Goal: Task Accomplishment & Management: Manage account settings

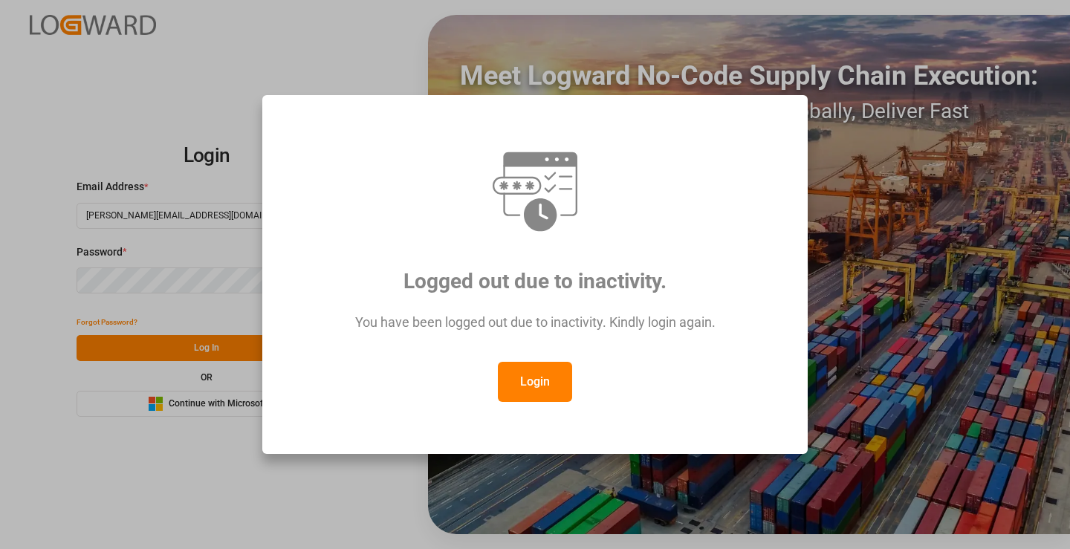
click at [540, 385] on button "Login" at bounding box center [535, 382] width 74 height 40
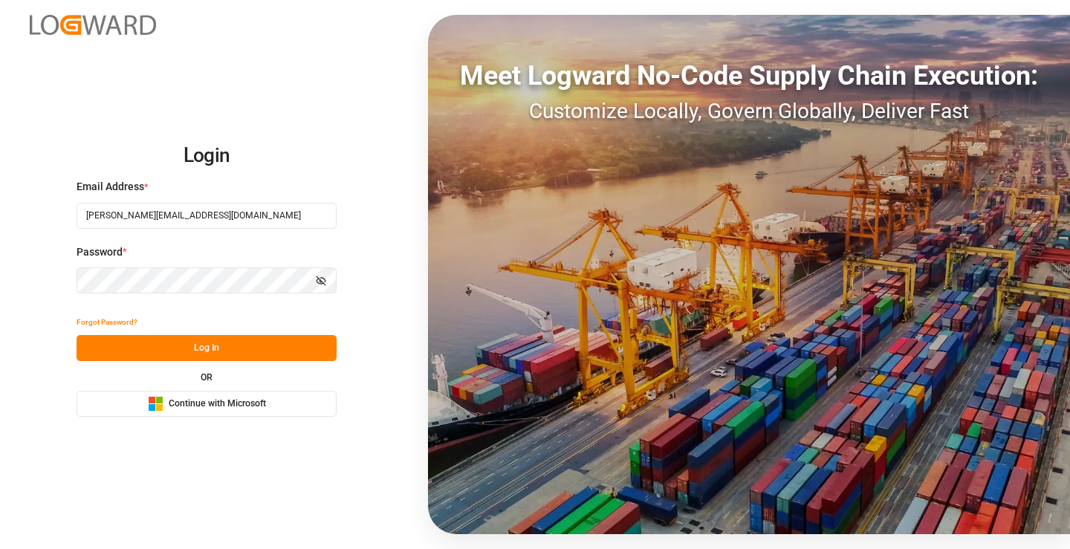
click at [233, 354] on button "Log In" at bounding box center [207, 348] width 260 height 26
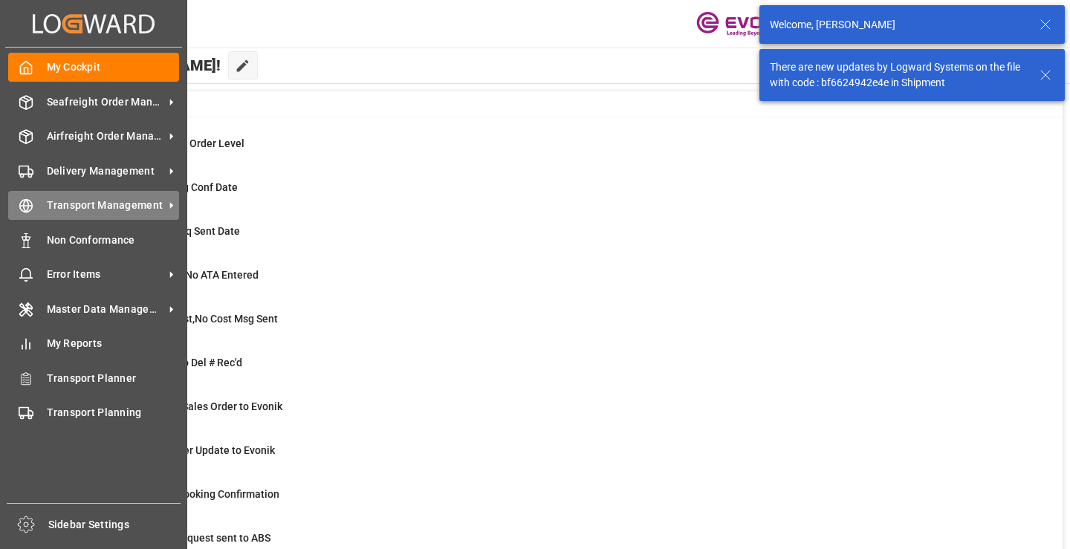
click at [27, 203] on icon at bounding box center [26, 206] width 5 height 13
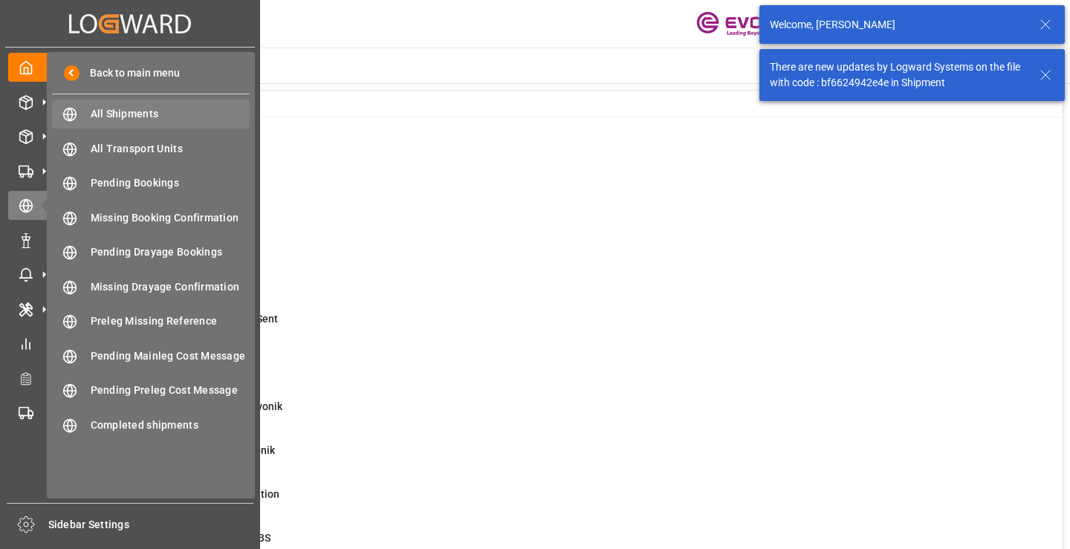
click at [134, 110] on span "All Shipments" at bounding box center [171, 114] width 160 height 16
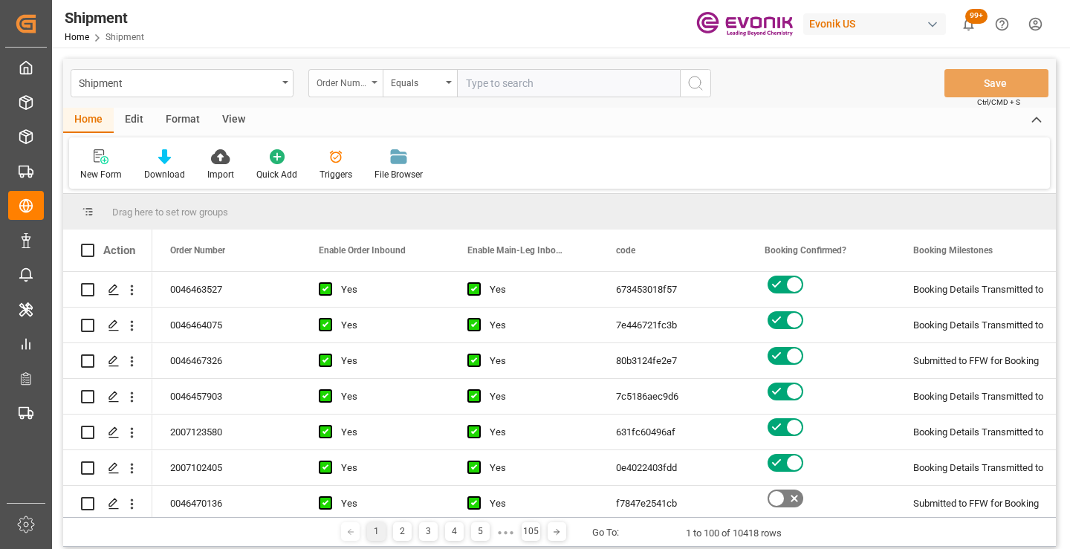
click at [366, 88] on div "Order Number" at bounding box center [341, 81] width 51 height 17
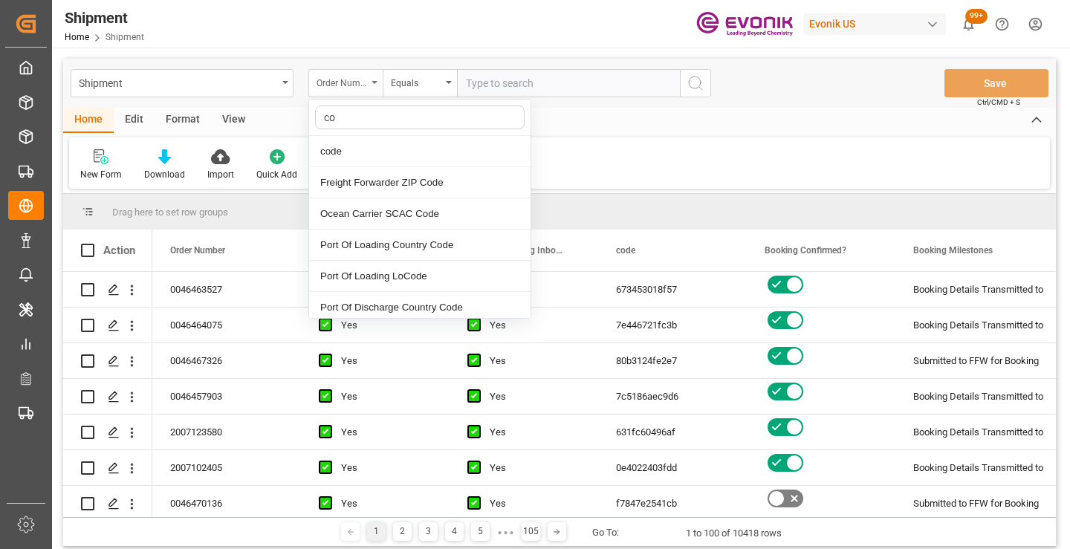
type input "cod"
click at [384, 144] on div "code" at bounding box center [419, 151] width 221 height 31
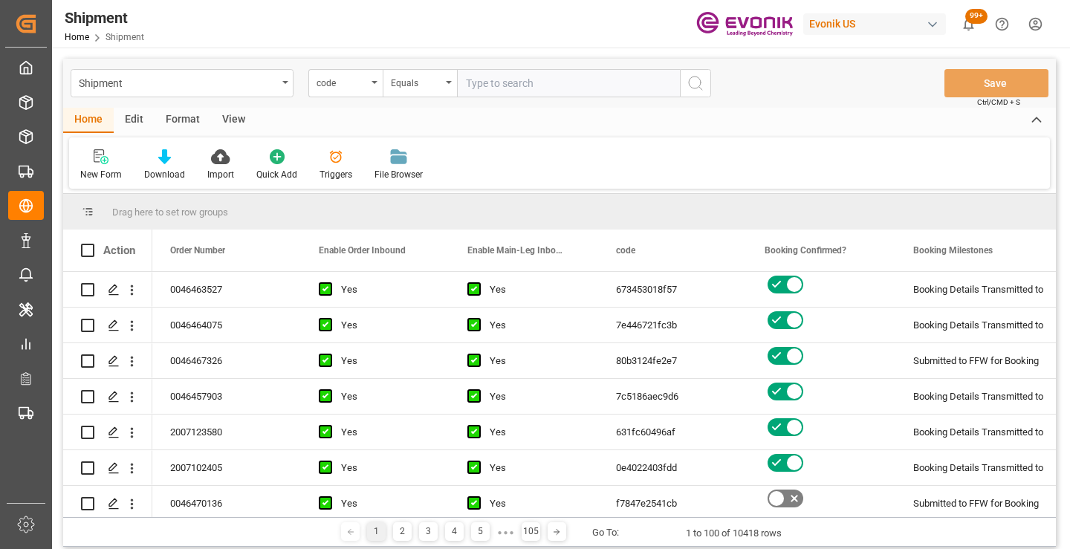
click at [507, 88] on input "text" at bounding box center [568, 83] width 223 height 28
paste input "0cfb96326678"
type input "0cfb96326678"
click at [695, 91] on icon "search button" at bounding box center [695, 83] width 18 height 18
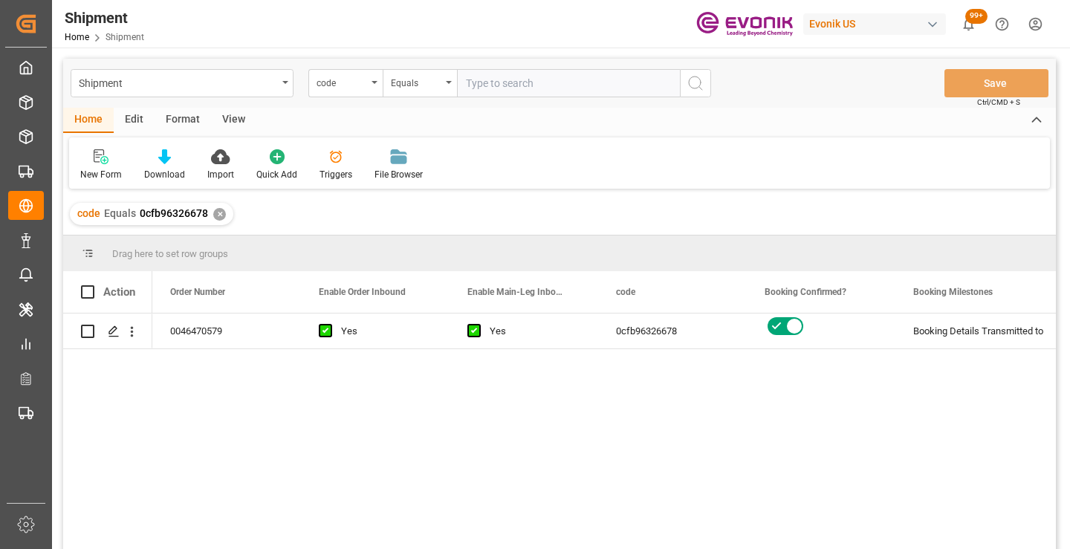
click at [589, 432] on div "0046470579 Yes Yes 0cfb96326678 Booking Details Transmitted to SAP Active No" at bounding box center [603, 435] width 903 height 245
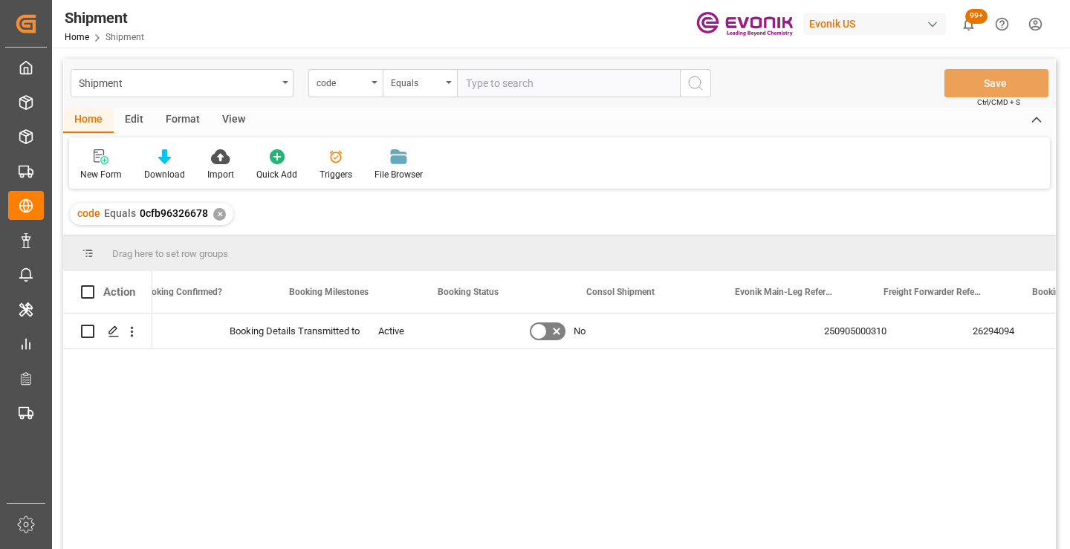
scroll to position [0, 624]
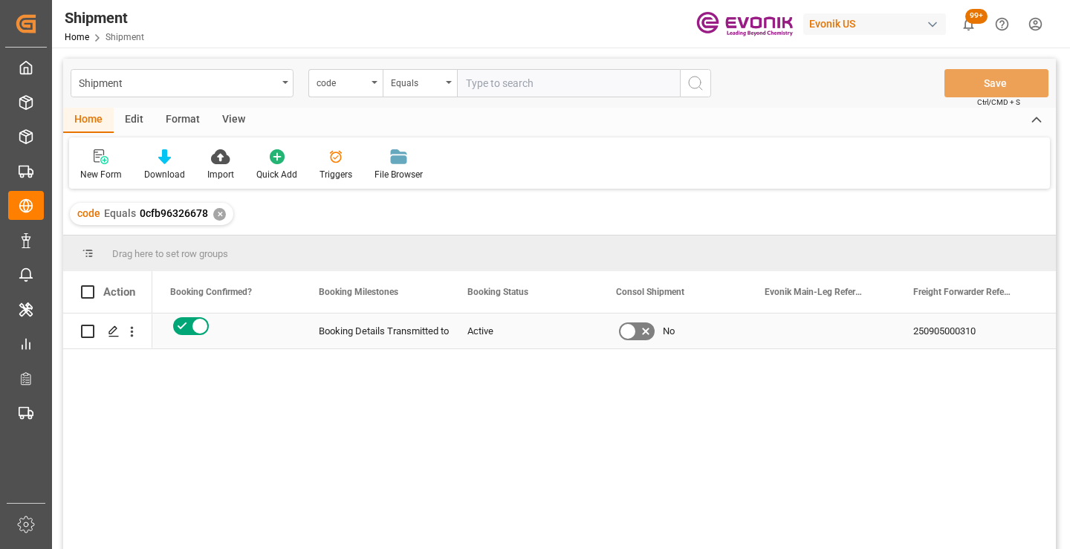
click at [963, 324] on div "250905000310" at bounding box center [969, 330] width 149 height 35
click at [218, 215] on div "✕" at bounding box center [219, 214] width 13 height 13
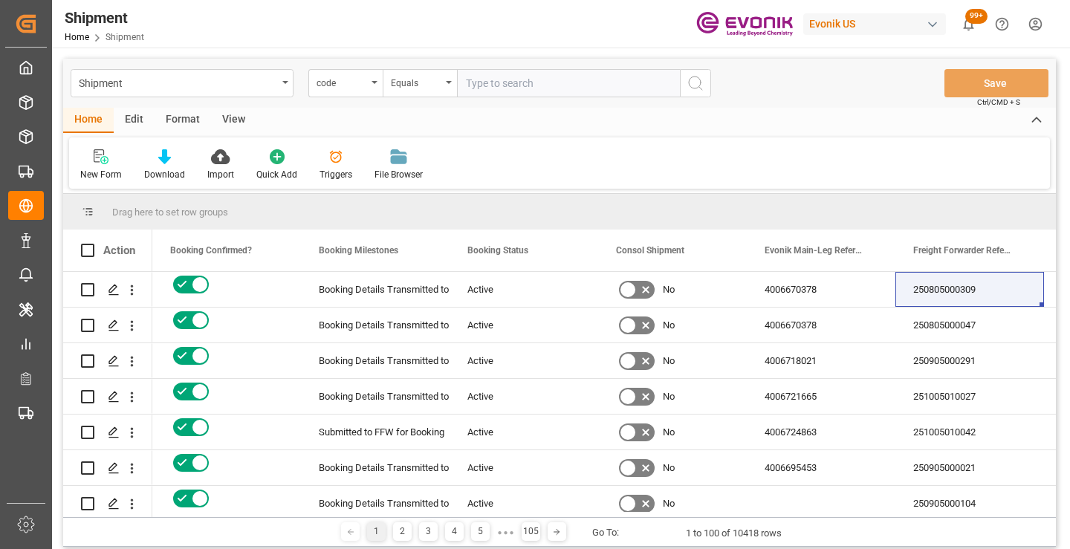
click at [528, 80] on input "text" at bounding box center [568, 83] width 223 height 28
paste input "e1105bc65ab3"
type input "e1105bc65ab3"
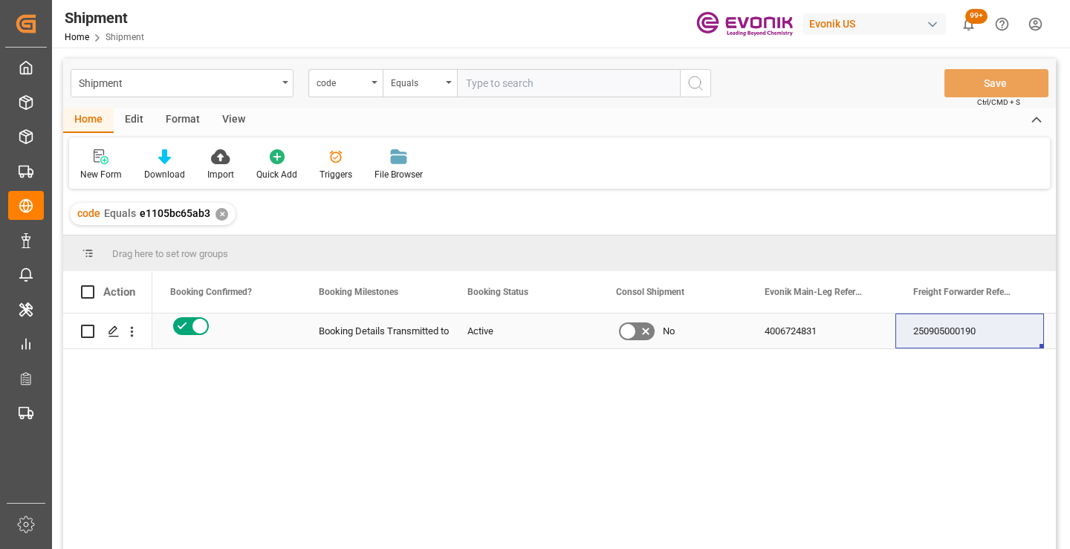
click at [943, 336] on div "250905000190" at bounding box center [969, 330] width 149 height 35
click at [219, 210] on div "✕" at bounding box center [221, 214] width 13 height 13
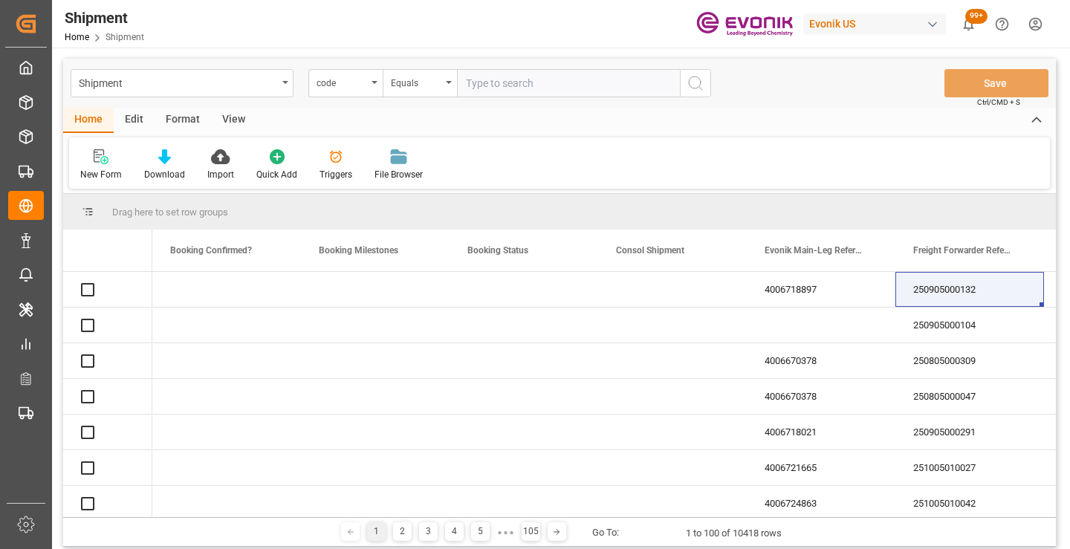
click at [530, 89] on input "text" at bounding box center [568, 83] width 223 height 28
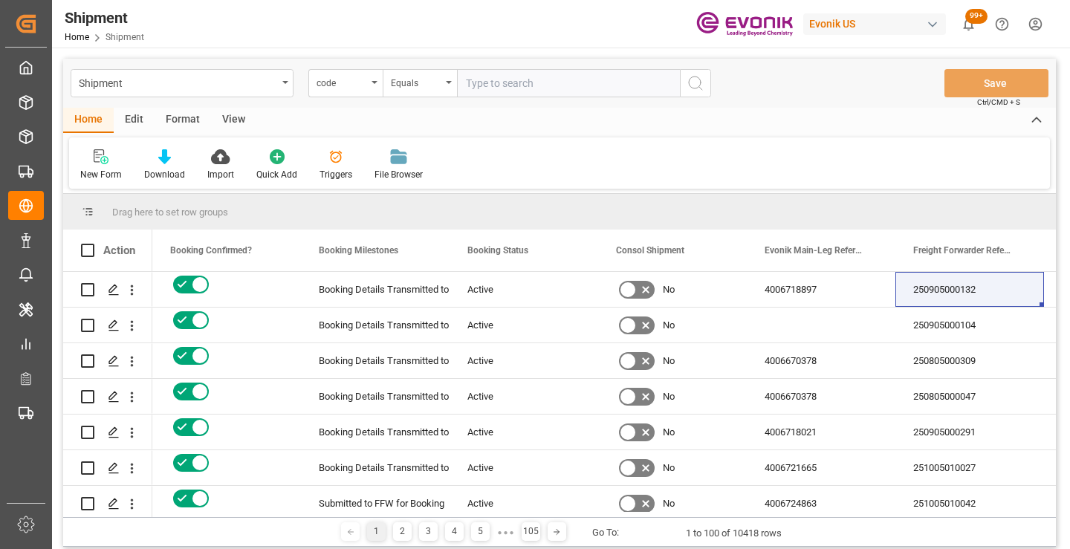
paste input "b2a742ce9966"
type input "b2a742ce9966"
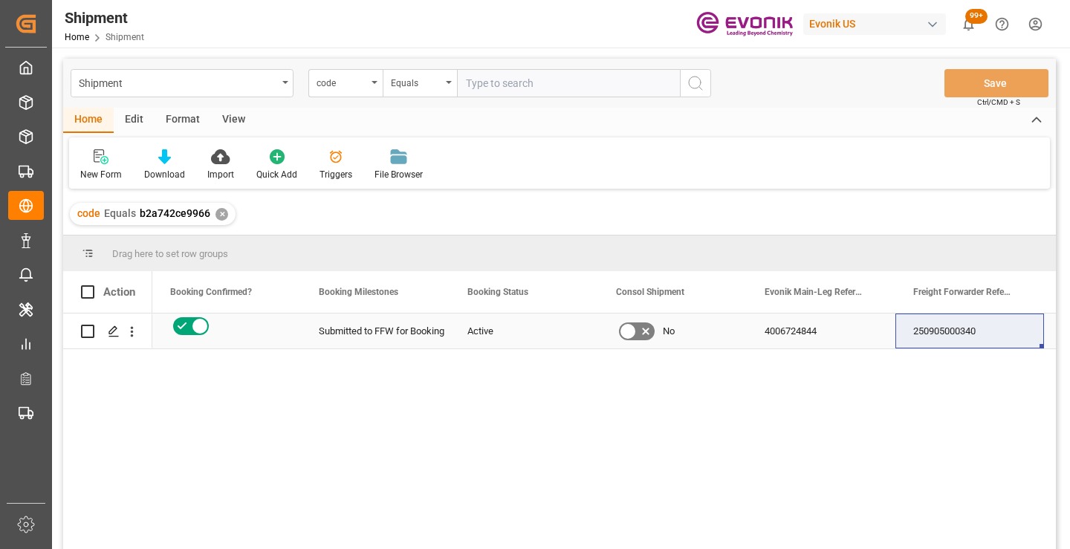
click at [943, 334] on div "250905000340" at bounding box center [969, 330] width 149 height 35
click at [218, 212] on div "✕" at bounding box center [221, 214] width 13 height 13
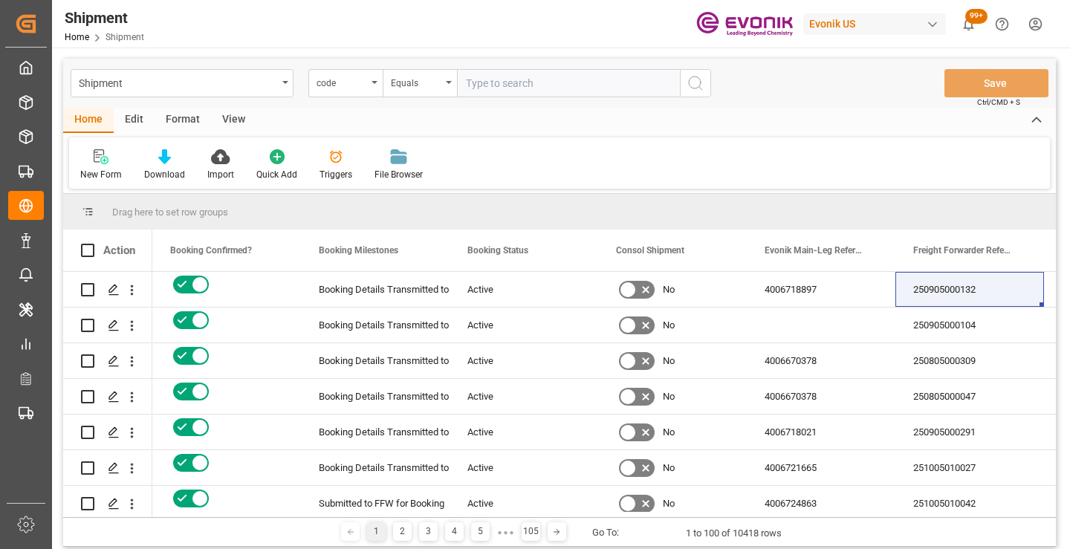
click at [565, 88] on input "text" at bounding box center [568, 83] width 223 height 28
paste input "bdb1e28003ce"
type input "bdb1e28003ce"
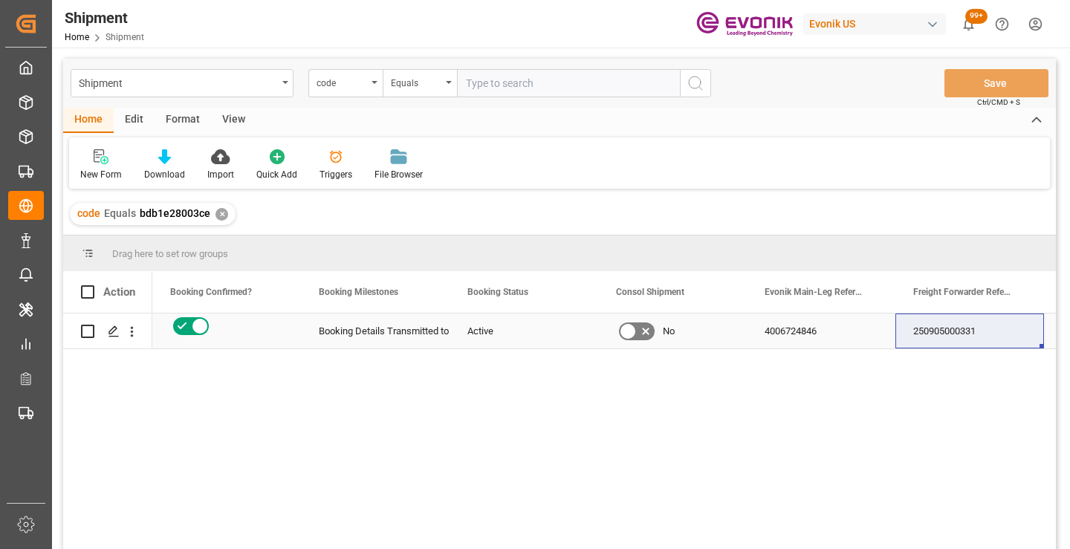
click at [936, 331] on div "250905000331" at bounding box center [969, 330] width 149 height 35
click at [218, 215] on div "✕" at bounding box center [221, 214] width 13 height 13
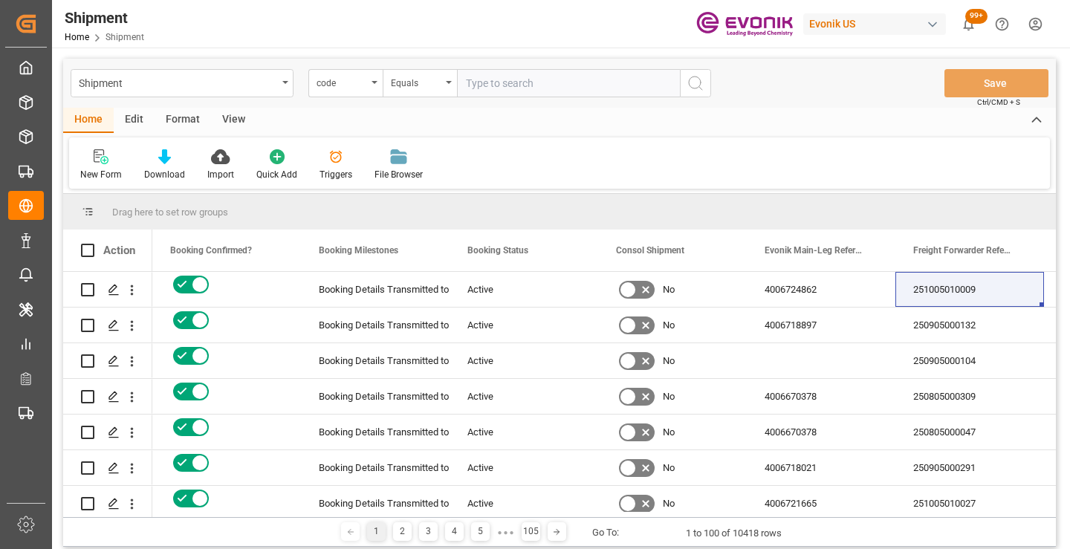
click at [530, 85] on input "text" at bounding box center [568, 83] width 223 height 28
paste input "c97040ca13aa"
type input "c97040ca13aa"
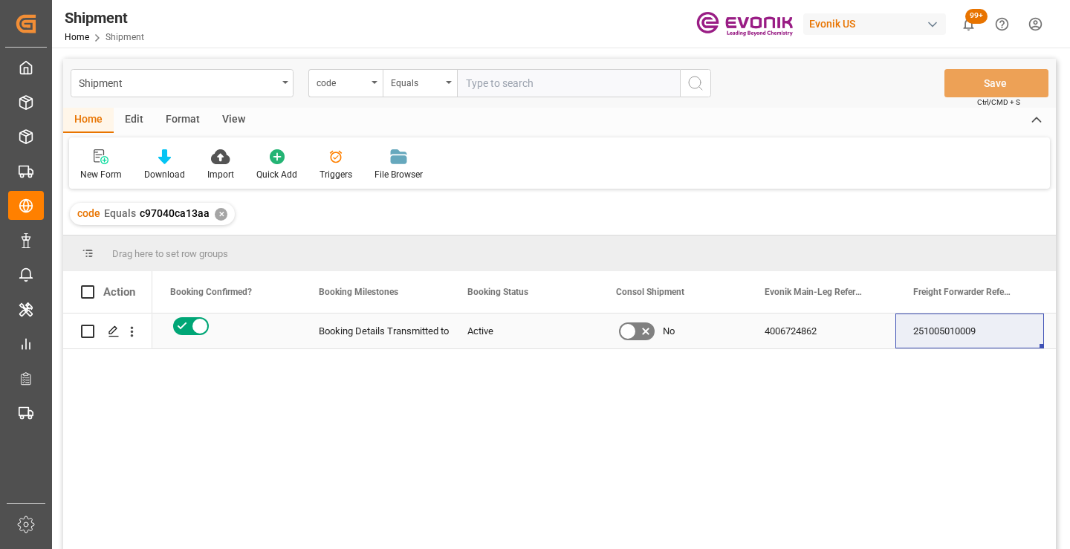
click at [956, 337] on div "251005010009" at bounding box center [969, 330] width 149 height 35
click at [219, 218] on div "✕" at bounding box center [221, 214] width 13 height 13
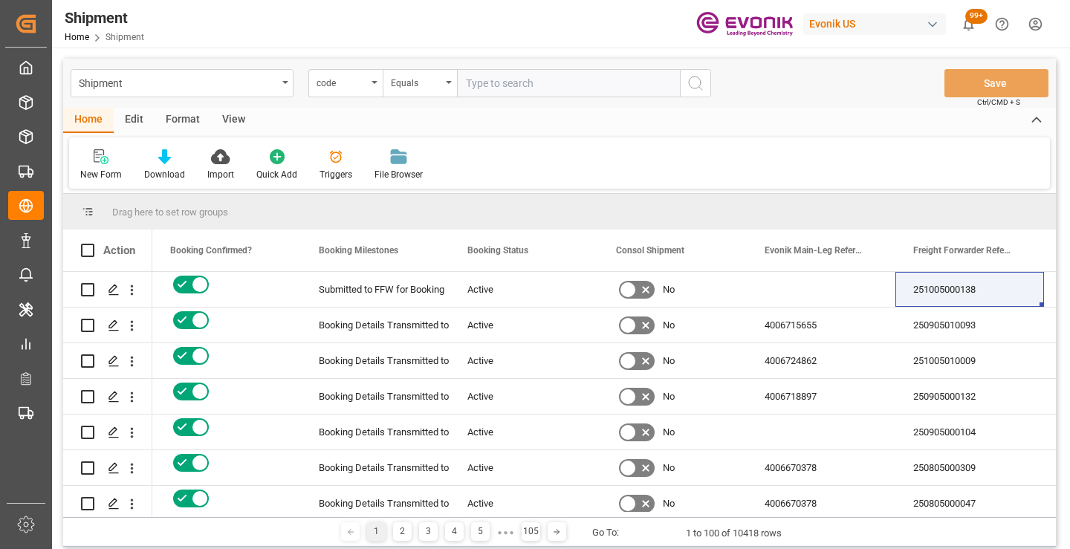
click at [557, 88] on input "text" at bounding box center [568, 83] width 223 height 28
paste input "80b3124fe2e7"
type input "80b3124fe2e7"
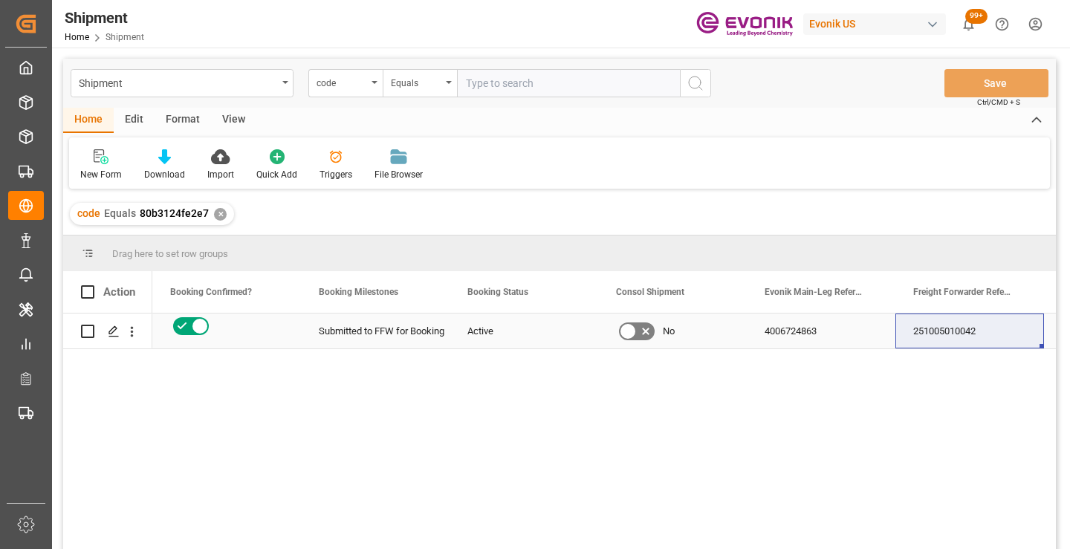
click at [935, 337] on div "251005010042" at bounding box center [969, 330] width 149 height 35
click at [217, 215] on div "✕" at bounding box center [220, 214] width 13 height 13
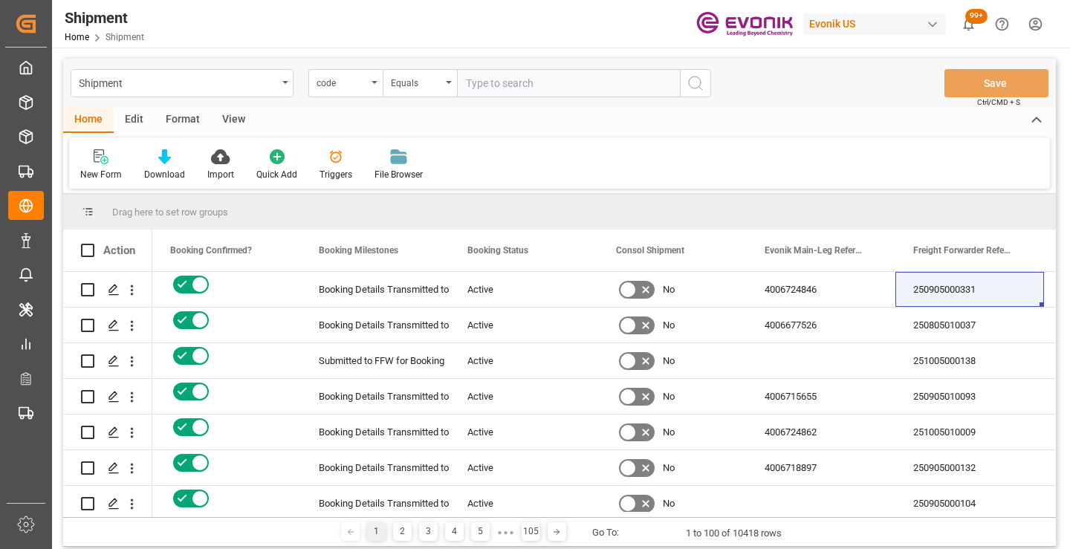
click at [569, 90] on input "text" at bounding box center [568, 83] width 223 height 28
paste input "b117a421806c"
type input "b117a421806c"
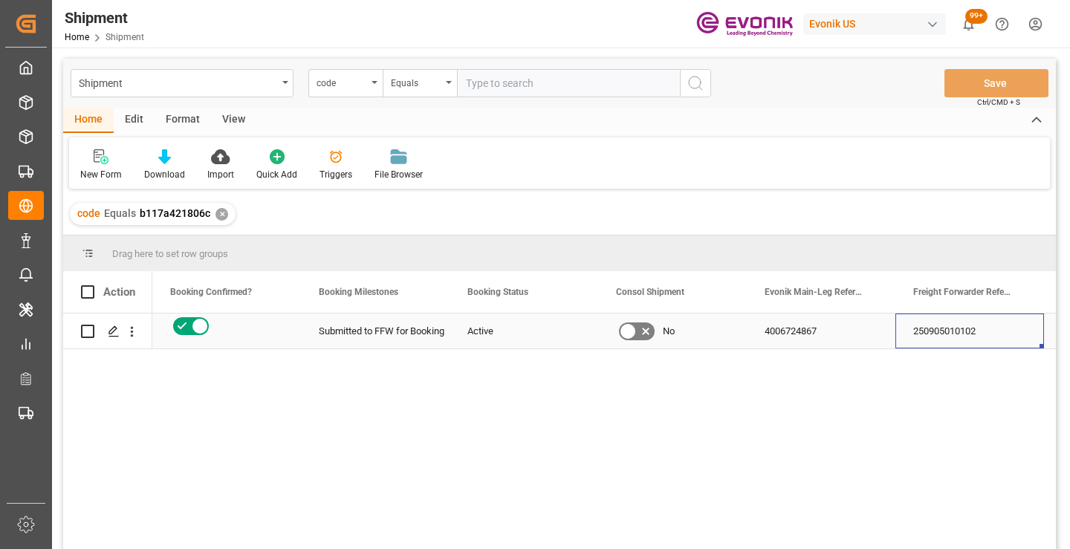
click at [946, 339] on div "250905010102" at bounding box center [969, 330] width 149 height 35
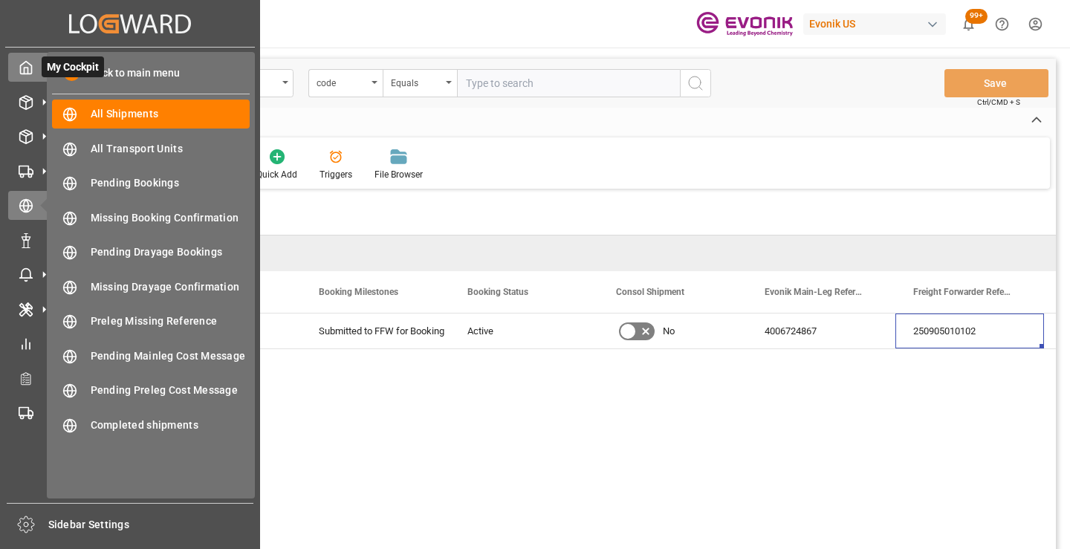
click at [23, 59] on div "My Cockpit My Cockpit" at bounding box center [130, 67] width 244 height 29
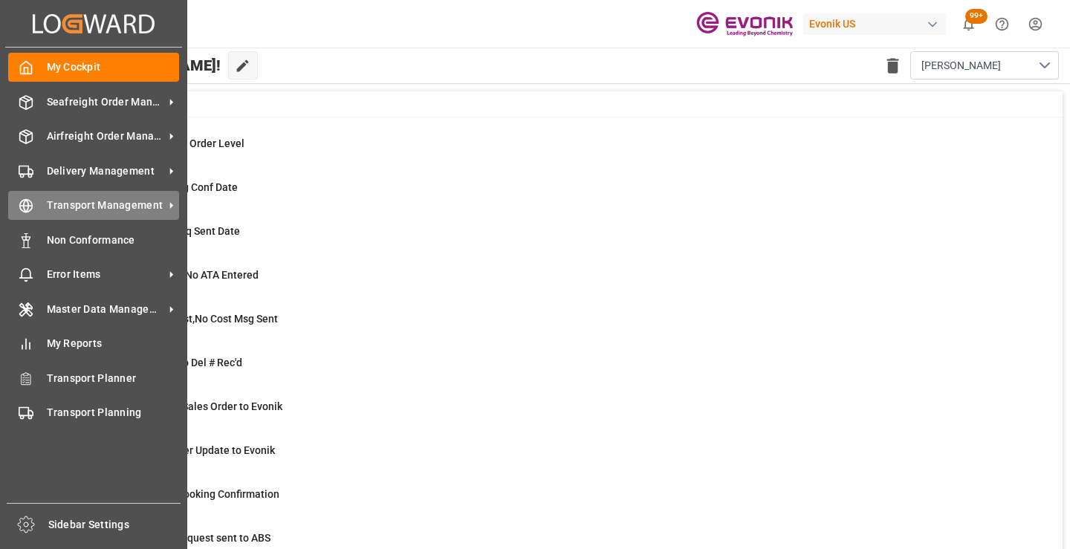
click at [20, 199] on icon at bounding box center [26, 205] width 15 height 15
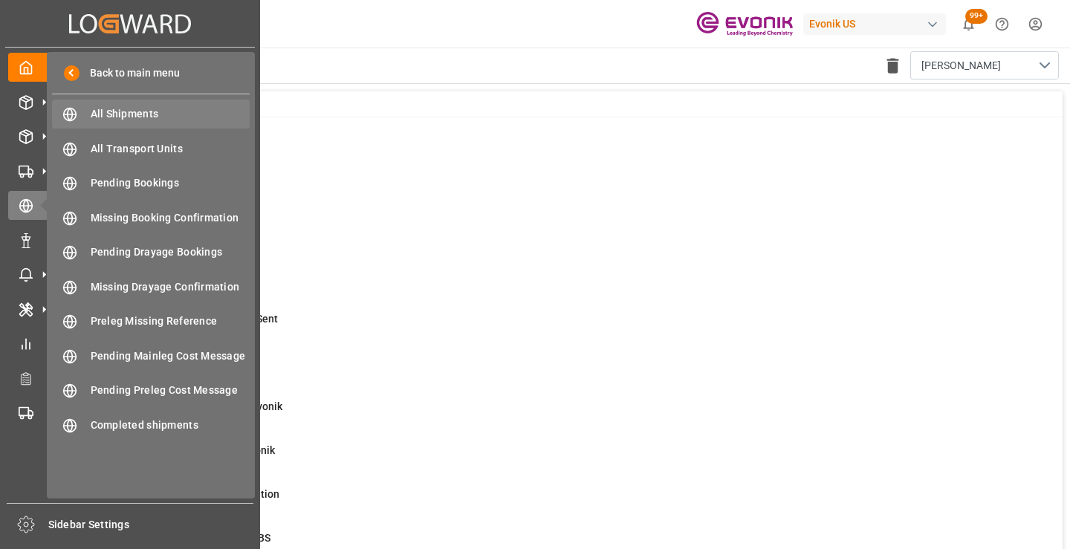
click at [139, 111] on span "All Shipments" at bounding box center [171, 114] width 160 height 16
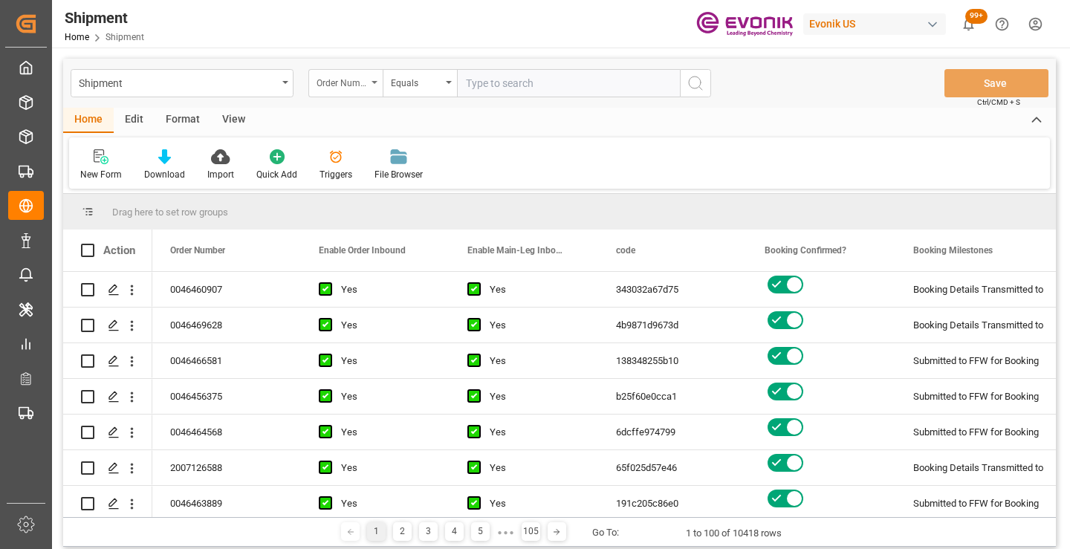
click at [361, 88] on div "Order Number" at bounding box center [341, 81] width 51 height 17
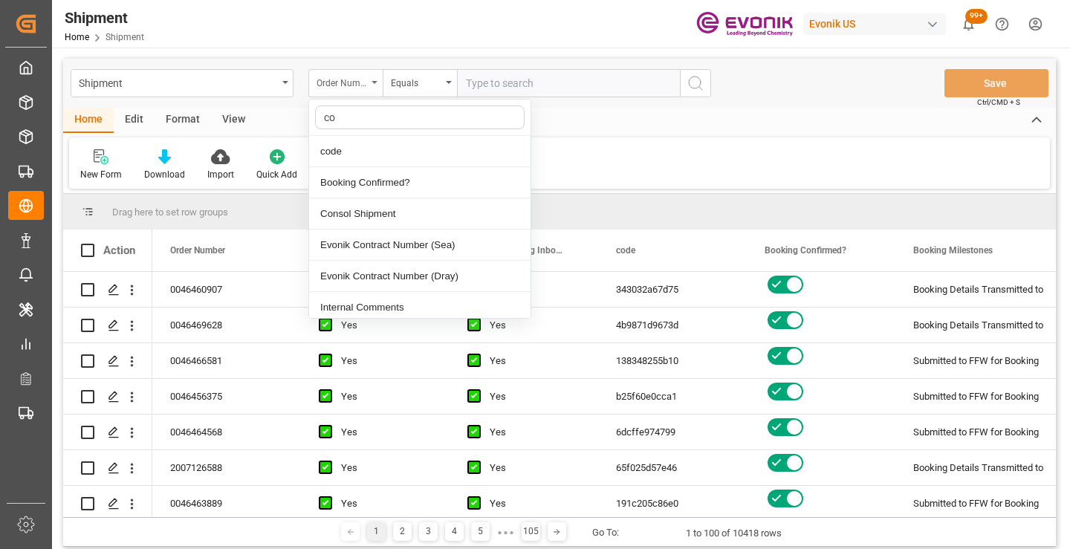
type input "cod"
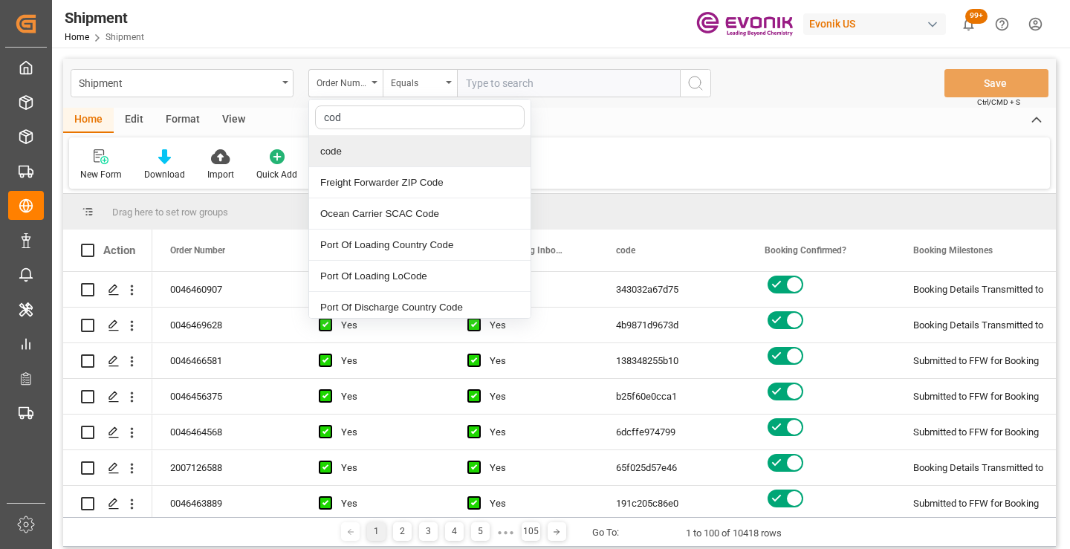
click at [516, 84] on input "text" at bounding box center [568, 83] width 223 height 28
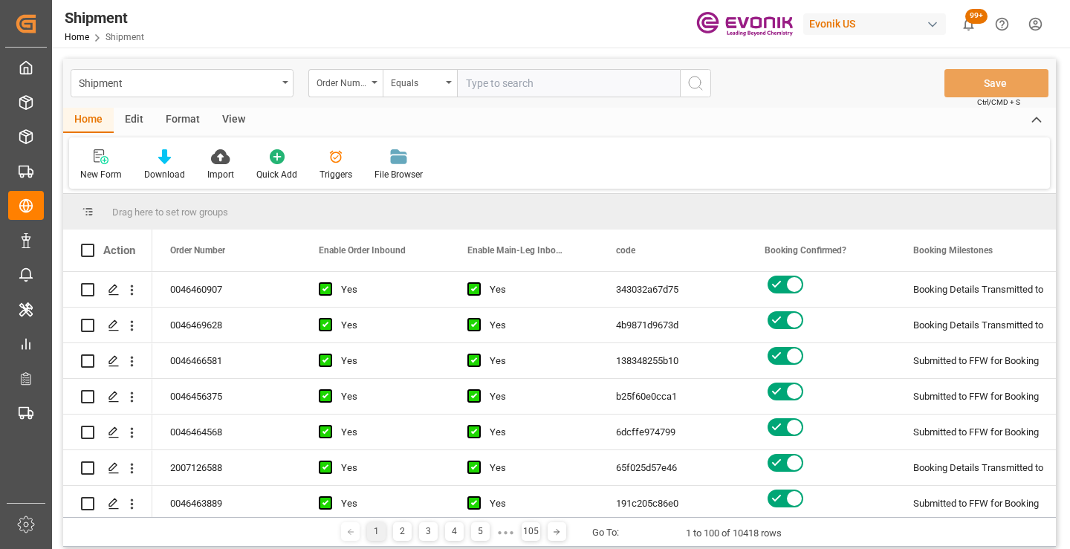
paste input "1d146eb9c43c"
type input "1d146eb9c43c"
click at [482, 78] on input "1d146eb9c43c" at bounding box center [568, 83] width 223 height 28
click at [363, 83] on div "Order Number" at bounding box center [341, 81] width 51 height 17
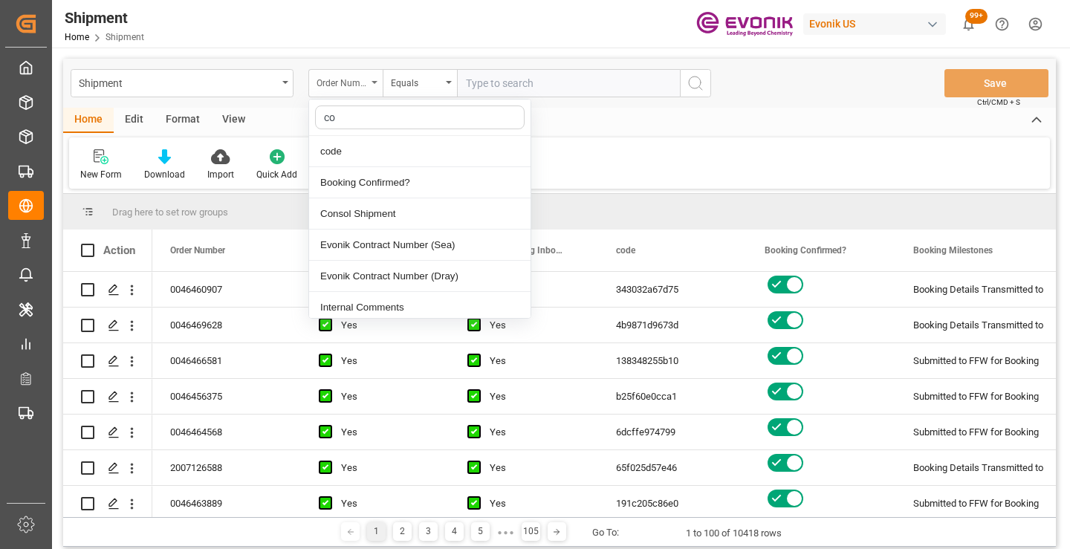
type input "cod"
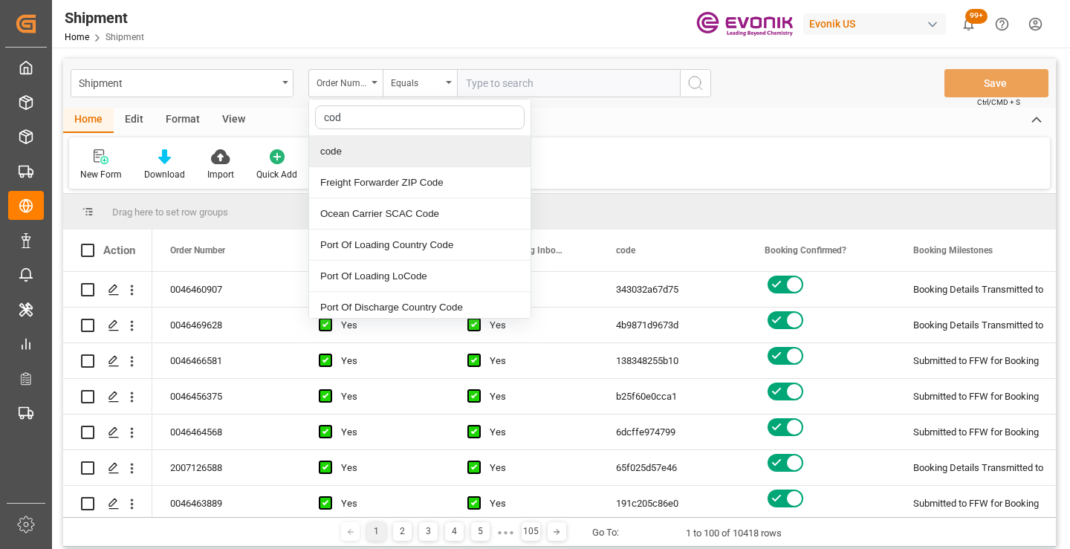
click at [369, 148] on div "code" at bounding box center [419, 151] width 221 height 31
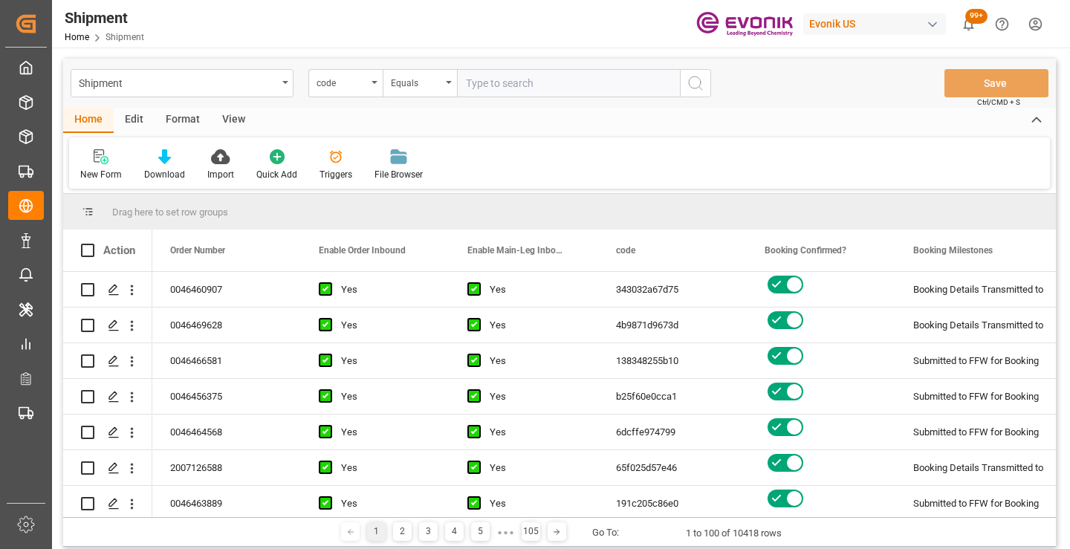
click at [531, 82] on input "text" at bounding box center [568, 83] width 223 height 28
paste input "1d146eb9c43c"
type input "1d146eb9c43c"
click at [691, 91] on icon "search button" at bounding box center [695, 83] width 18 height 18
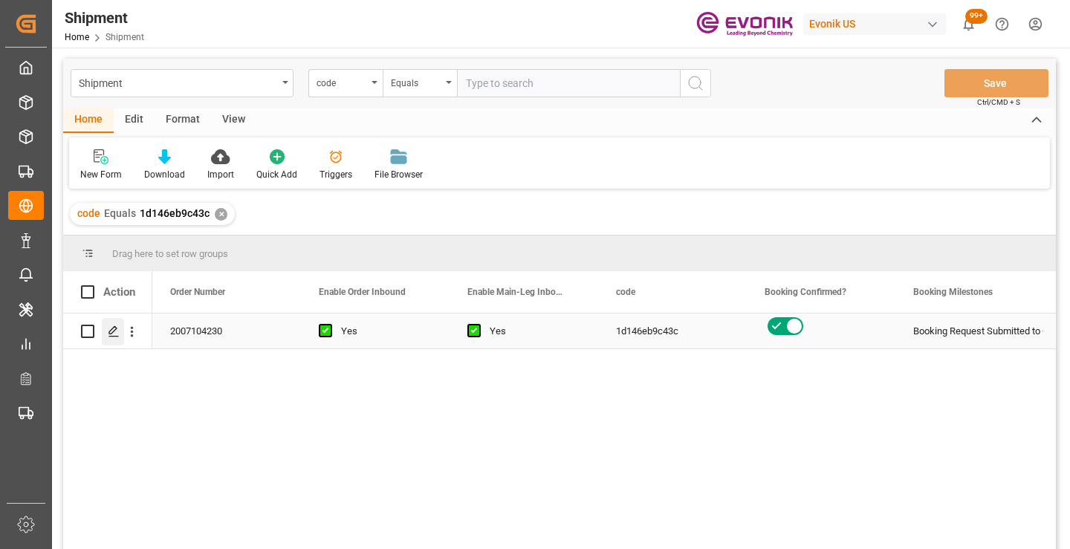
click at [108, 331] on icon "Press SPACE to select this row." at bounding box center [114, 331] width 12 height 12
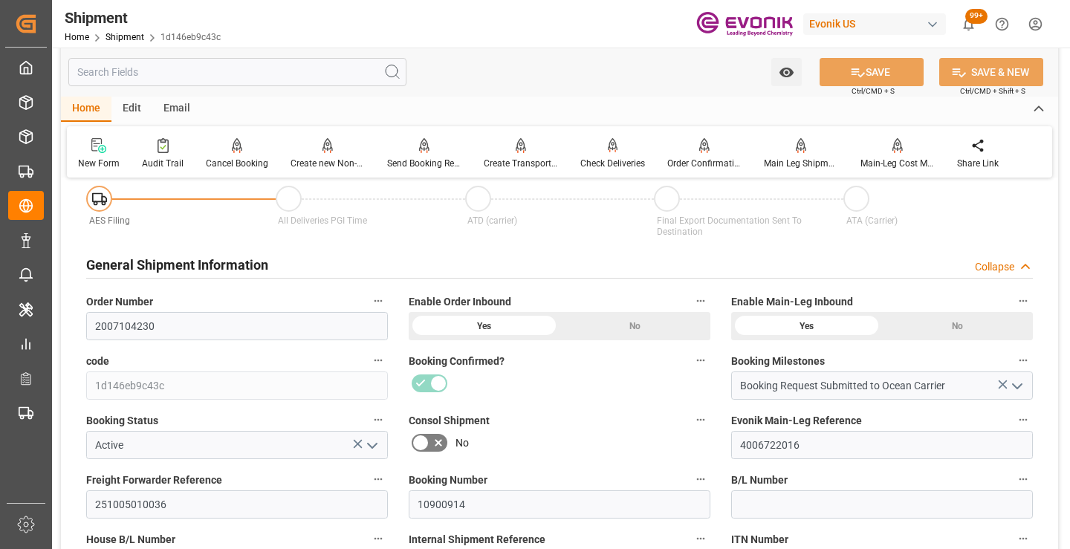
scroll to position [297, 0]
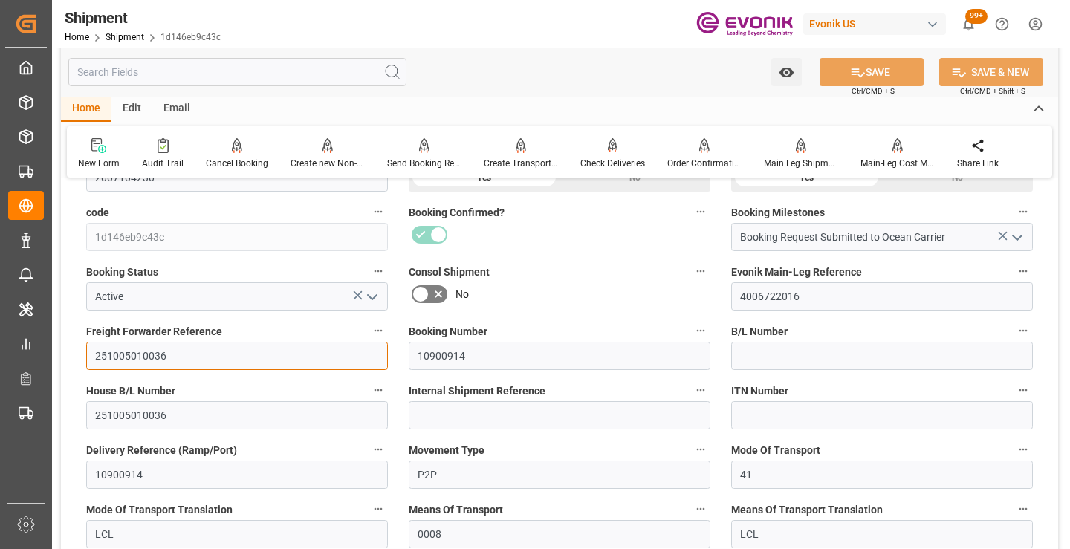
click at [149, 350] on input "251005010036" at bounding box center [237, 356] width 302 height 28
click at [263, 70] on input "text" at bounding box center [237, 72] width 338 height 28
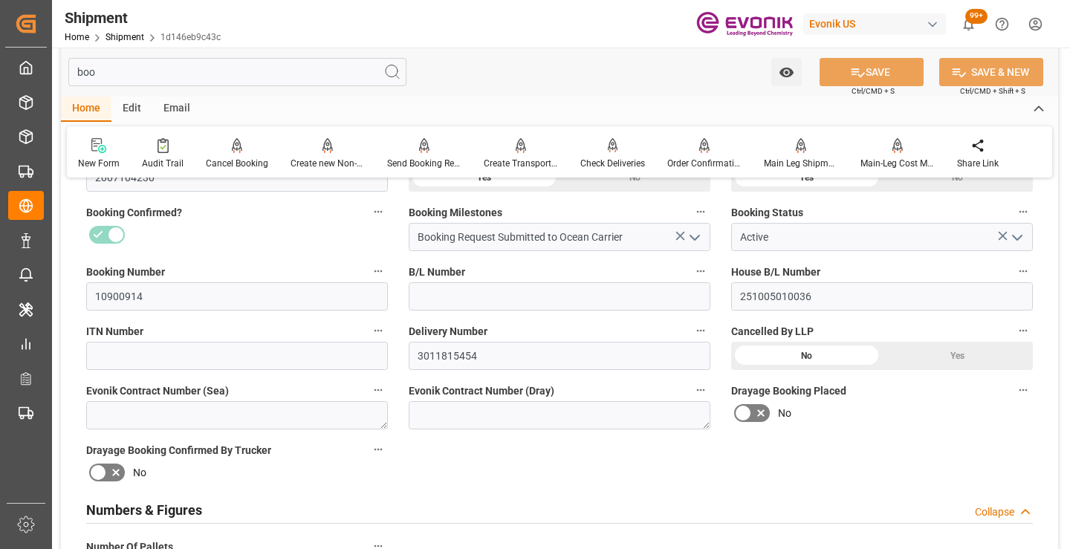
scroll to position [104, 0]
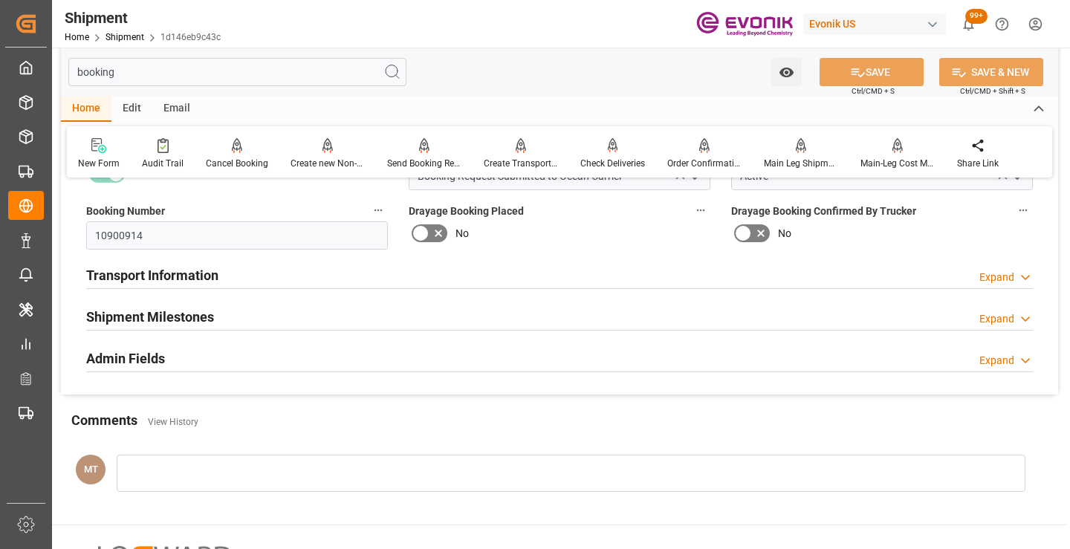
type input "booking"
click at [189, 311] on h2 "Shipment Milestones" at bounding box center [150, 317] width 128 height 20
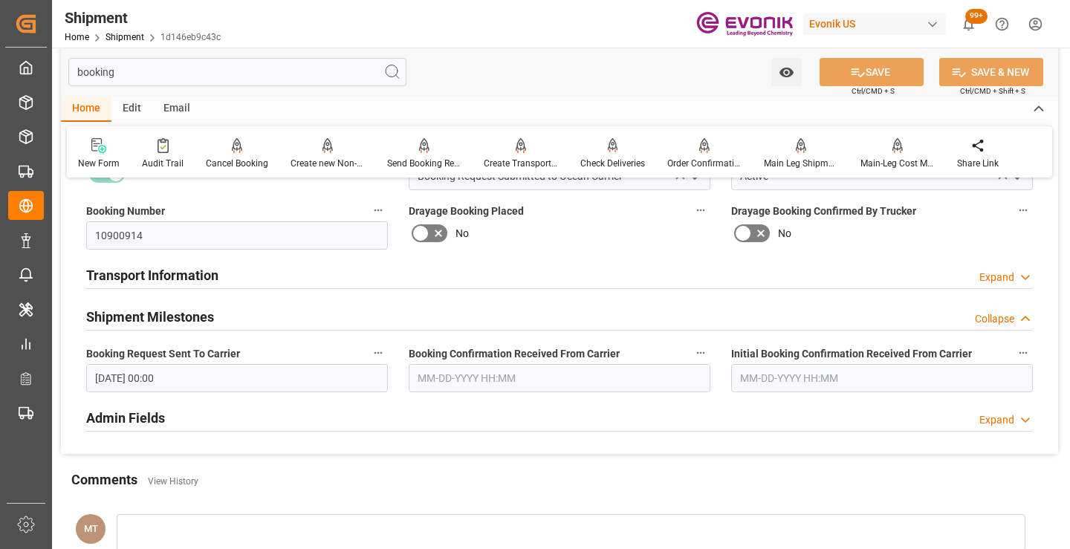
click at [492, 377] on input "text" at bounding box center [560, 378] width 302 height 28
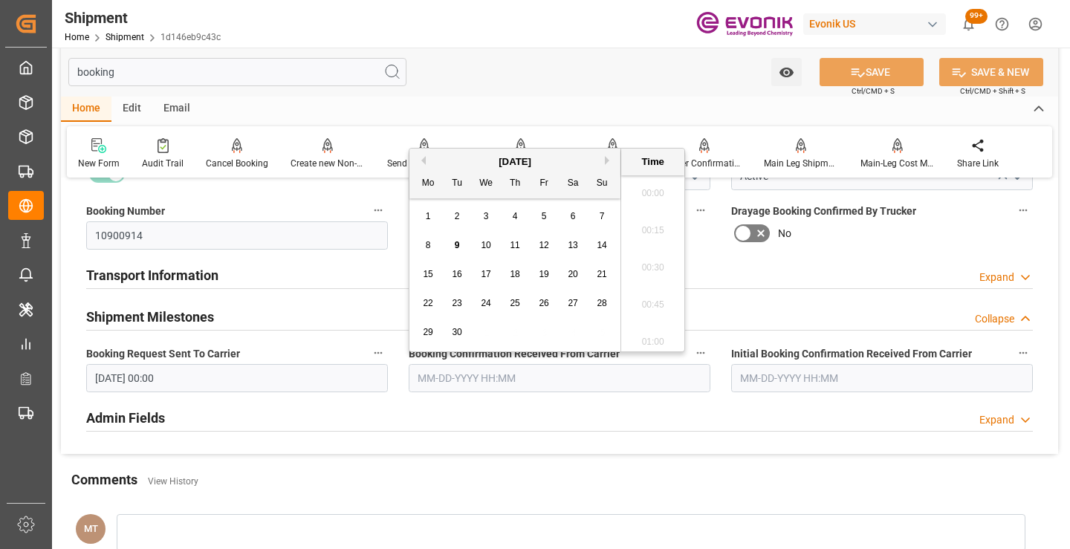
scroll to position [1974, 0]
click at [545, 213] on span "5" at bounding box center [544, 216] width 5 height 10
type input "[DATE] 00:00"
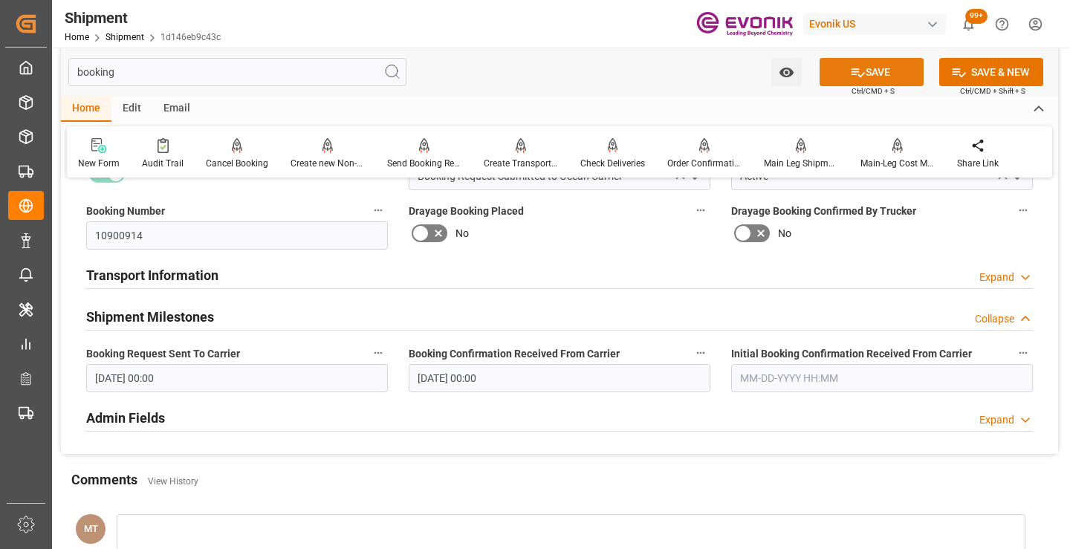
click at [890, 71] on button "SAVE" at bounding box center [871, 72] width 104 height 28
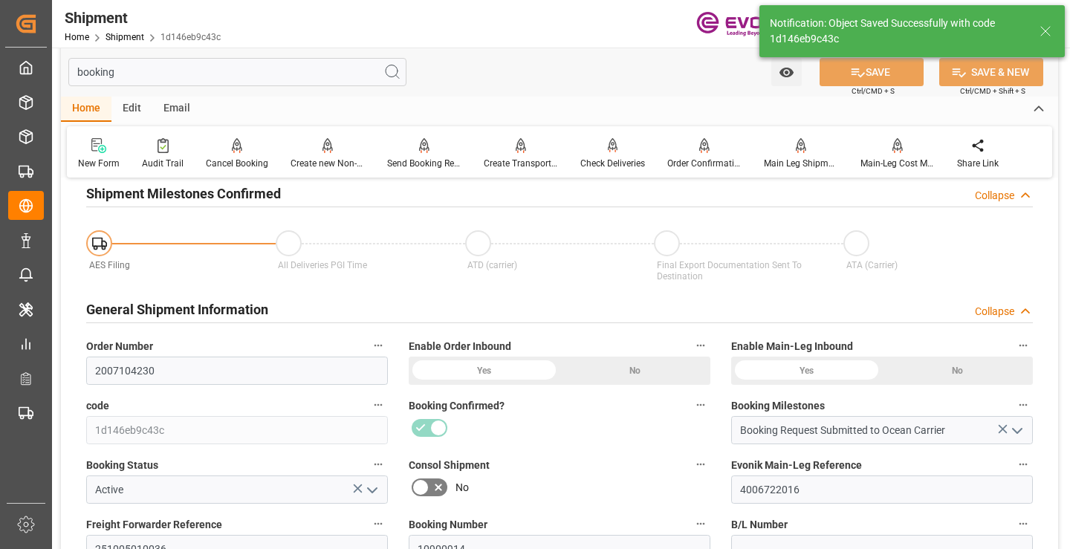
type input "Booking Details Transmitted to SAP"
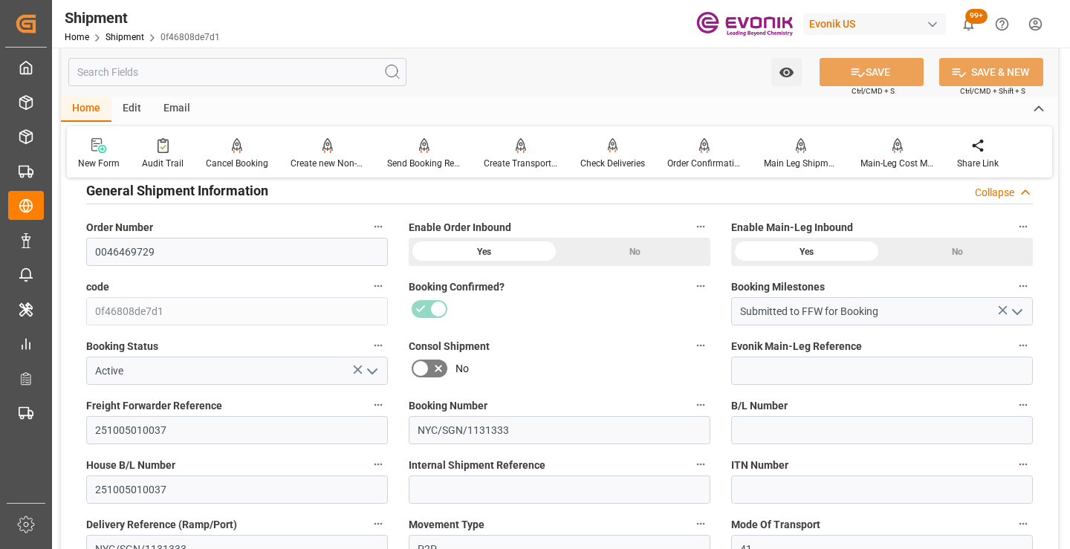
scroll to position [371, 0]
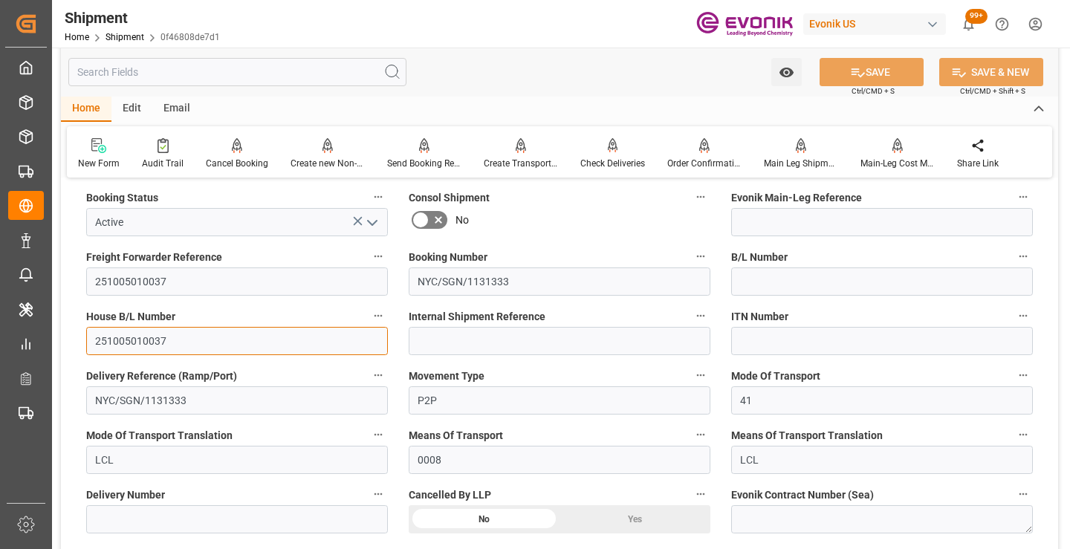
click at [124, 337] on input "251005010037" at bounding box center [237, 341] width 302 height 28
click at [256, 71] on input "text" at bounding box center [237, 72] width 338 height 28
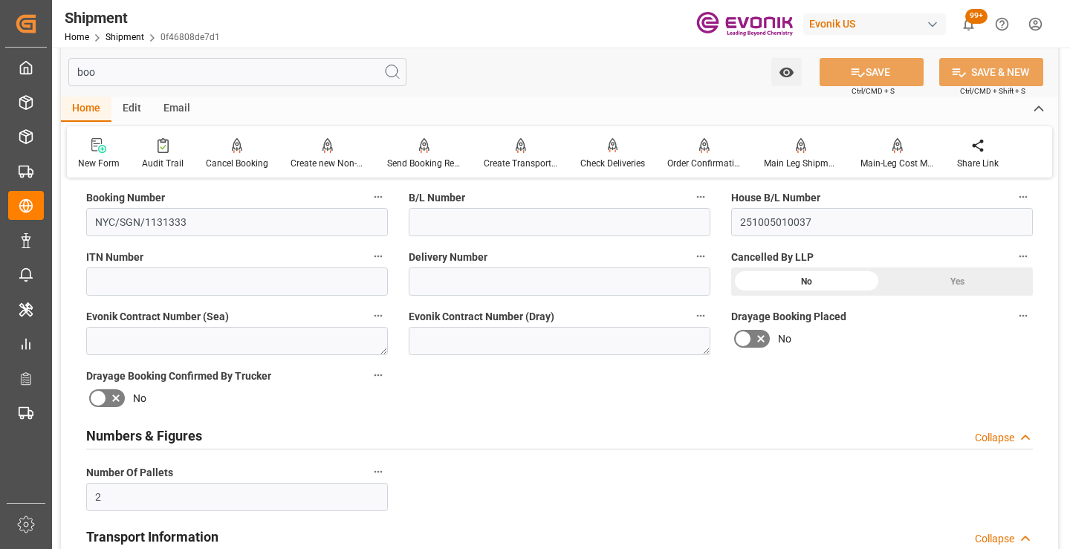
scroll to position [178, 0]
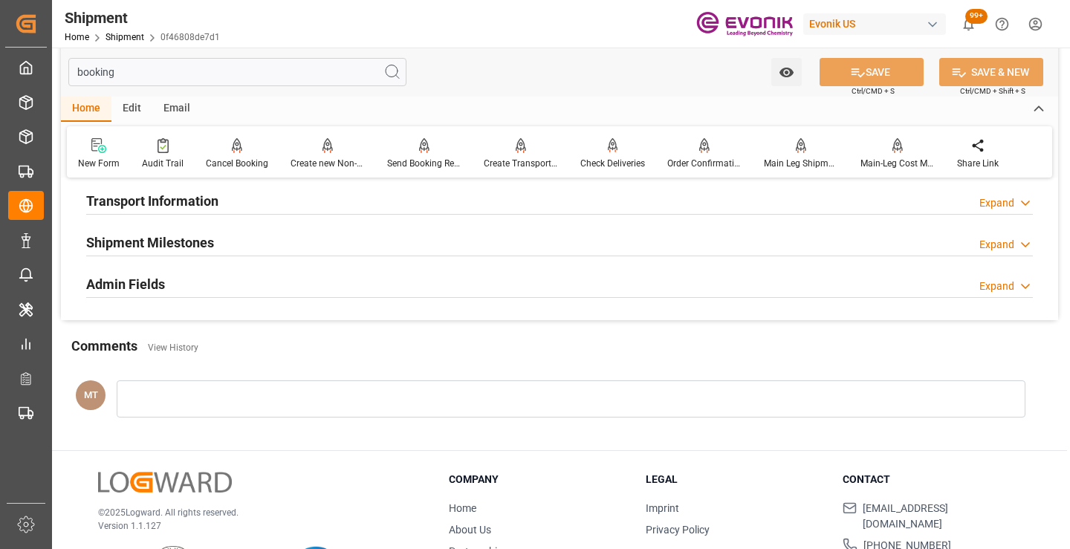
type input "booking"
click at [154, 244] on h2 "Shipment Milestones" at bounding box center [150, 243] width 128 height 20
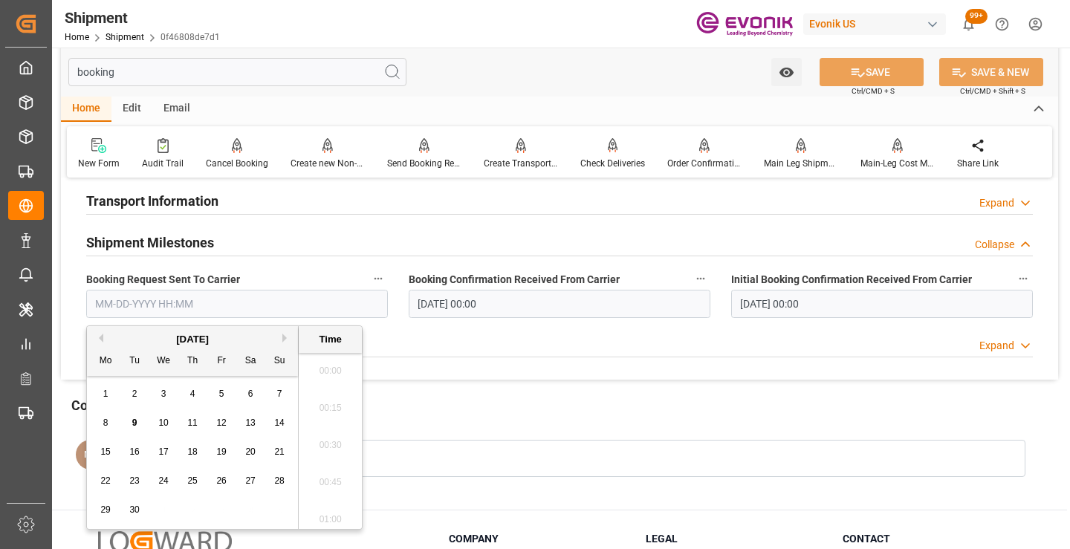
click at [240, 306] on input "text" at bounding box center [237, 304] width 302 height 28
click at [220, 394] on span "5" at bounding box center [221, 394] width 5 height 10
type input "09-05-2025 00:00"
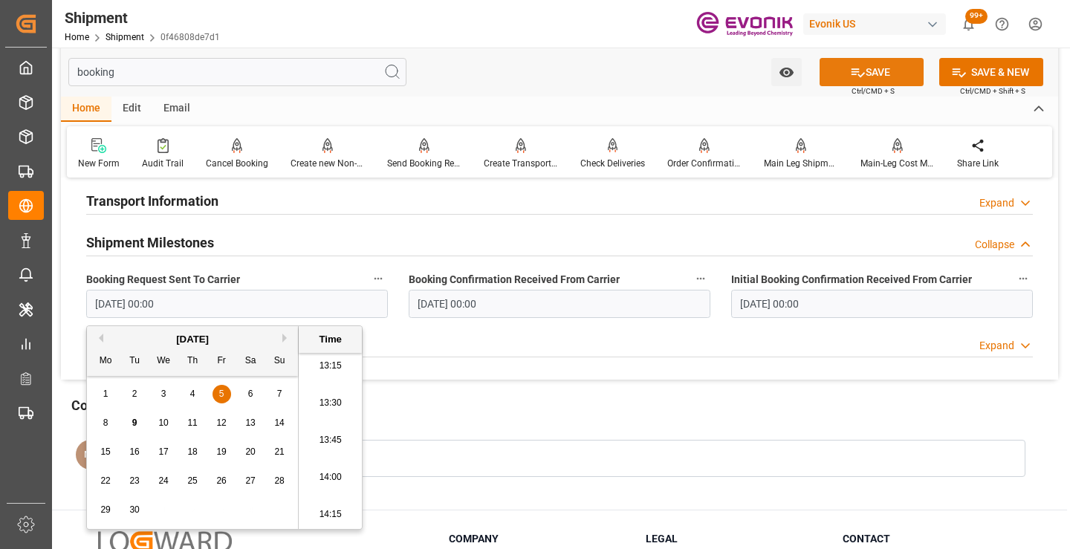
click at [859, 68] on icon at bounding box center [858, 73] width 16 height 16
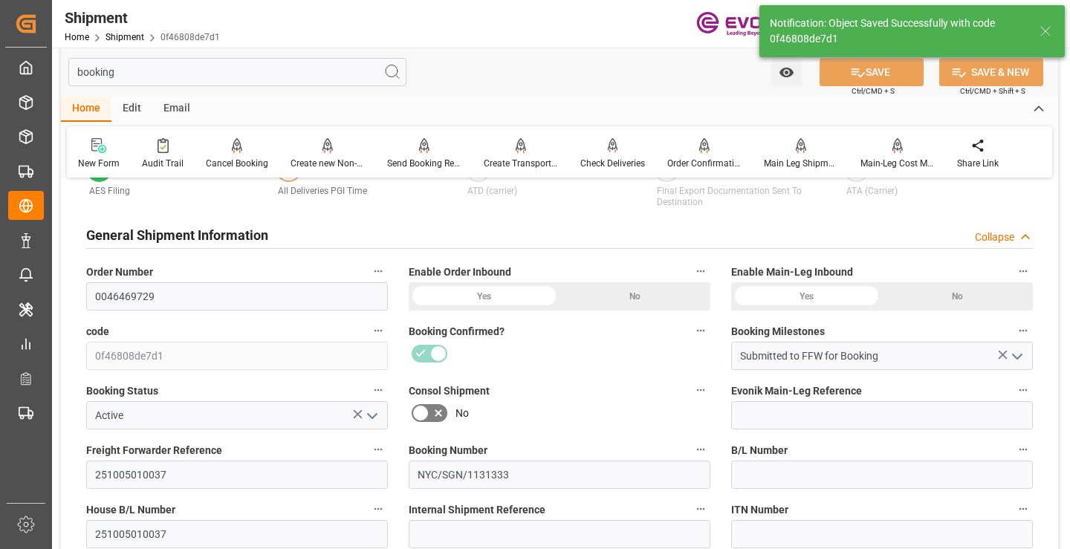
type input "Booking Details Transmitted to SAP"
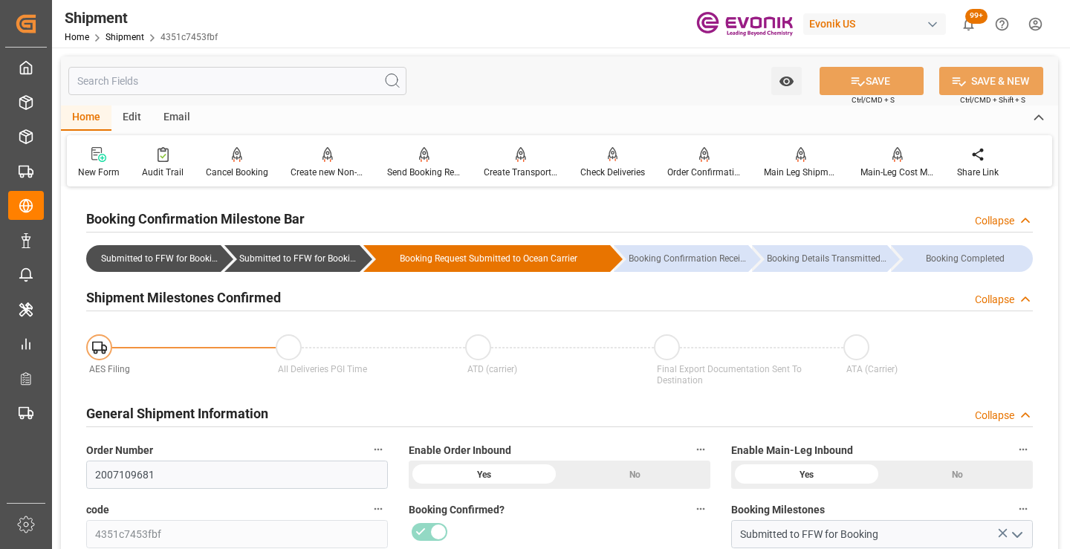
scroll to position [371, 0]
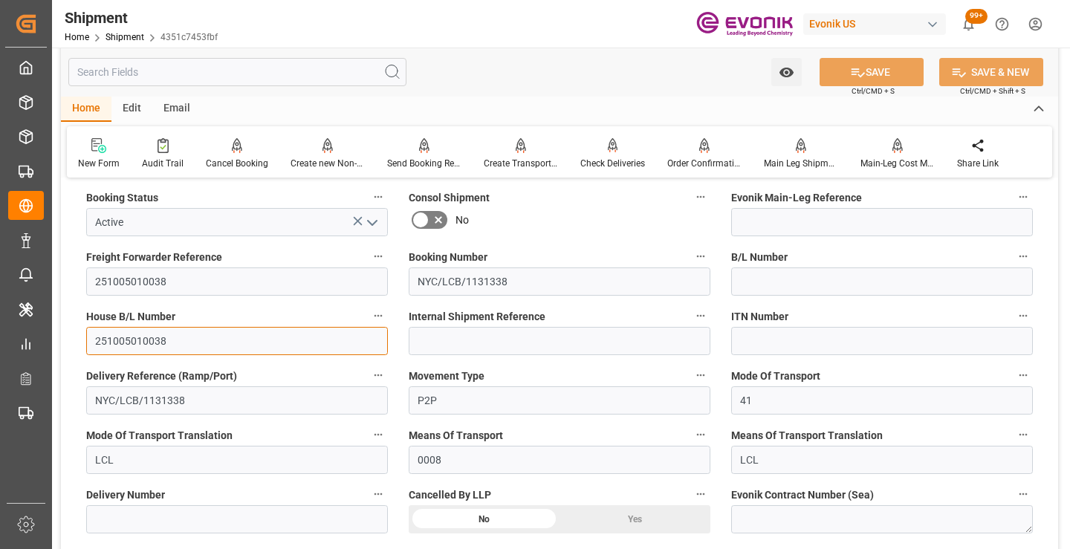
click at [143, 335] on input "251005010038" at bounding box center [237, 341] width 302 height 28
click at [259, 71] on input "text" at bounding box center [237, 72] width 338 height 28
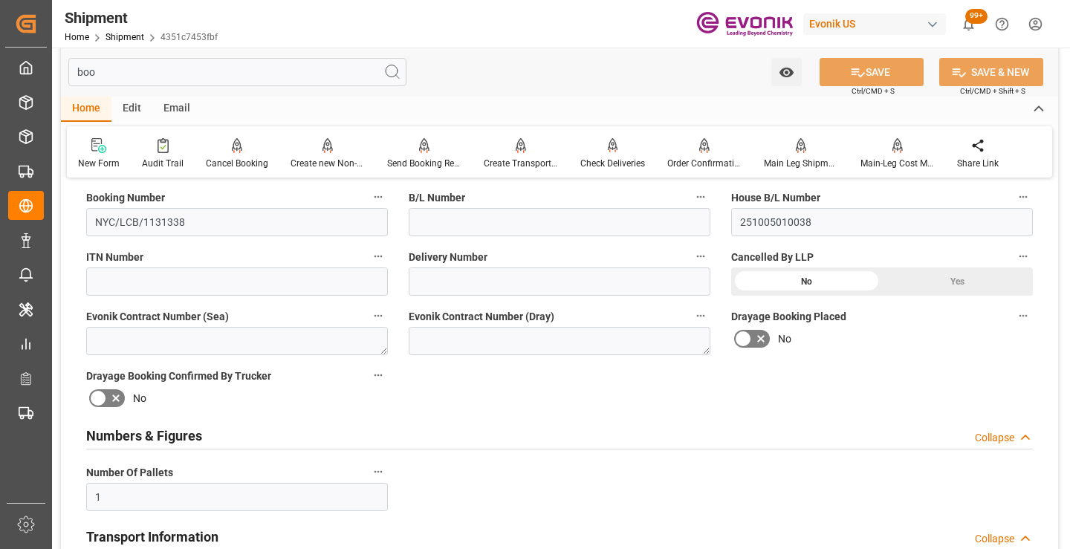
scroll to position [178, 0]
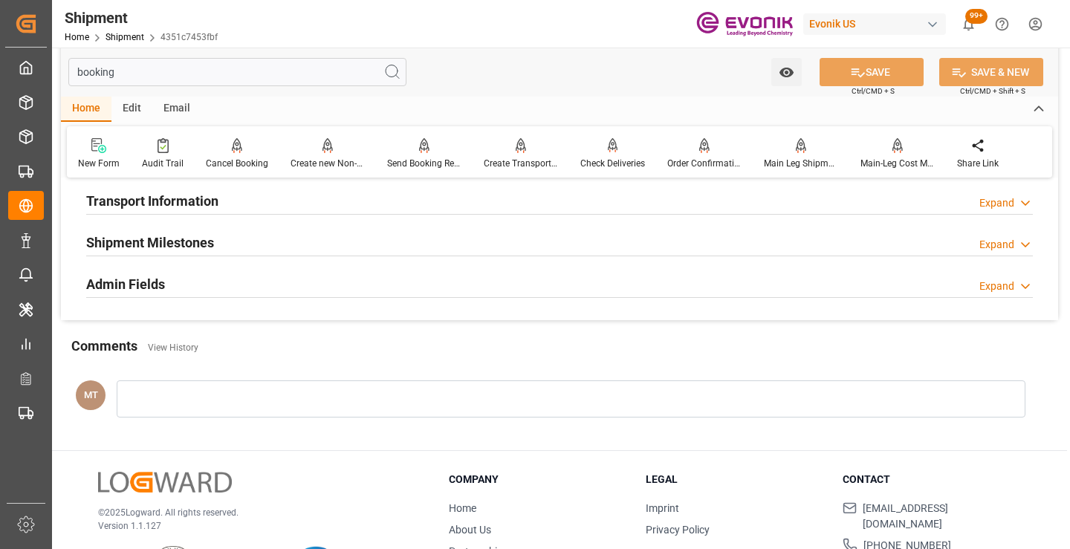
type input "booking"
click at [176, 238] on h2 "Shipment Milestones" at bounding box center [150, 243] width 128 height 20
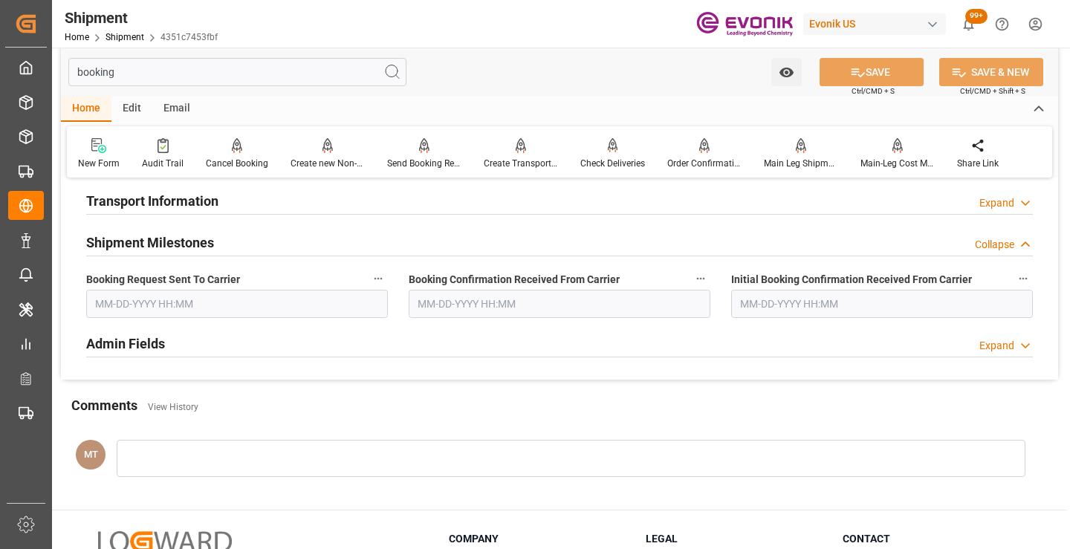
click at [201, 308] on input "text" at bounding box center [237, 304] width 302 height 28
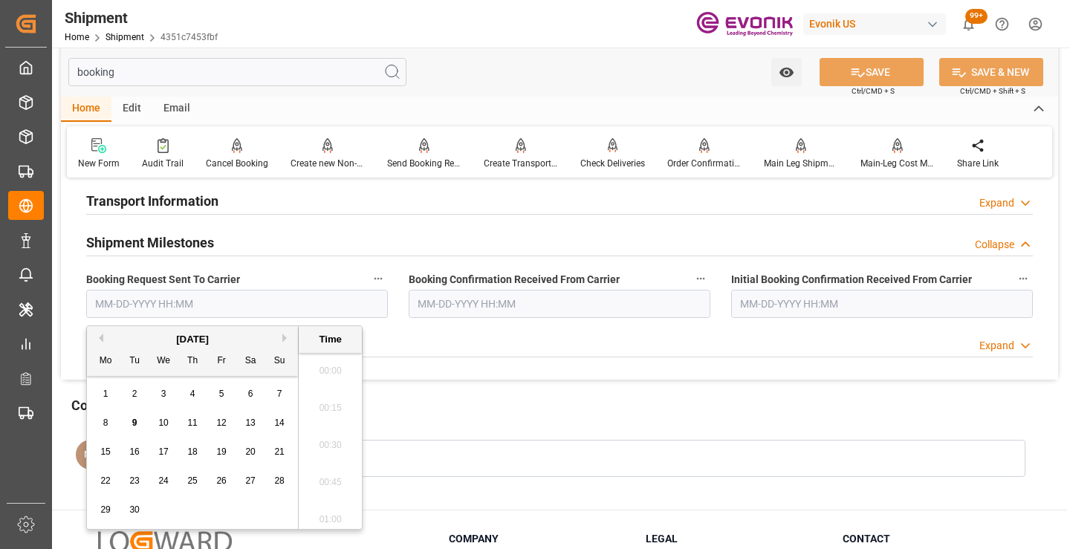
scroll to position [1974, 0]
click at [218, 396] on div "5" at bounding box center [221, 395] width 19 height 18
type input "09-05-2025 00:00"
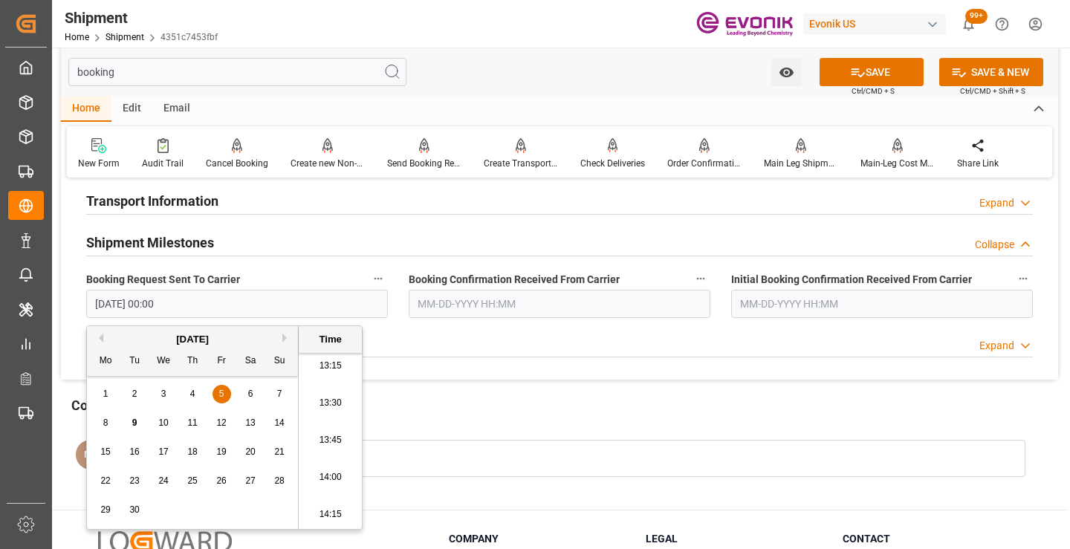
click at [487, 307] on input "text" at bounding box center [560, 304] width 302 height 28
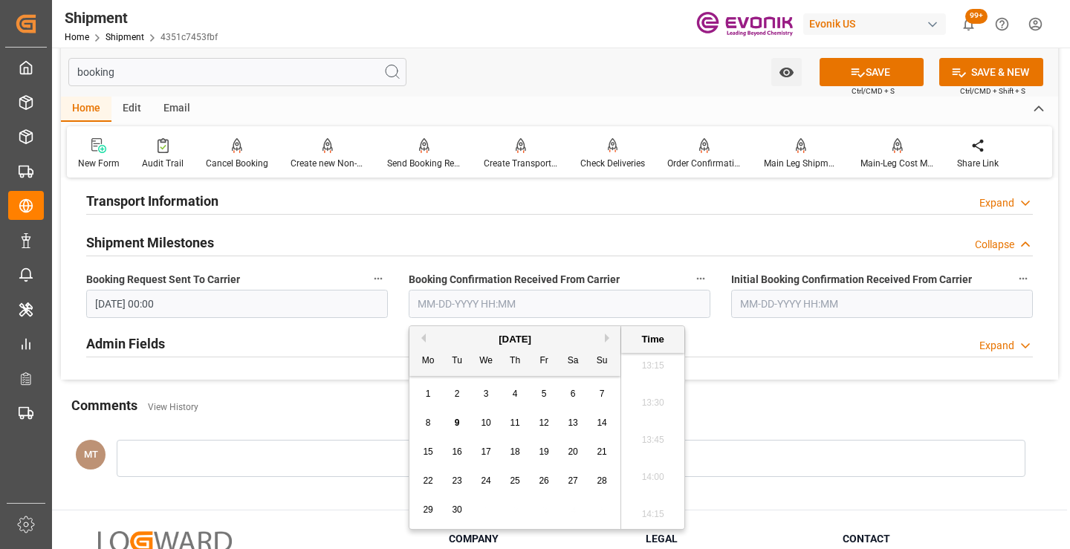
click at [542, 391] on span "5" at bounding box center [544, 394] width 5 height 10
type input "09-05-2025 00:00"
click at [843, 79] on button "SAVE" at bounding box center [871, 72] width 104 height 28
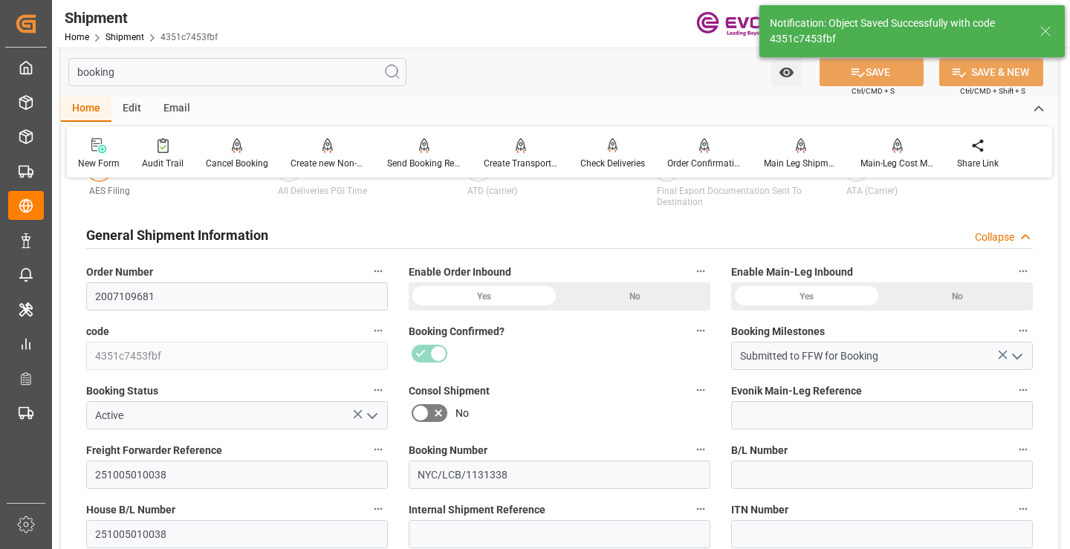
type input "Booking Details Transmitted to SAP"
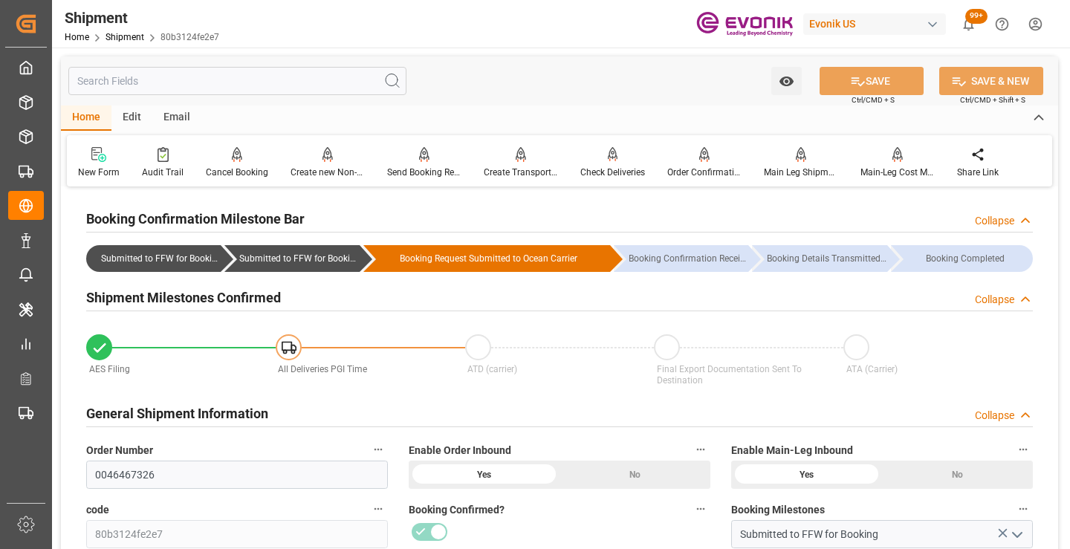
scroll to position [149, 0]
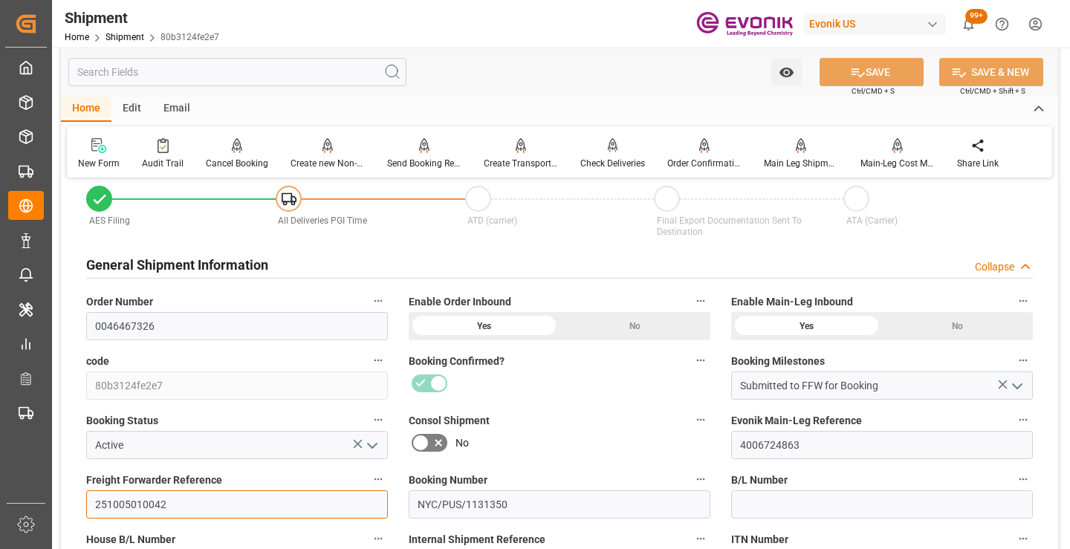
click at [152, 500] on input "251005010042" at bounding box center [237, 504] width 302 height 28
click at [313, 74] on input "text" at bounding box center [237, 72] width 338 height 28
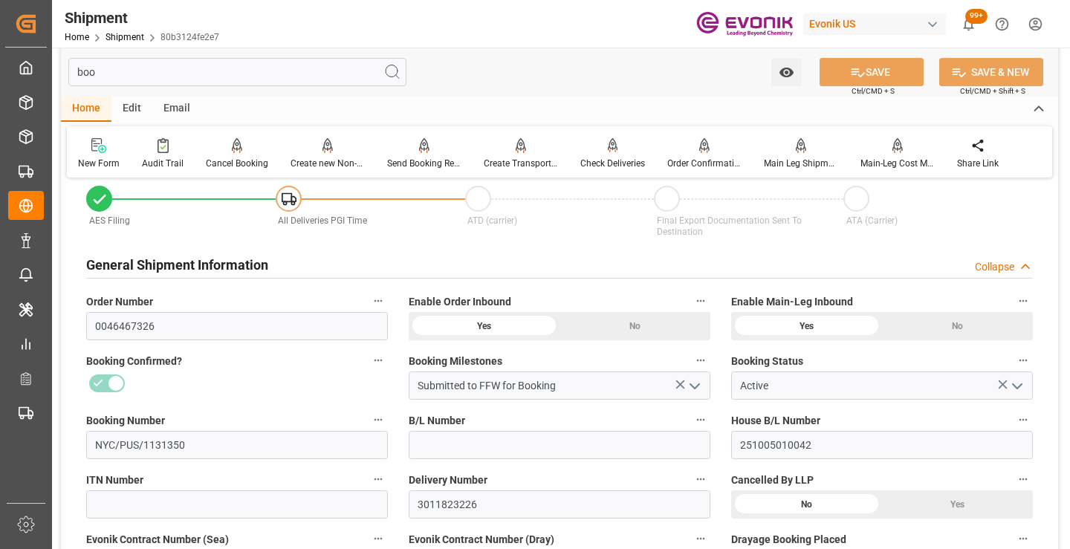
scroll to position [0, 0]
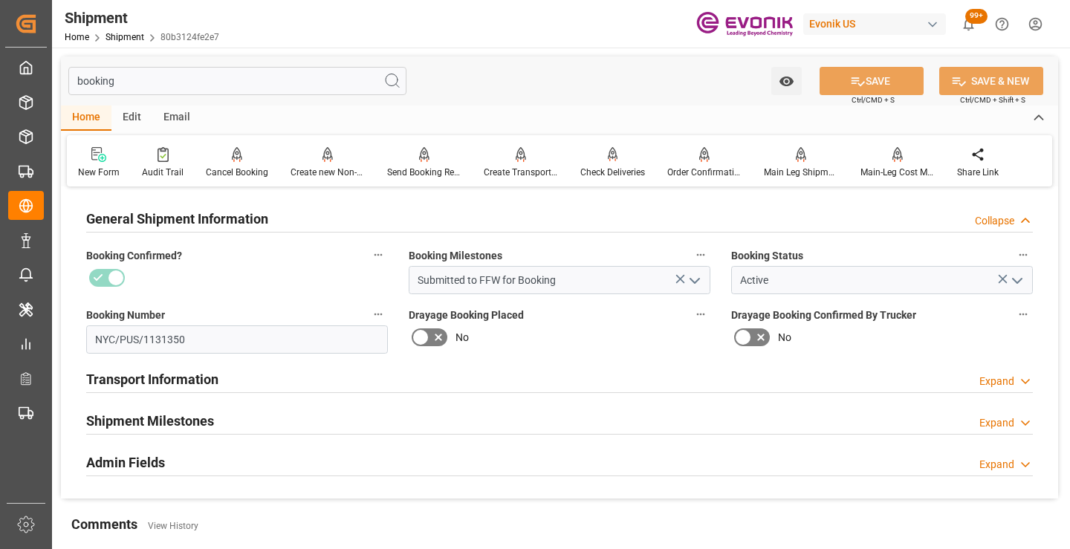
type input "booking"
click at [186, 416] on h2 "Shipment Milestones" at bounding box center [150, 421] width 128 height 20
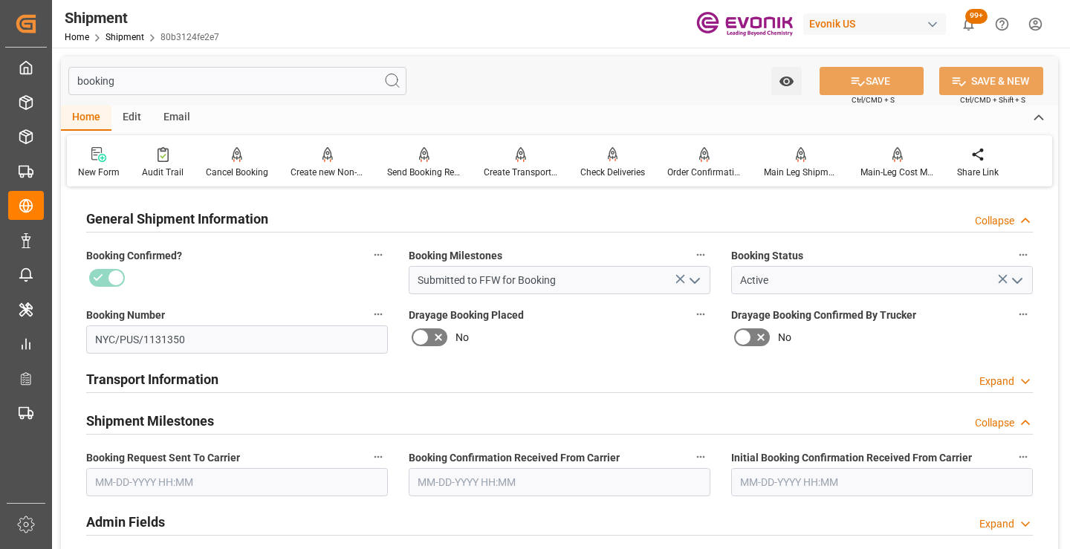
click at [243, 477] on input "text" at bounding box center [237, 482] width 302 height 28
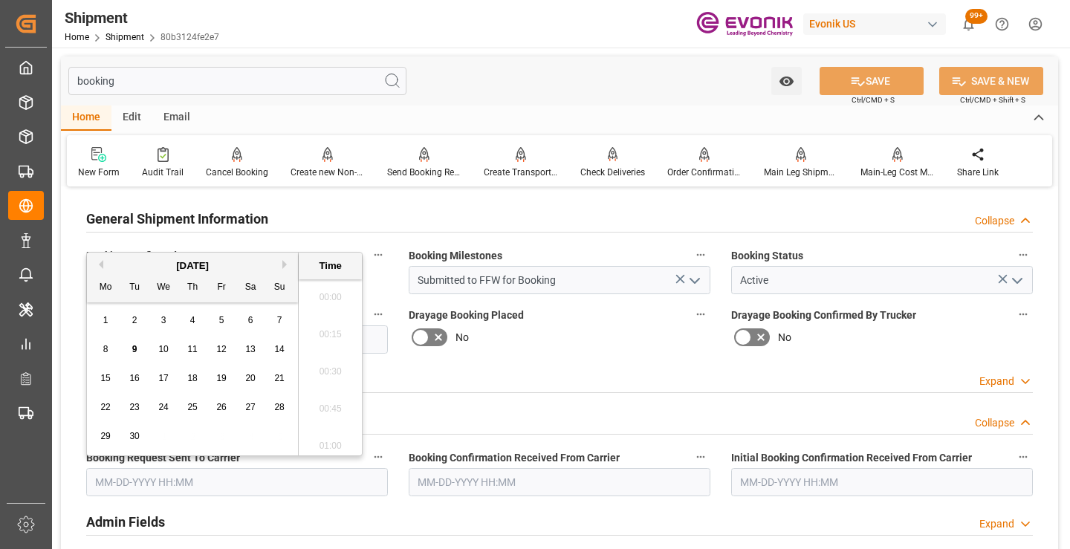
scroll to position [1974, 0]
click at [218, 321] on div "5" at bounding box center [221, 321] width 19 height 18
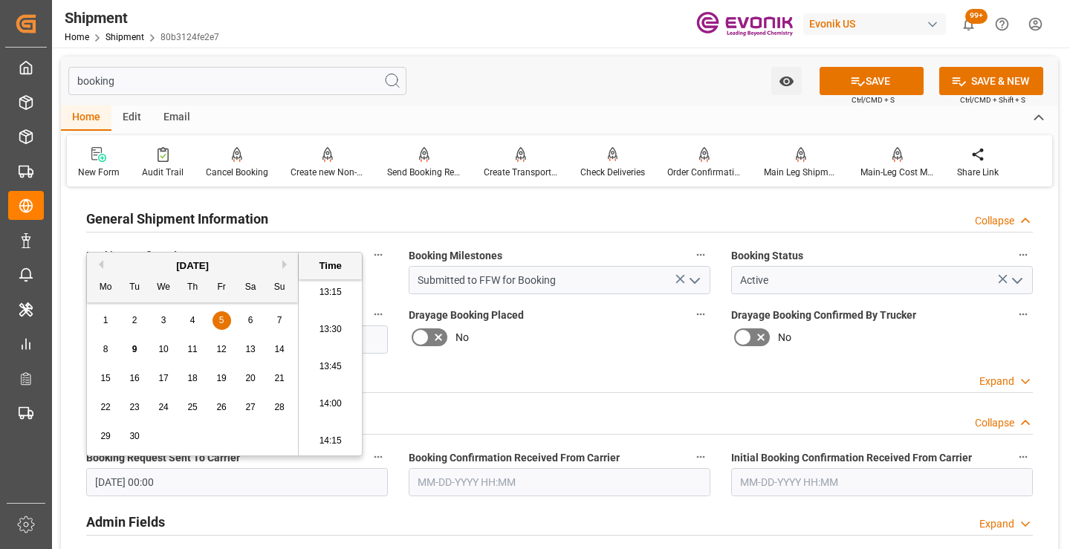
type input "[DATE] 00:00"
click at [449, 487] on input "text" at bounding box center [560, 482] width 302 height 28
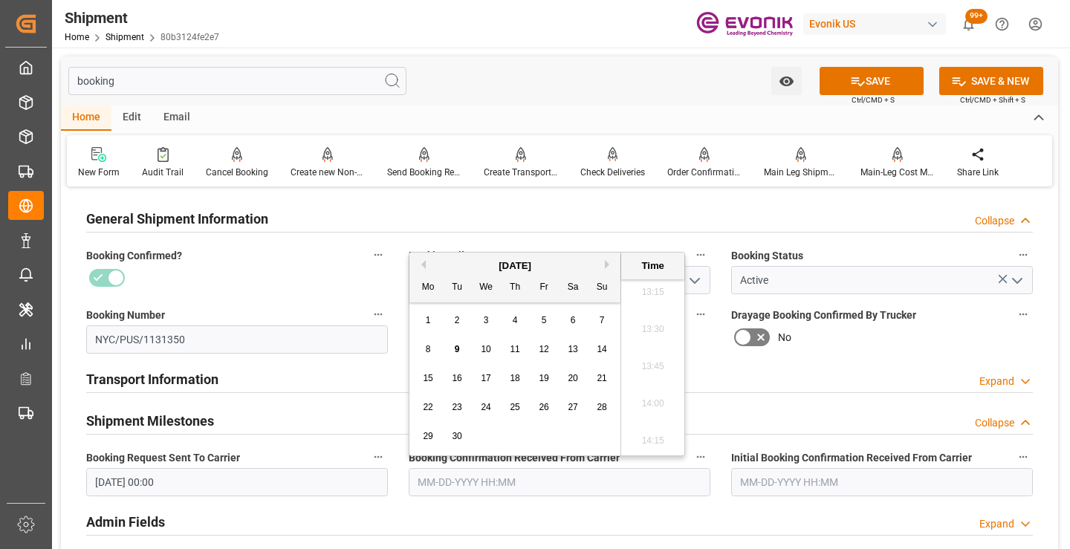
click at [546, 324] on span "5" at bounding box center [544, 320] width 5 height 10
type input "[DATE] 00:00"
click at [869, 78] on button "SAVE" at bounding box center [871, 81] width 104 height 28
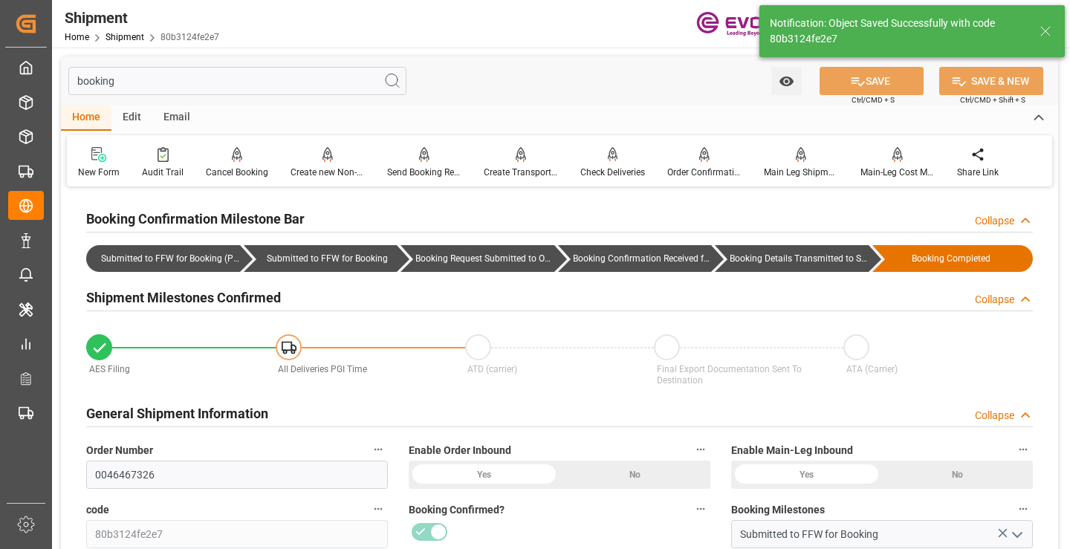
type input "Booking Details Transmitted to SAP"
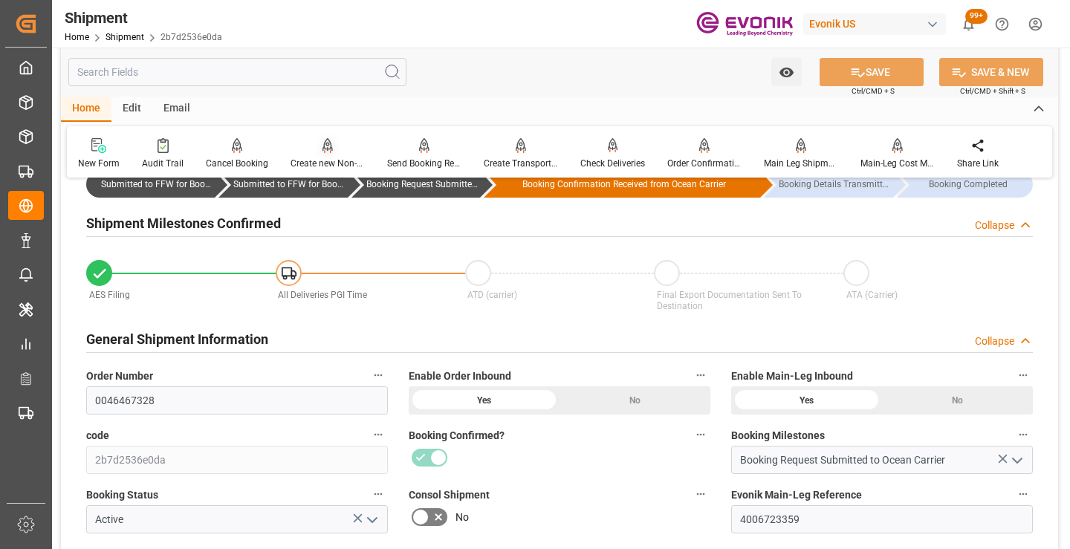
scroll to position [149, 0]
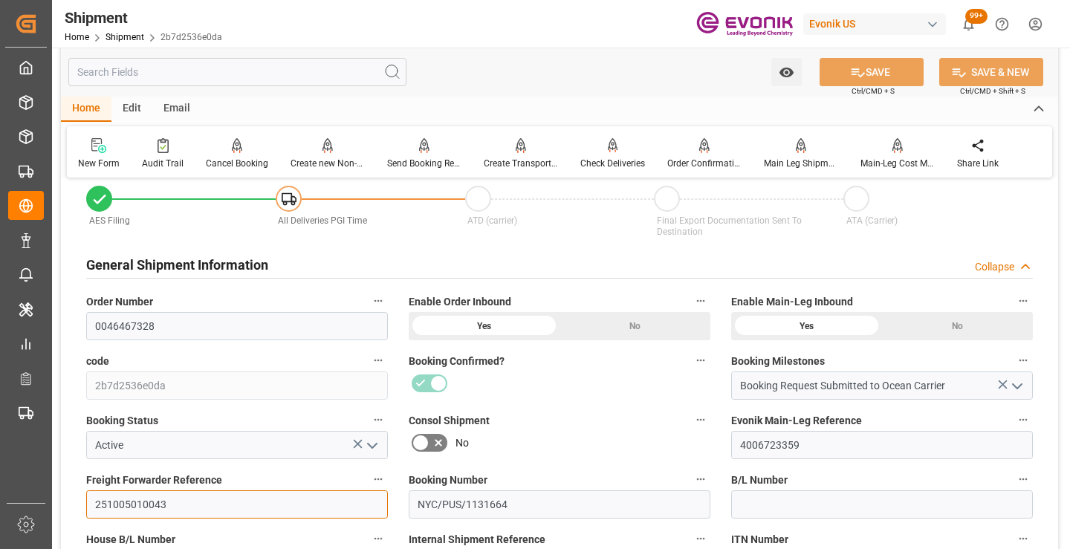
click at [140, 504] on input "251005010043" at bounding box center [237, 504] width 302 height 28
click at [304, 72] on input "text" at bounding box center [237, 72] width 338 height 28
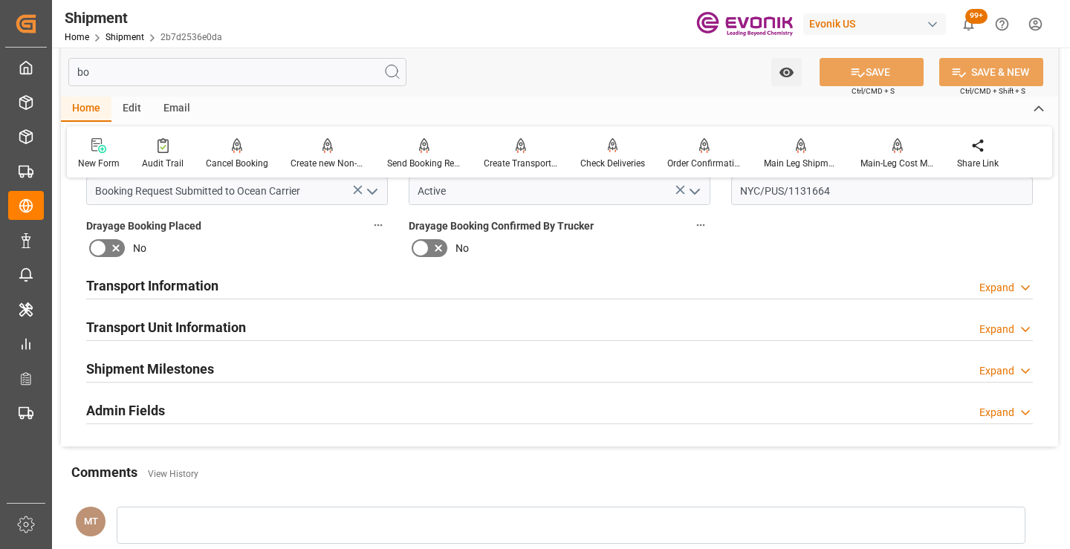
scroll to position [0, 0]
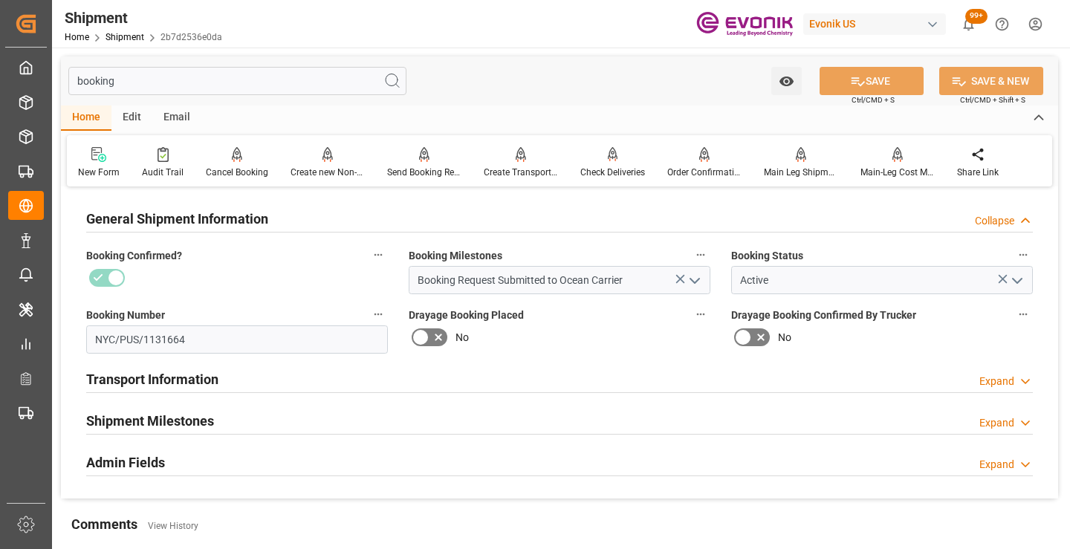
type input "booking"
click at [196, 423] on h2 "Shipment Milestones" at bounding box center [150, 421] width 128 height 20
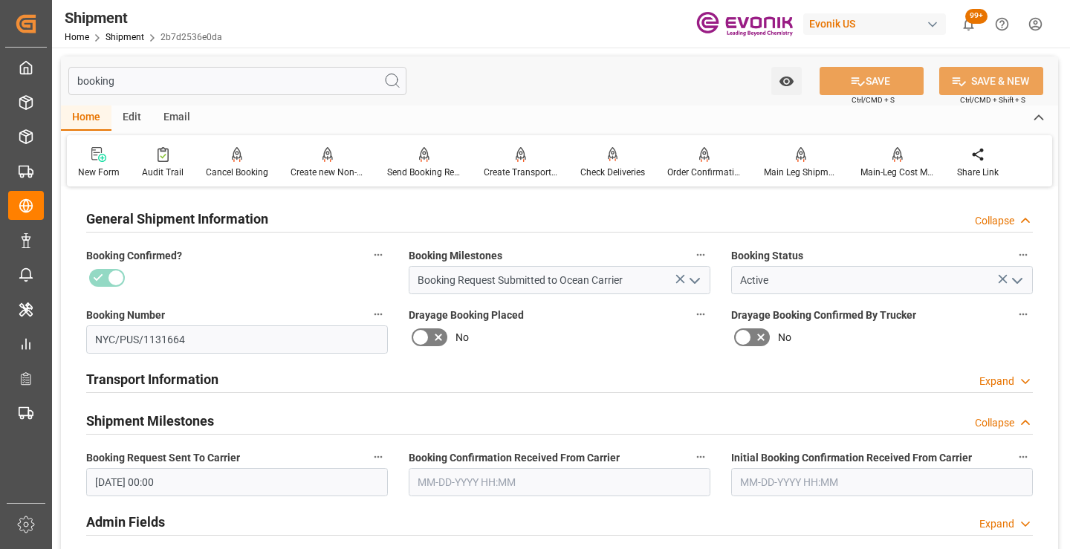
click at [427, 481] on input "text" at bounding box center [560, 482] width 302 height 28
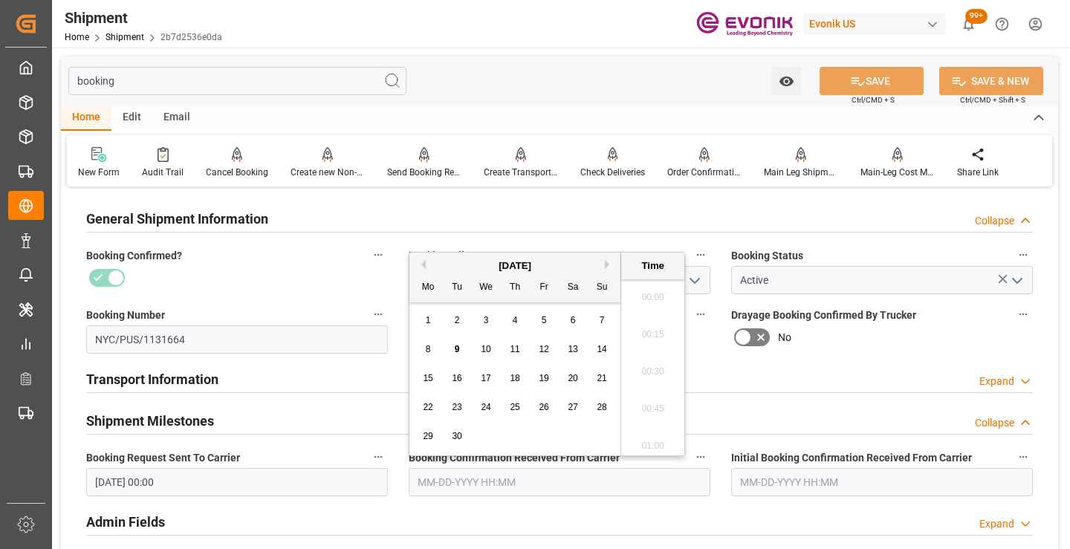
scroll to position [1974, 0]
click at [544, 319] on span "5" at bounding box center [544, 320] width 5 height 10
type input "09-05-2025 00:00"
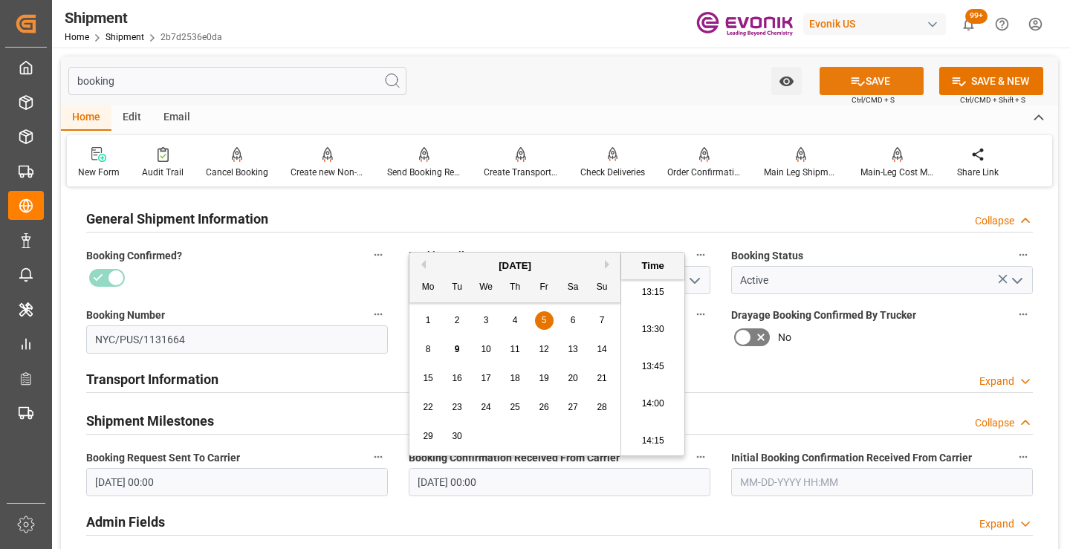
click at [862, 77] on icon at bounding box center [858, 82] width 16 height 16
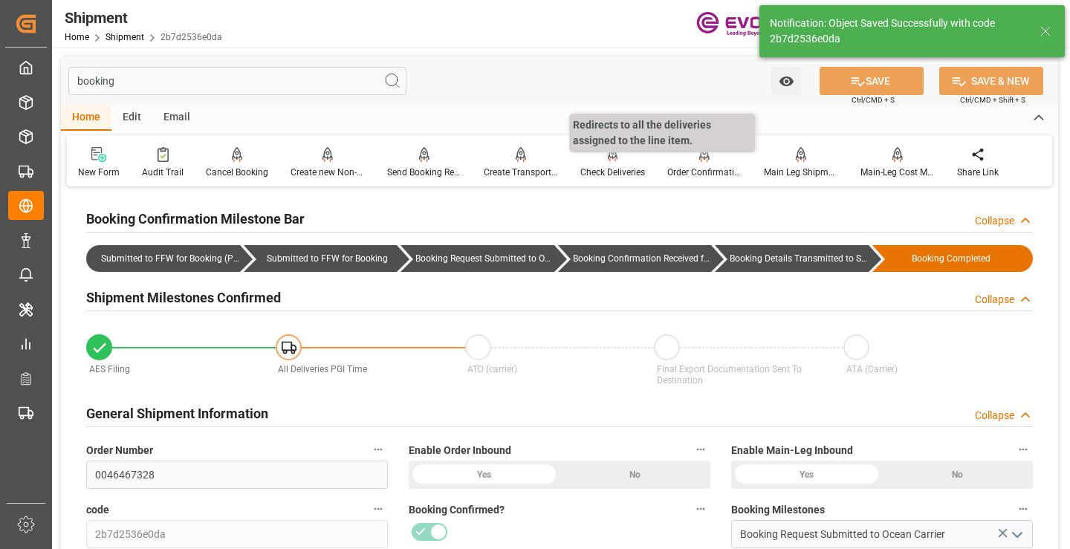
type input "Booking Details Transmitted to SAP"
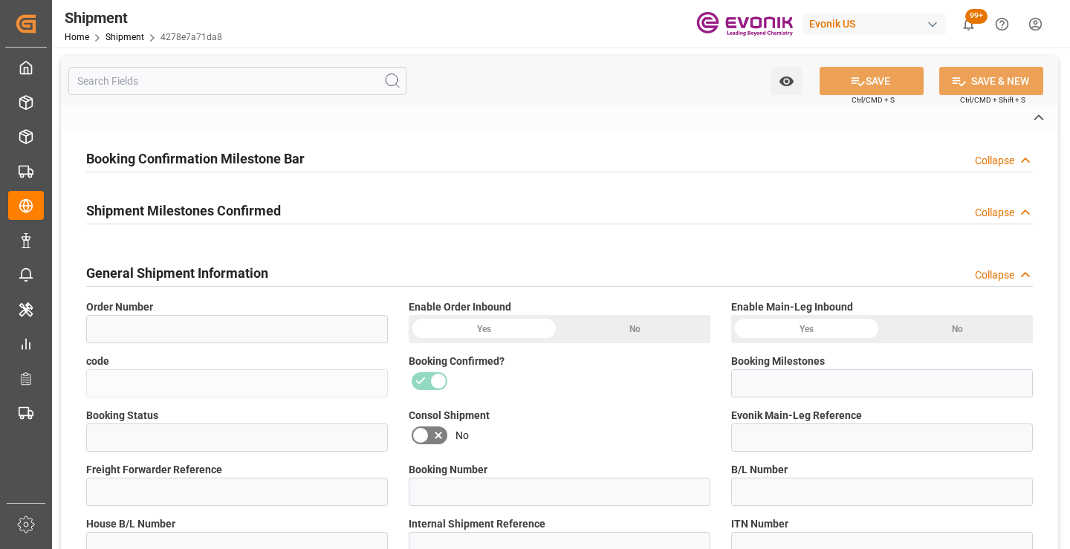
type input "0046460445"
type input "4278e7a71da8"
type input "Submitted to FFW for Booking"
type input "Active"
type input "251005010044"
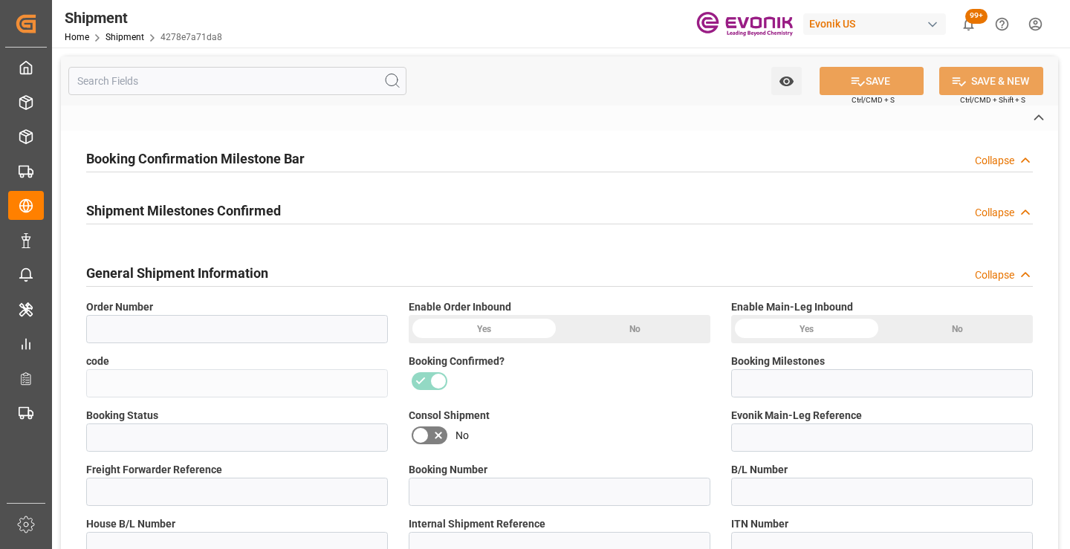
type input "NYC/NGO/1131355"
type input "251005010044"
type input "NYC/NGO/1131355"
type input "P2P"
type input "41"
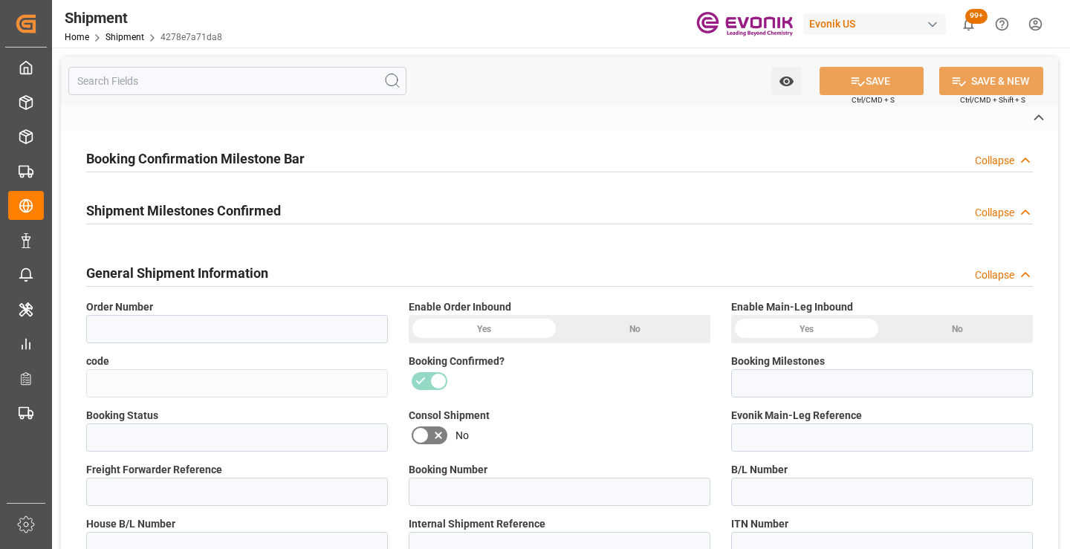
type input "LCL"
type input "0008"
type input "LCL"
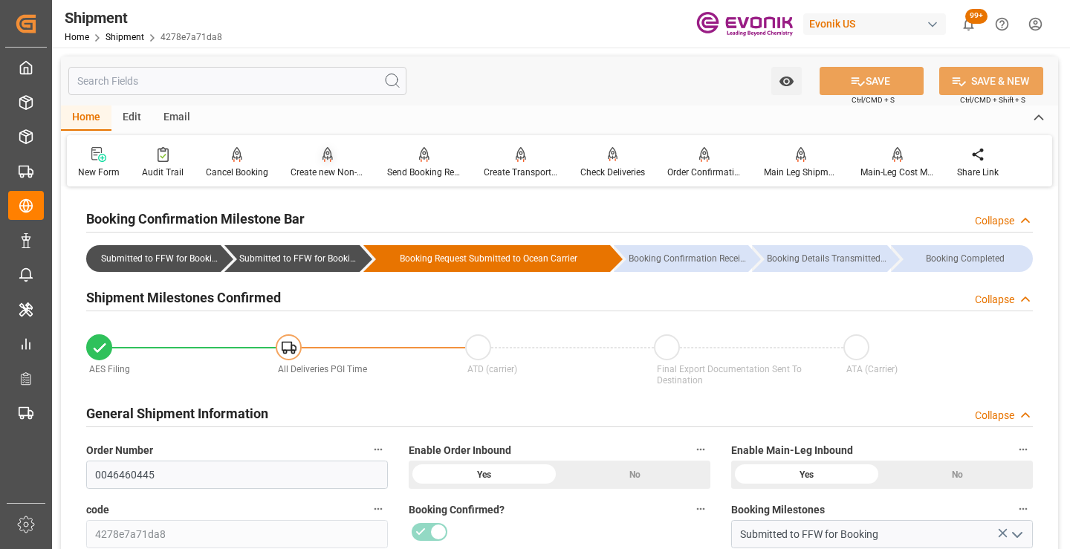
scroll to position [149, 0]
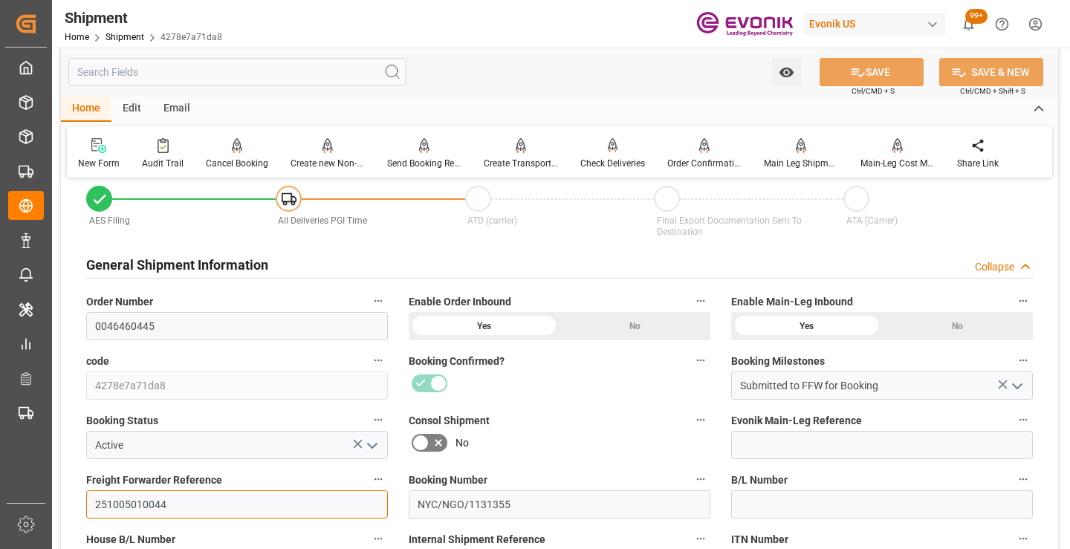
click at [138, 505] on input "251005010044" at bounding box center [237, 504] width 302 height 28
click at [292, 75] on input "text" at bounding box center [237, 72] width 338 height 28
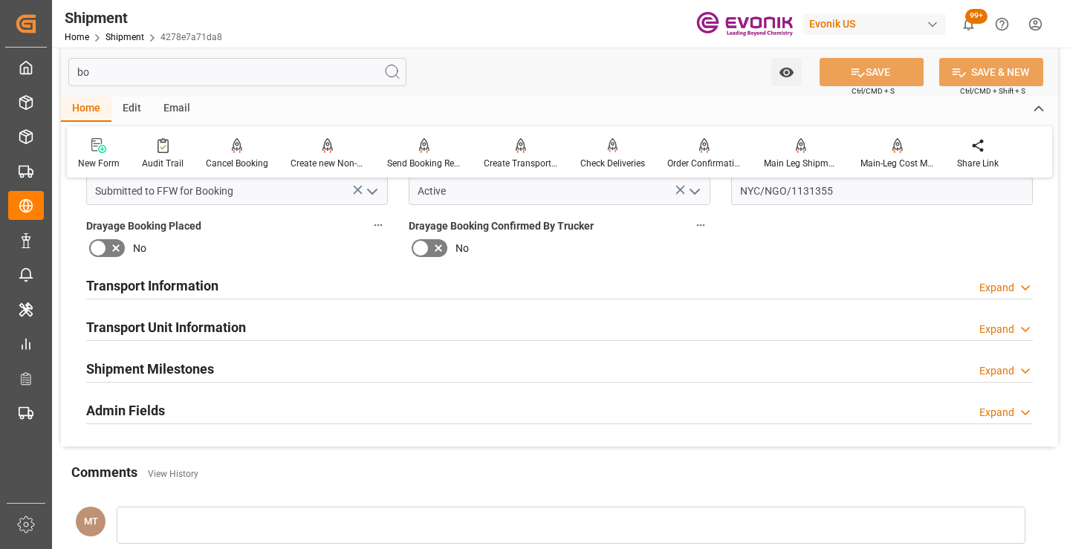
scroll to position [0, 0]
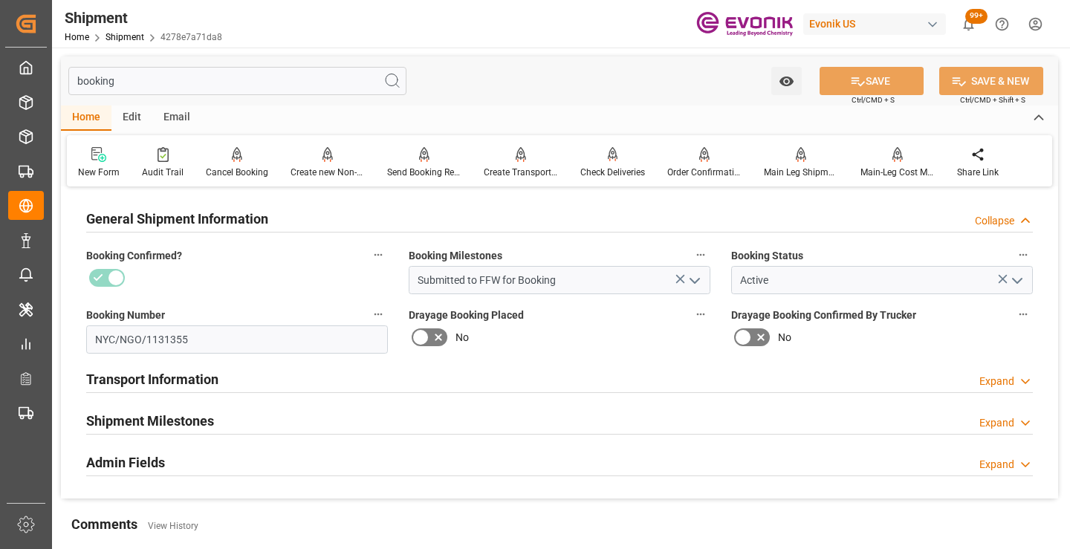
type input "booking"
click at [178, 416] on h2 "Shipment Milestones" at bounding box center [150, 421] width 128 height 20
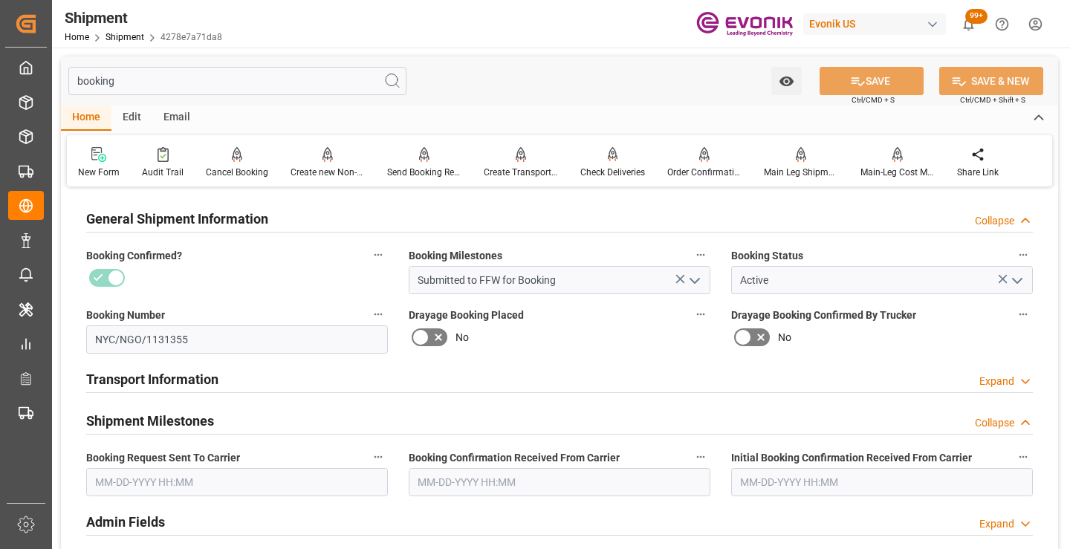
click at [230, 472] on input "text" at bounding box center [237, 482] width 302 height 28
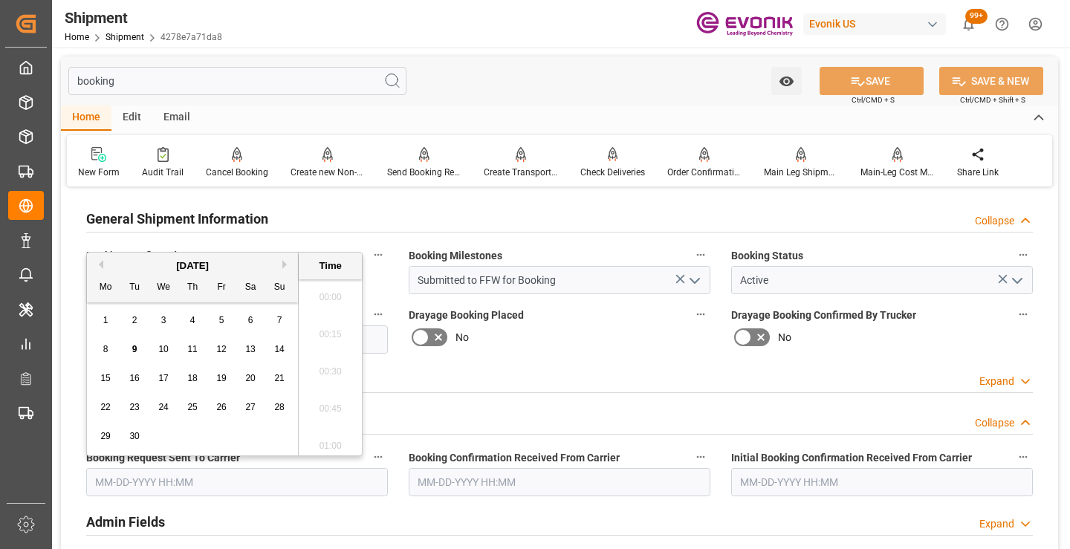
scroll to position [2011, 0]
click at [209, 319] on div "1 2 3 4 5 6 7" at bounding box center [192, 320] width 203 height 29
click at [219, 323] on span "5" at bounding box center [221, 320] width 5 height 10
type input "[DATE] 00:00"
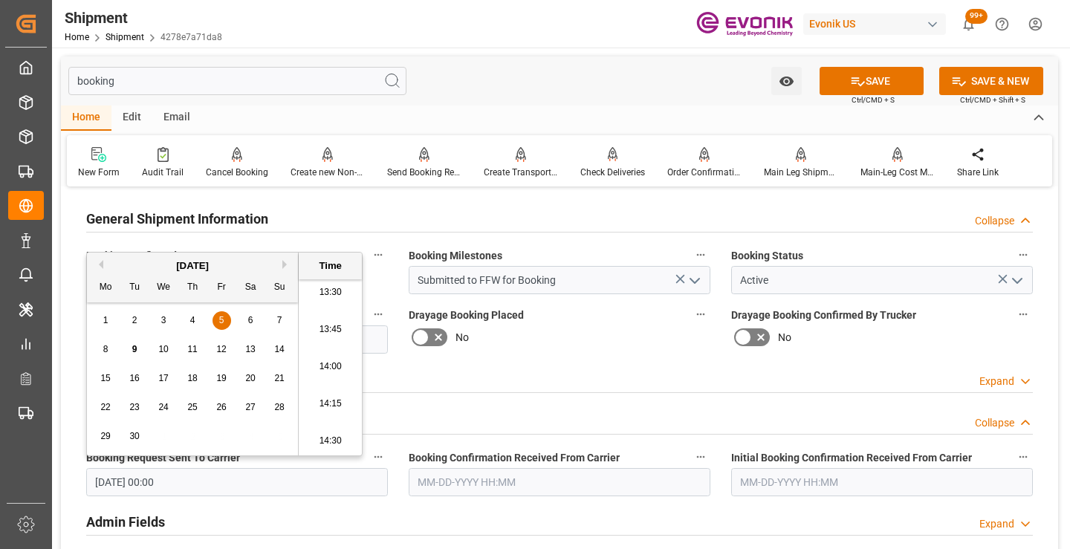
click at [459, 484] on input "text" at bounding box center [560, 482] width 302 height 28
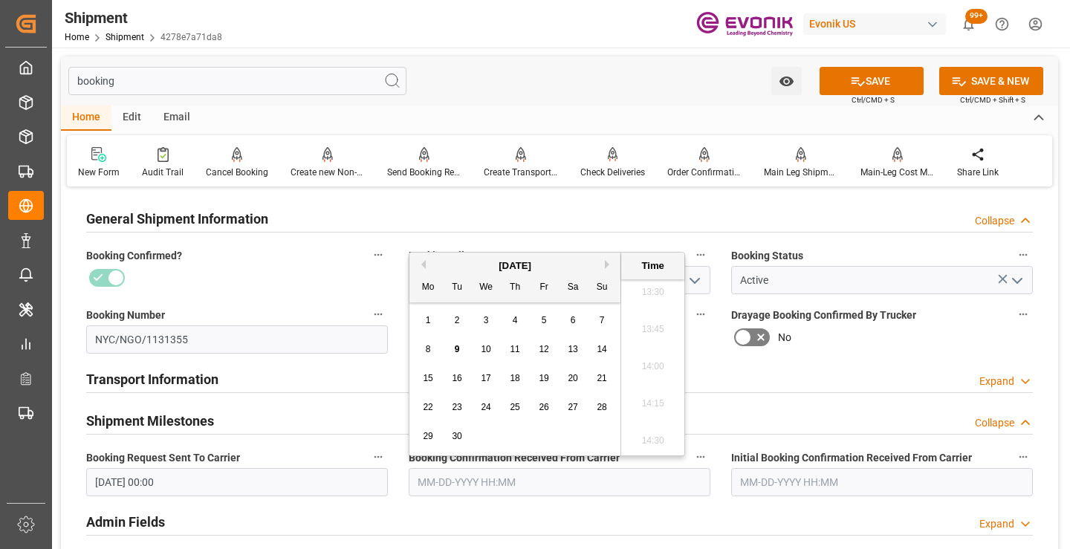
click at [547, 320] on div "5" at bounding box center [544, 321] width 19 height 18
type input "[DATE] 00:00"
click at [882, 83] on button "SAVE" at bounding box center [871, 81] width 104 height 28
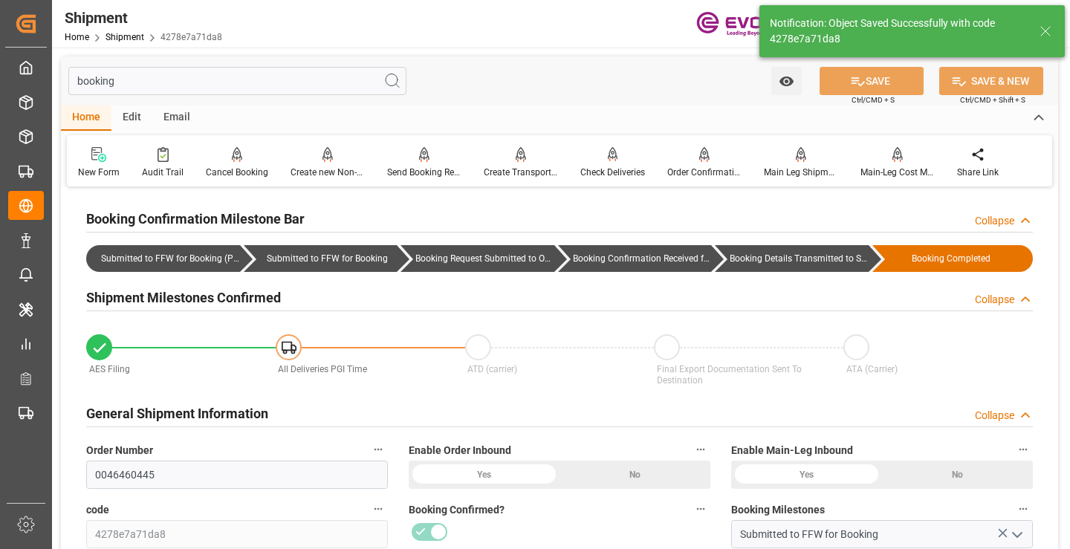
type input "Booking Details Transmitted to SAP"
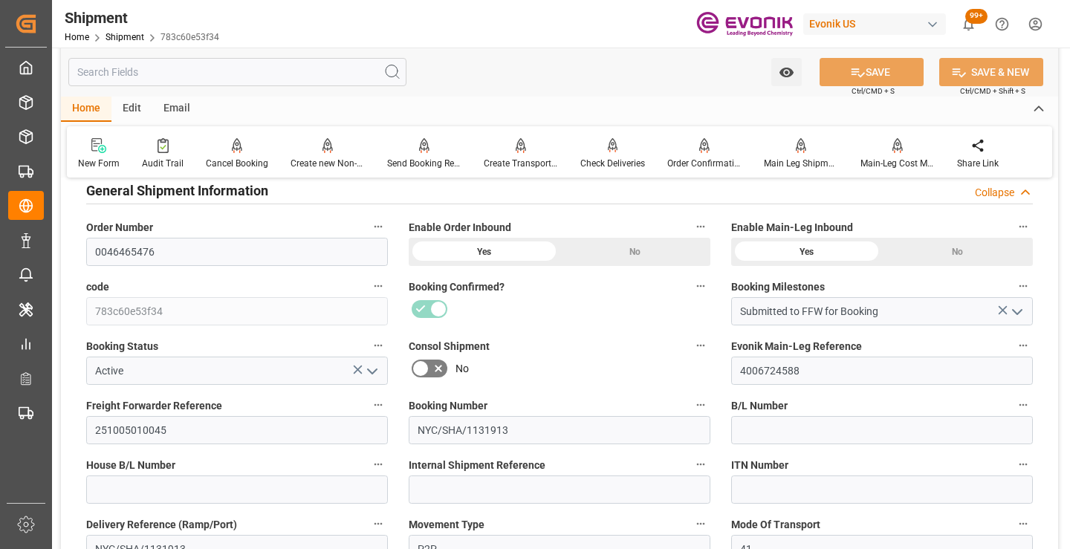
scroll to position [297, 0]
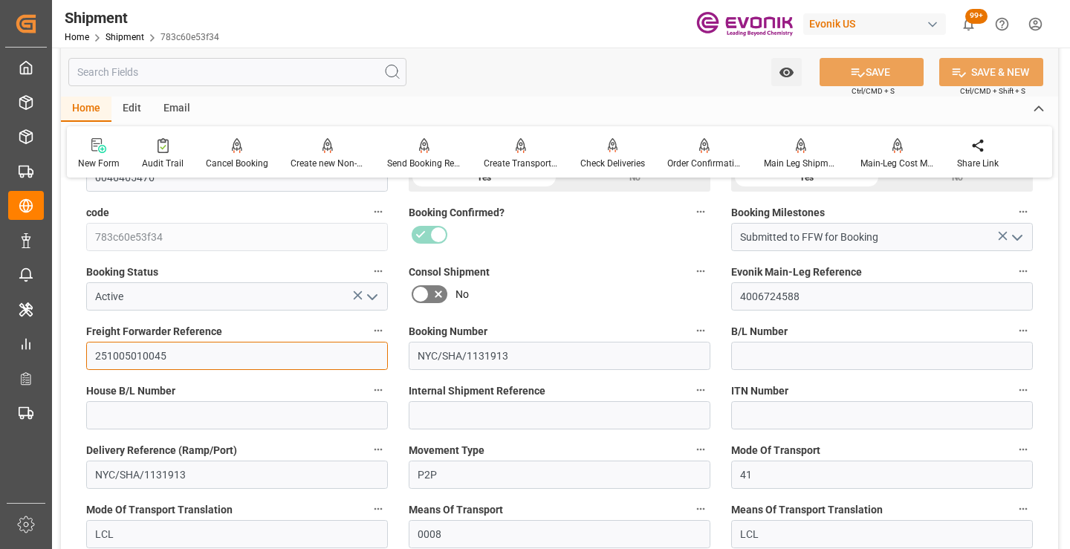
click at [134, 354] on input "251005010045" at bounding box center [237, 356] width 302 height 28
click at [302, 71] on input "text" at bounding box center [237, 72] width 338 height 28
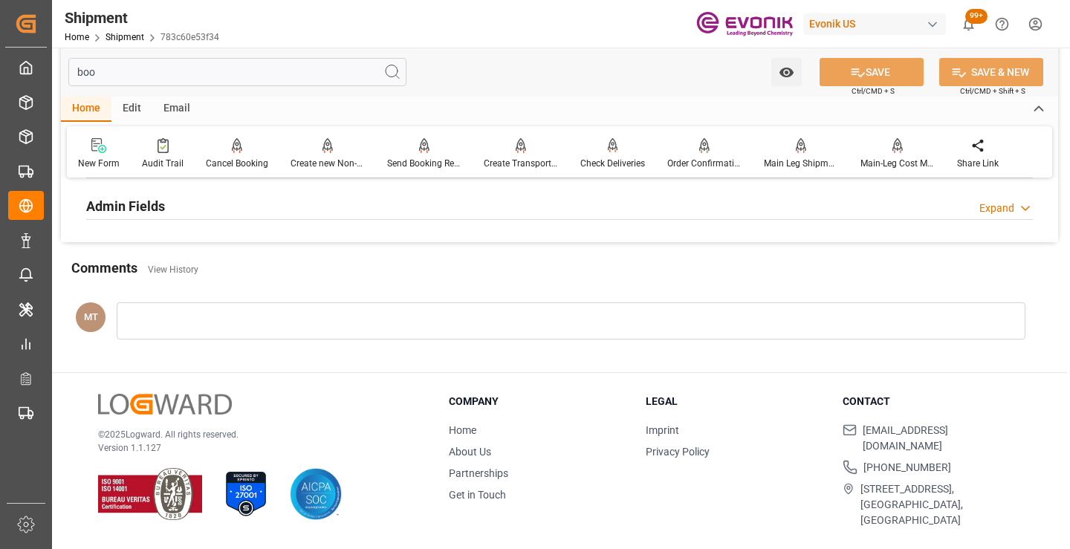
scroll to position [104, 0]
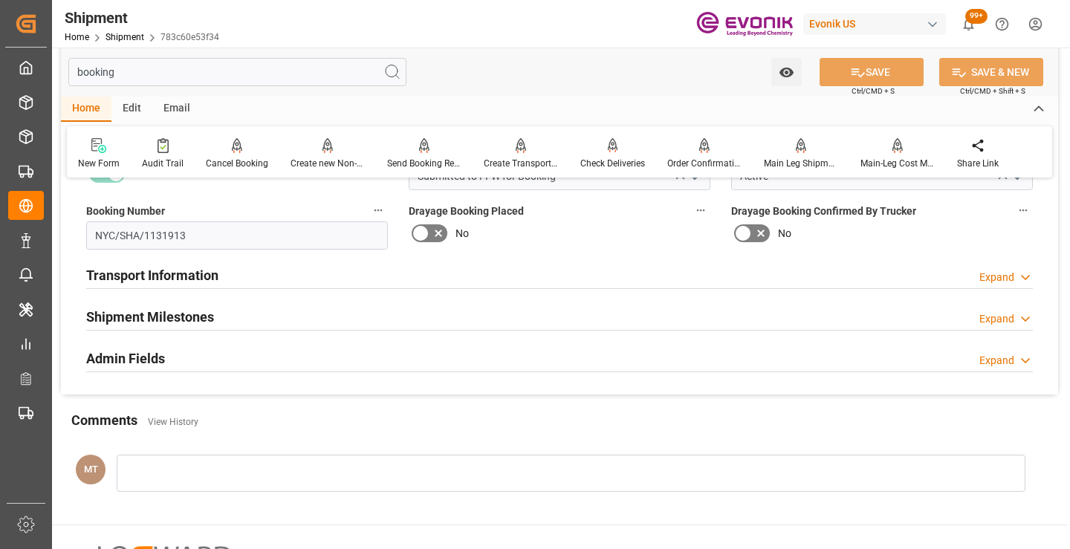
type input "booking"
click at [275, 313] on div "Shipment Milestones Expand" at bounding box center [559, 316] width 946 height 28
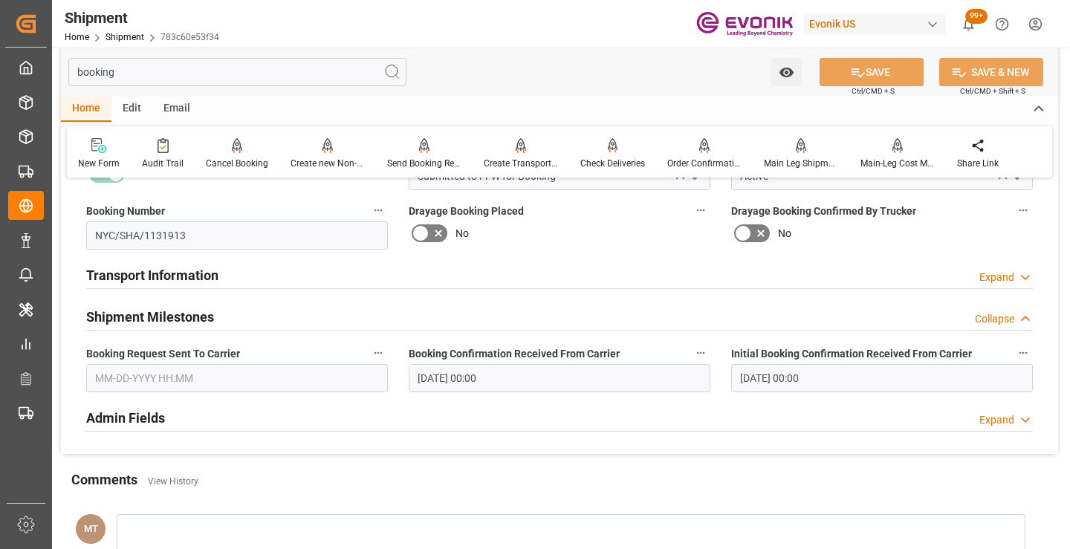
click at [267, 387] on input "text" at bounding box center [237, 378] width 302 height 28
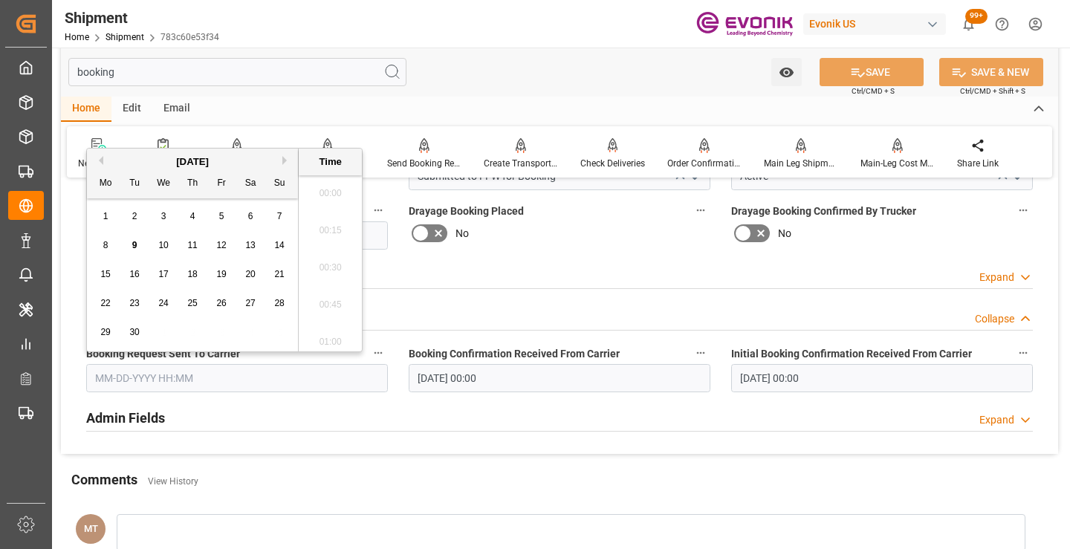
scroll to position [2011, 0]
click at [272, 221] on div "7" at bounding box center [279, 217] width 19 height 18
type input "[DATE] 00:00"
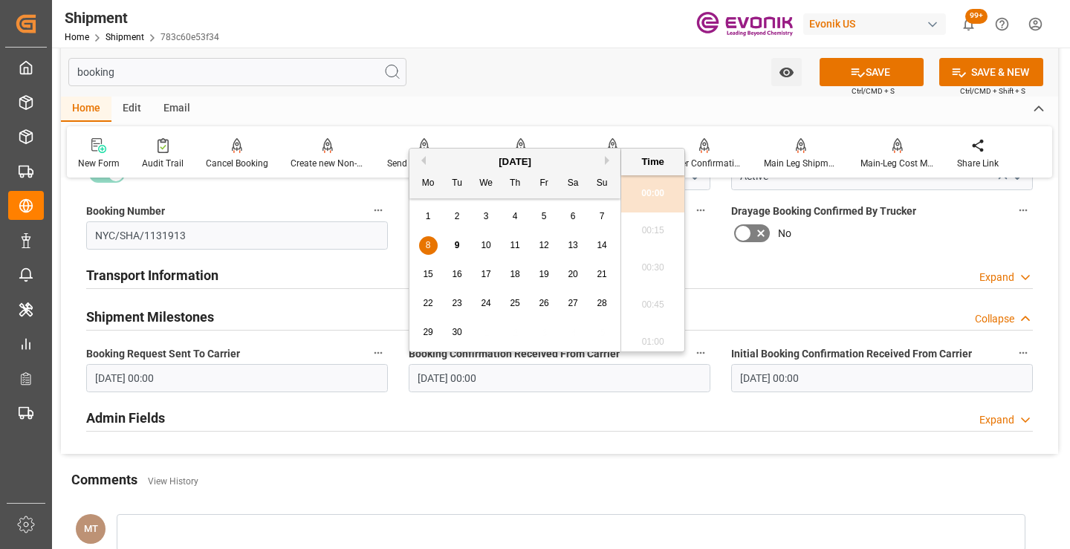
click at [434, 378] on input "[DATE] 00:00" at bounding box center [560, 378] width 302 height 28
click at [457, 250] on span "9" at bounding box center [457, 245] width 5 height 10
type input "[DATE] 00:00"
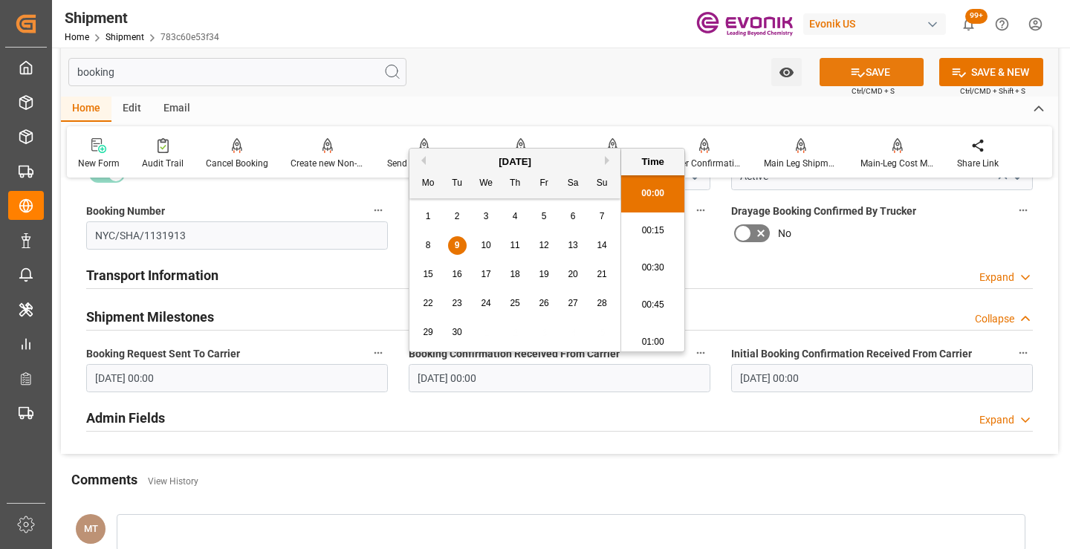
click at [845, 62] on button "SAVE" at bounding box center [871, 72] width 104 height 28
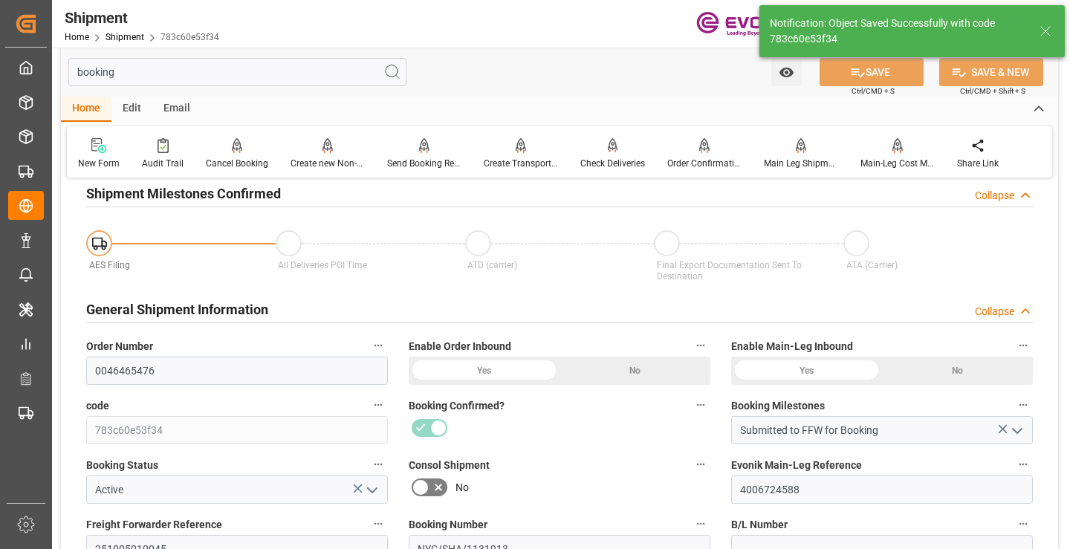
type input "Booking Details Transmitted to SAP"
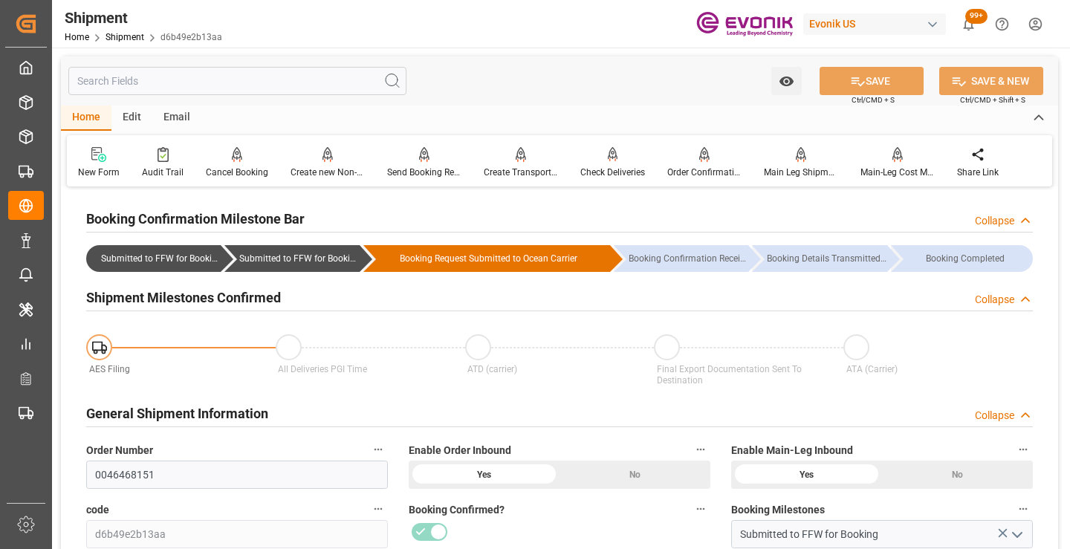
scroll to position [149, 0]
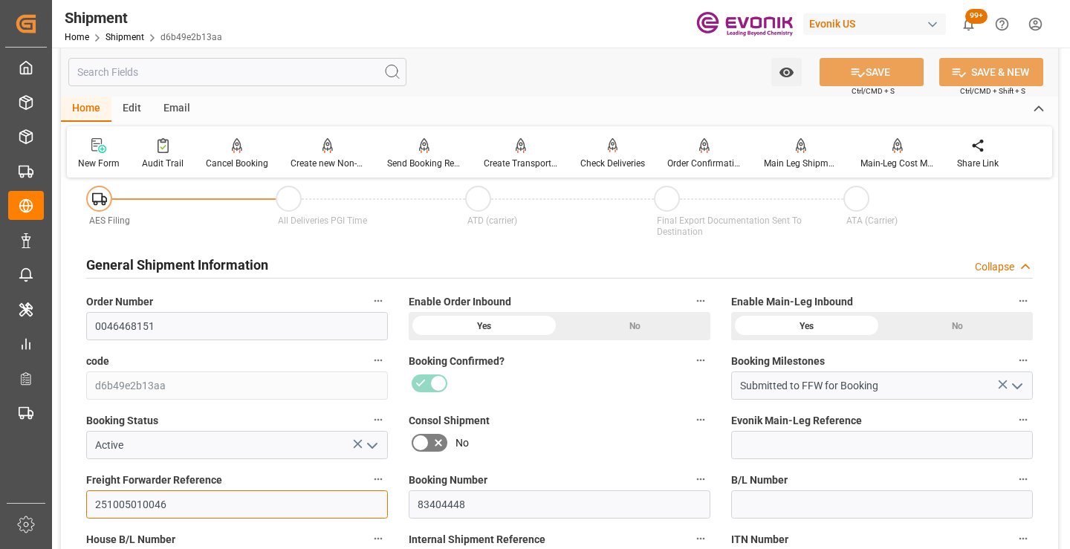
click at [139, 506] on input "251005010046" at bounding box center [237, 504] width 302 height 28
click at [334, 74] on input "text" at bounding box center [237, 72] width 338 height 28
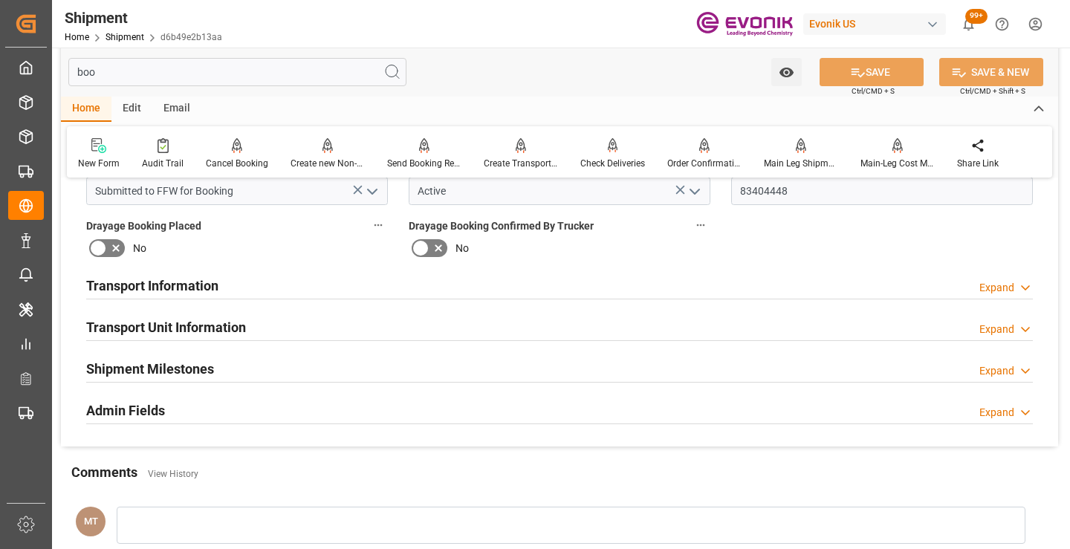
scroll to position [0, 0]
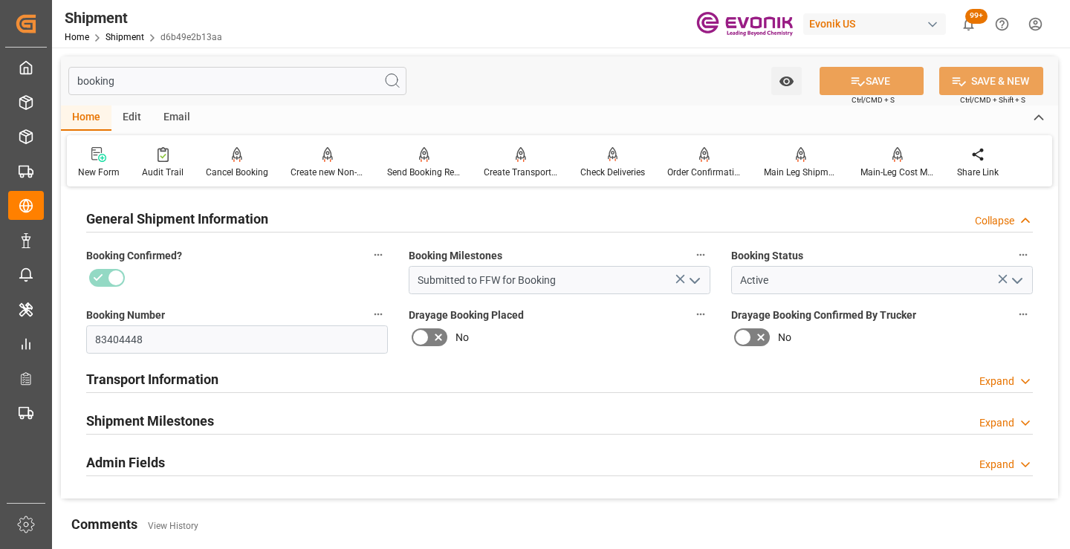
type input "booking"
click at [259, 412] on div "Shipment Milestones Expand" at bounding box center [559, 420] width 946 height 28
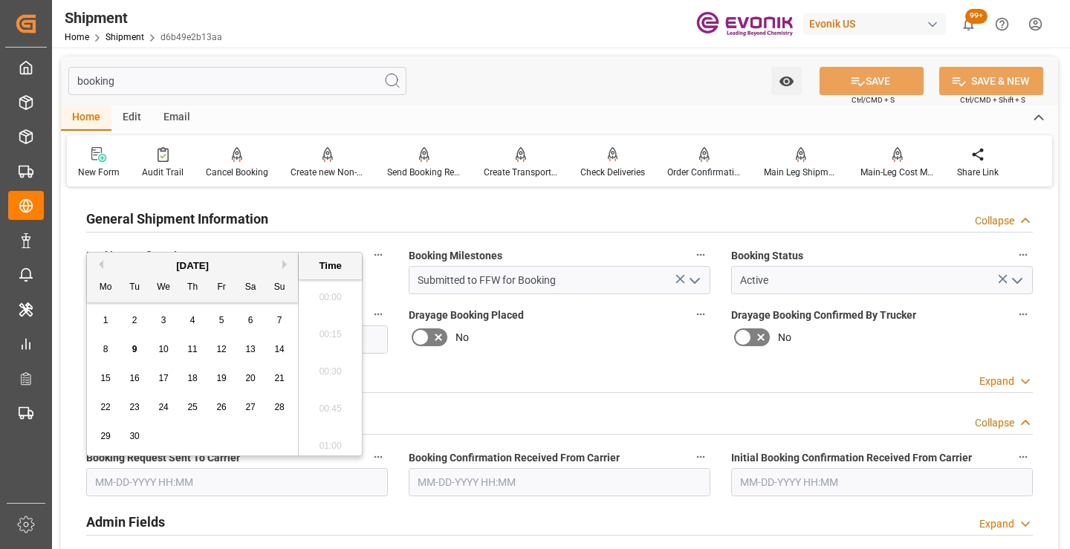
click at [247, 496] on input "text" at bounding box center [237, 482] width 302 height 28
click at [277, 324] on span "7" at bounding box center [279, 320] width 5 height 10
type input "09-07-2025 00:00"
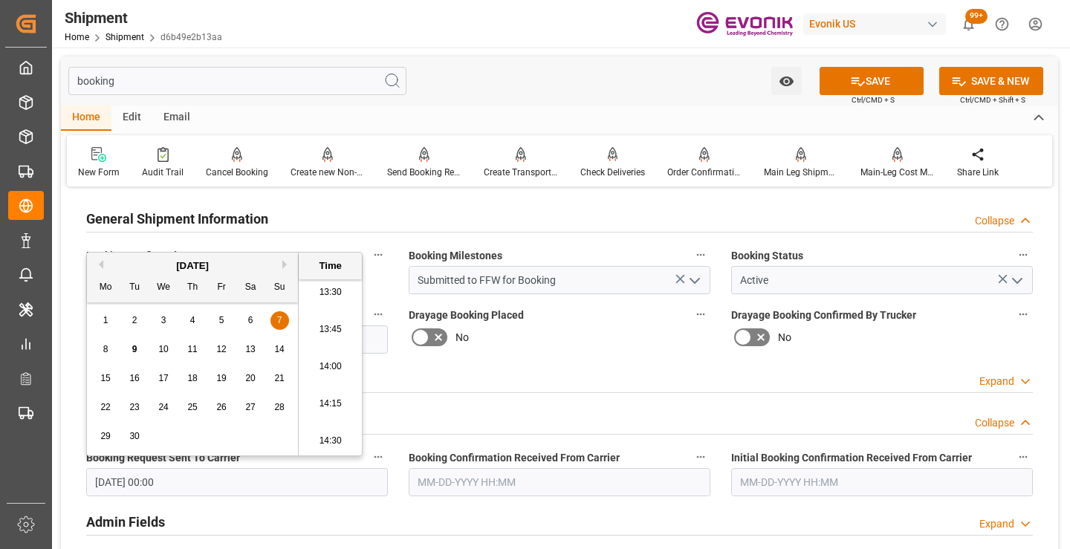
click at [516, 482] on input "text" at bounding box center [560, 482] width 302 height 28
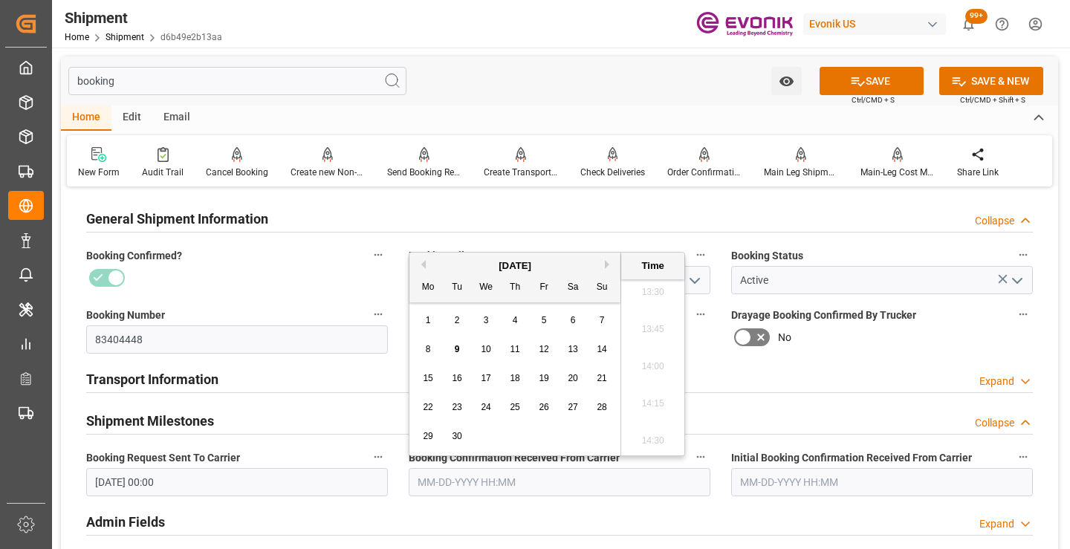
click at [428, 346] on span "8" at bounding box center [428, 349] width 5 height 10
type input "[DATE] 00:00"
click at [882, 83] on button "SAVE" at bounding box center [871, 81] width 104 height 28
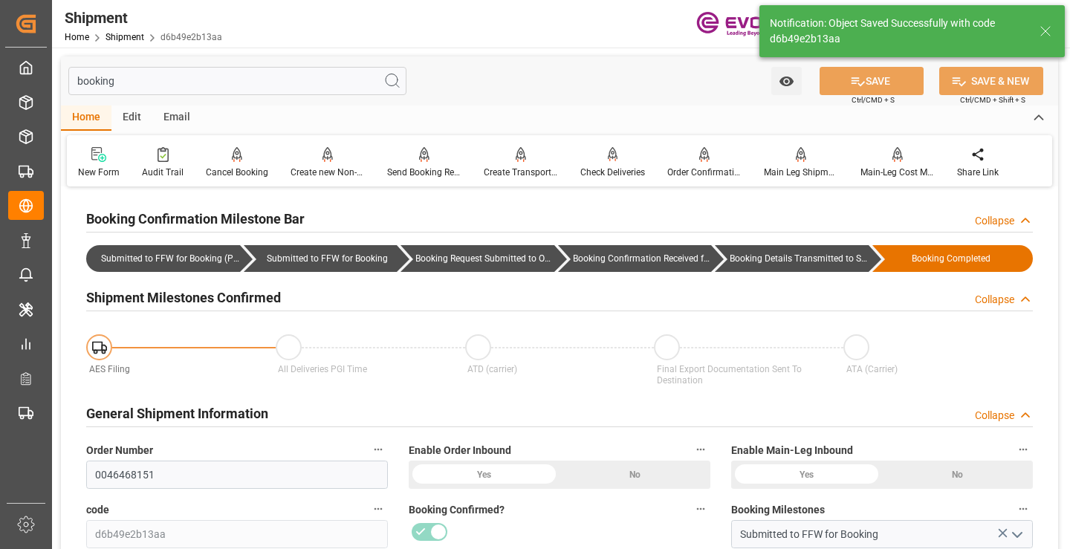
type input "Booking Details Transmitted to SAP"
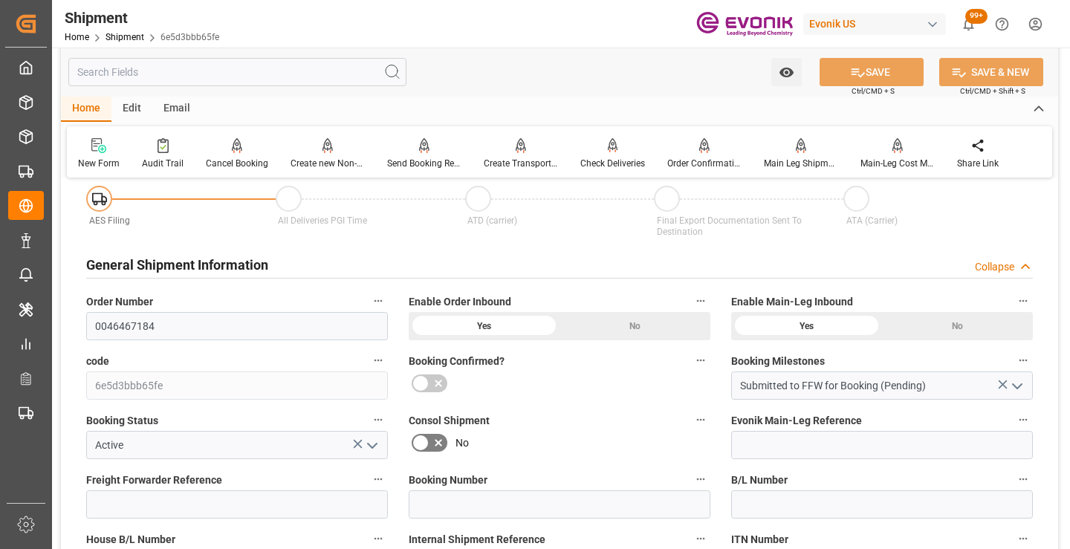
scroll to position [223, 0]
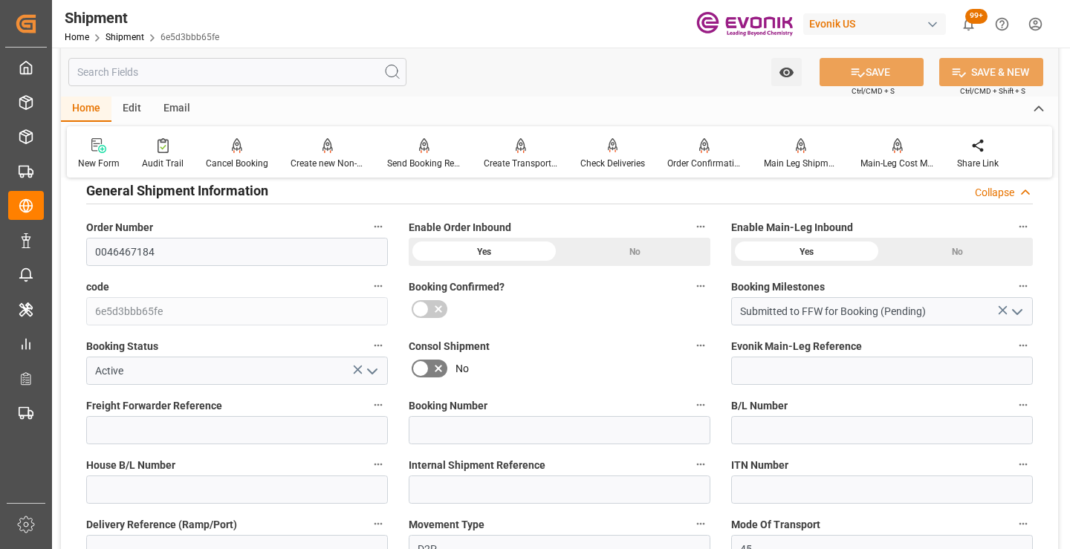
click at [270, 76] on input "text" at bounding box center [237, 72] width 338 height 28
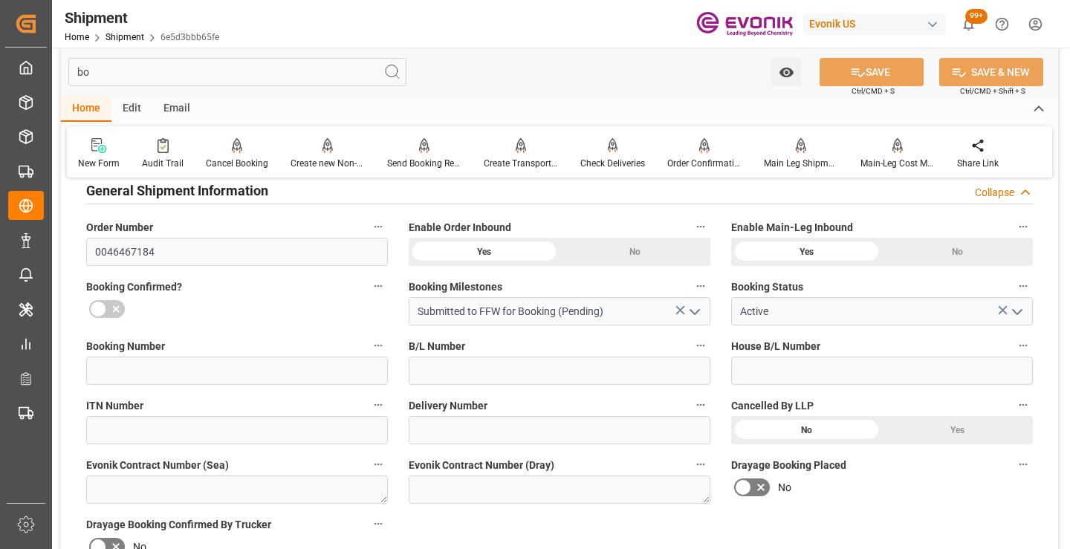
scroll to position [30, 0]
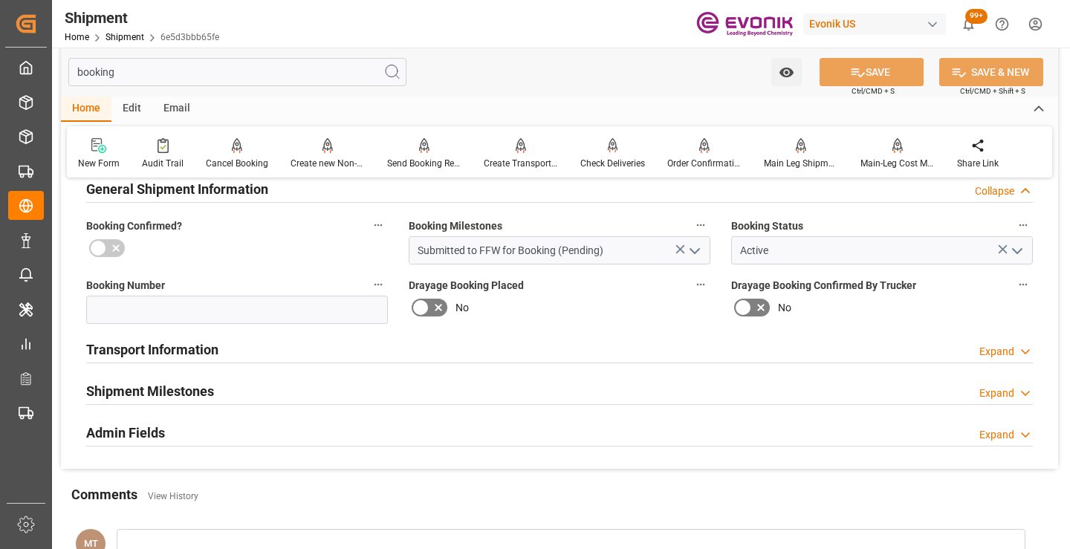
type input "booking"
click at [196, 386] on h2 "Shipment Milestones" at bounding box center [150, 391] width 128 height 20
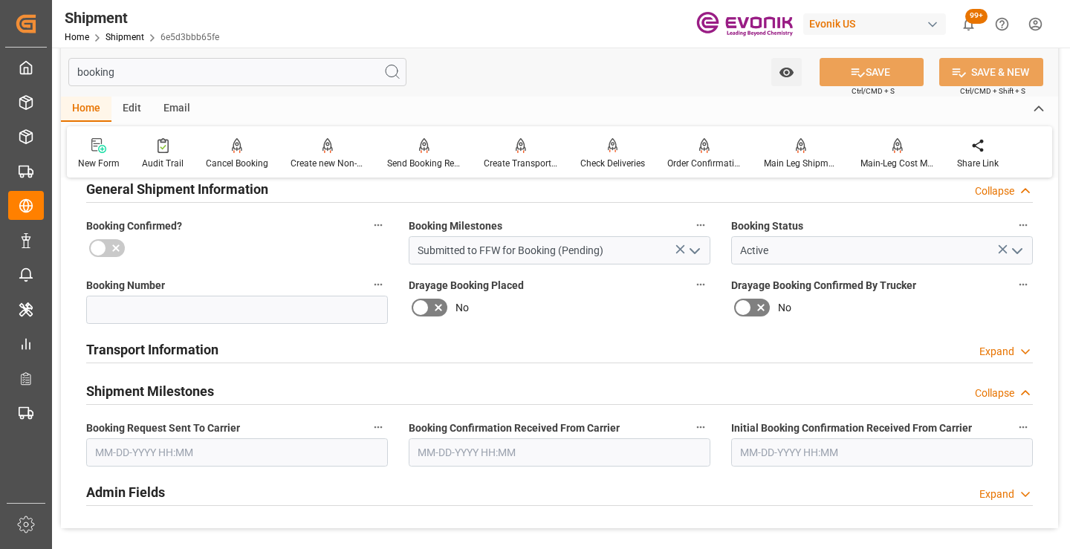
click at [282, 76] on input "booking" at bounding box center [237, 72] width 338 height 28
click at [218, 458] on input "text" at bounding box center [237, 452] width 302 height 28
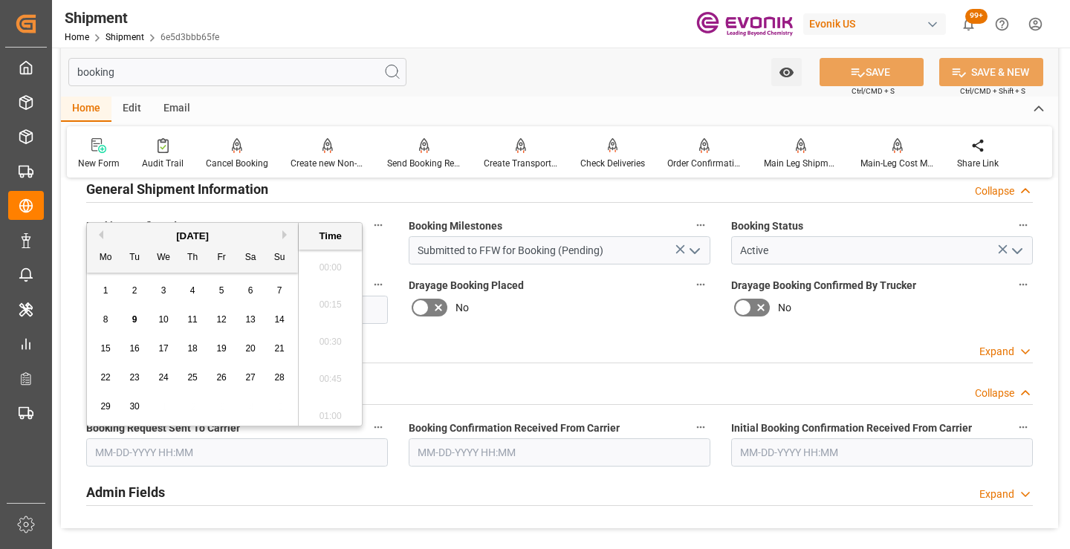
scroll to position [2011, 0]
click at [280, 293] on span "7" at bounding box center [279, 290] width 5 height 10
type input "[DATE] 00:00"
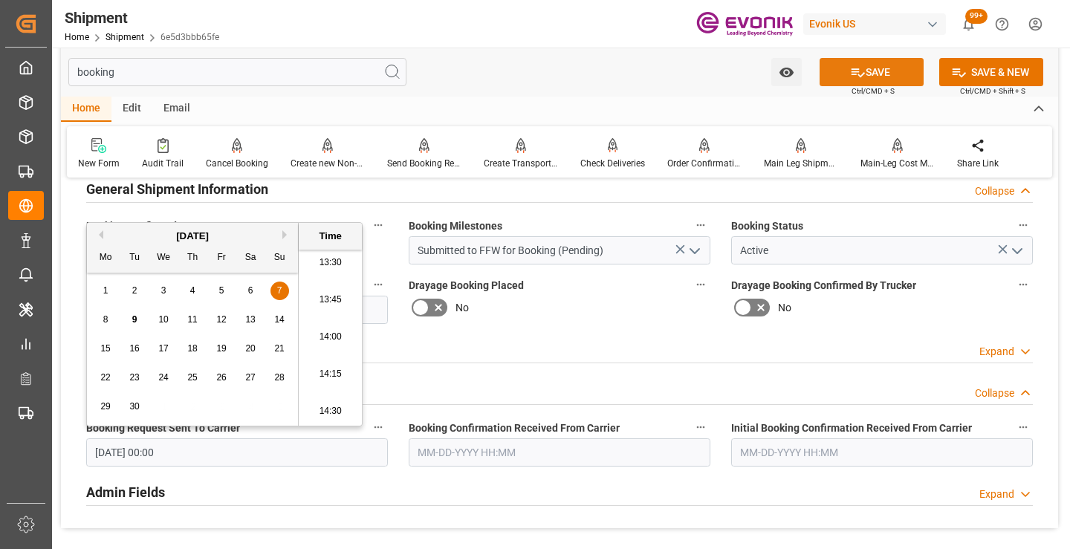
click at [836, 73] on button "SAVE" at bounding box center [871, 72] width 104 height 28
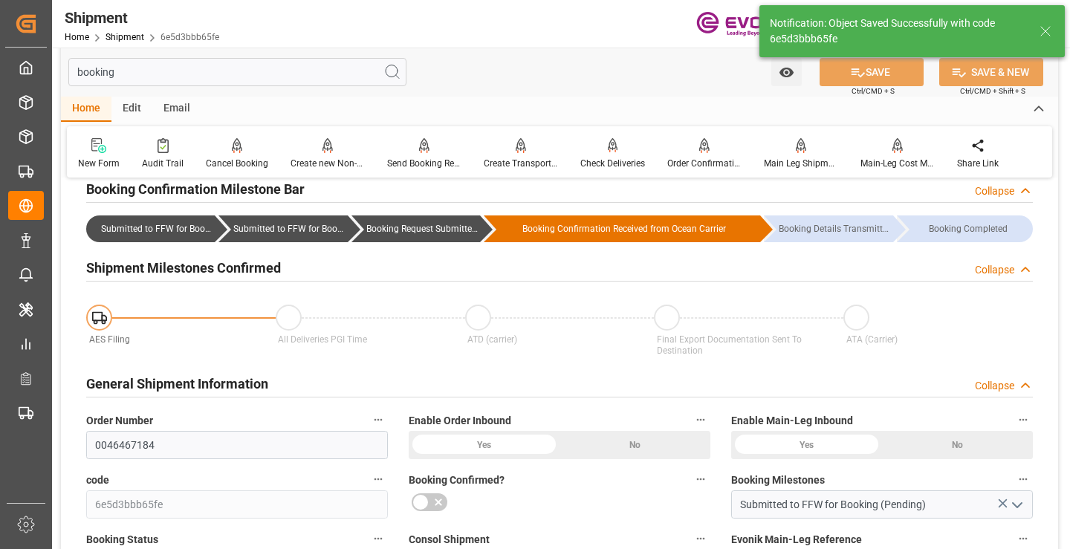
type input "Booking Request Submitted to Ocean Carrier"
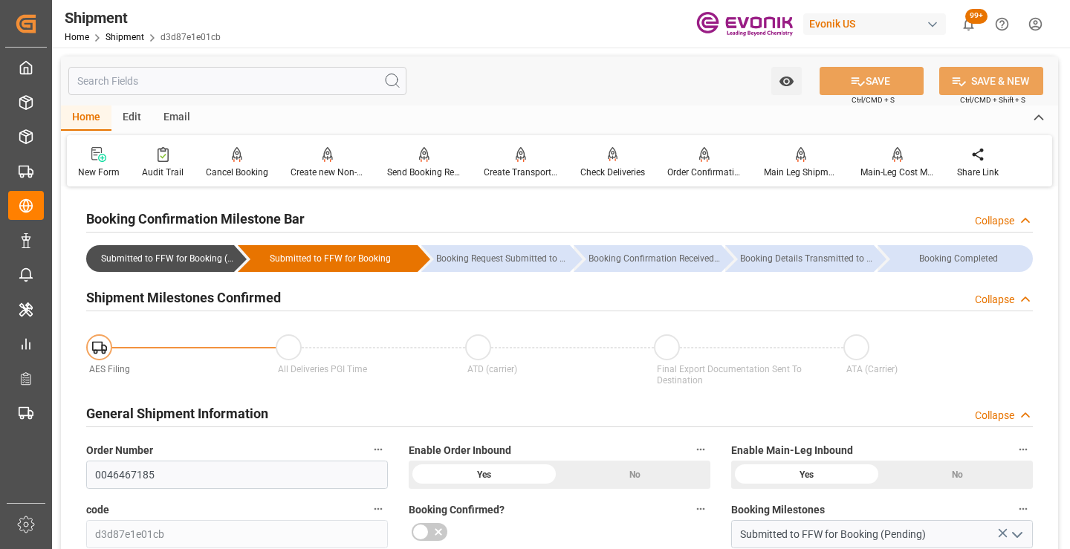
scroll to position [149, 0]
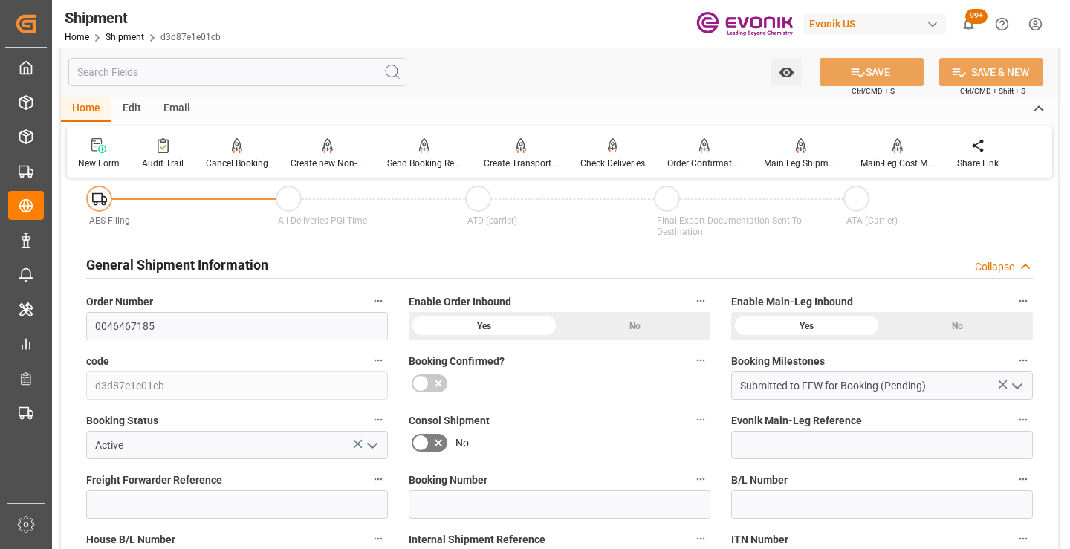
click at [283, 69] on input "text" at bounding box center [237, 72] width 338 height 28
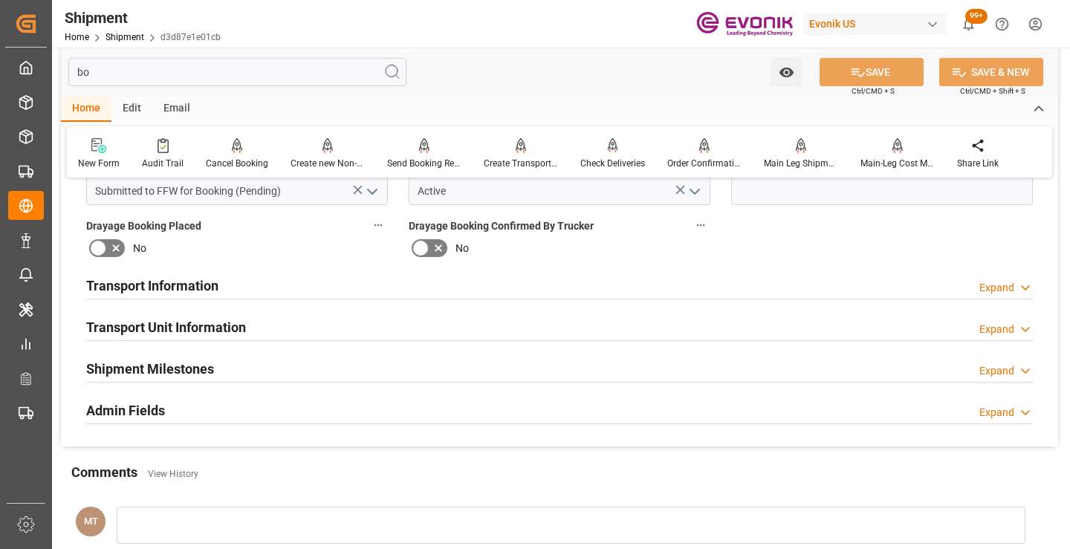
scroll to position [0, 0]
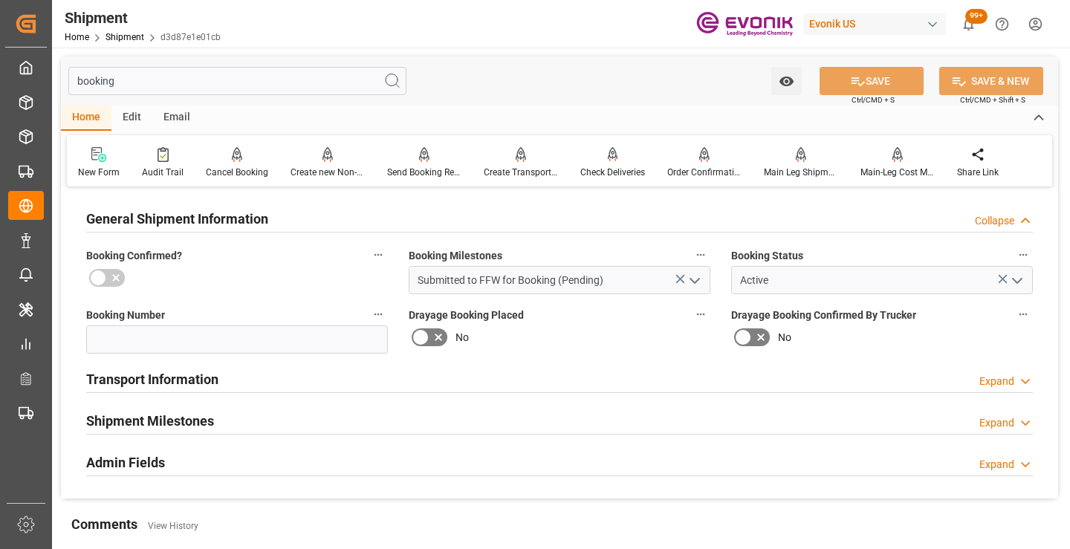
type input "booking"
click at [182, 415] on h2 "Shipment Milestones" at bounding box center [150, 421] width 128 height 20
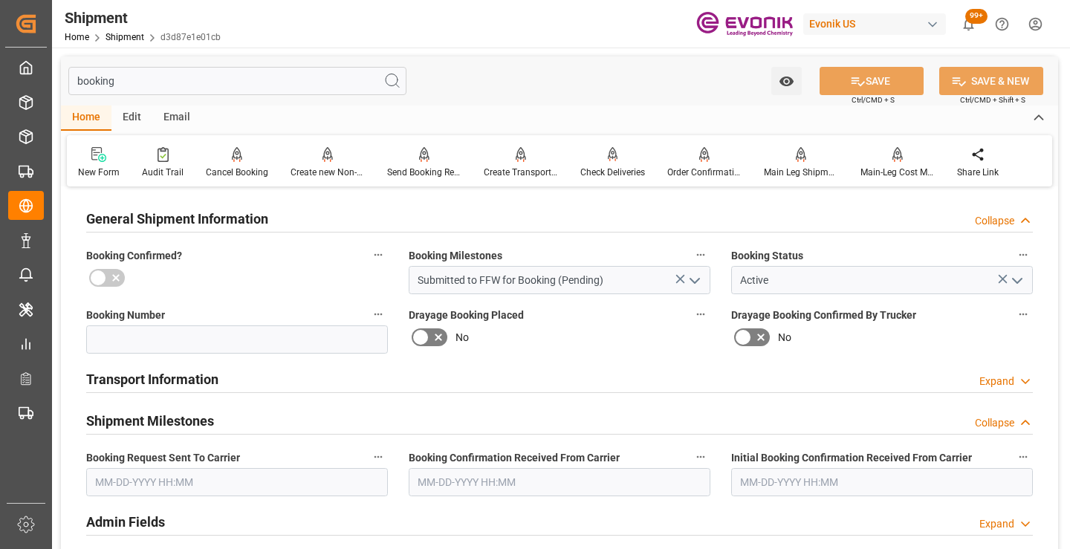
click at [227, 475] on input "text" at bounding box center [237, 482] width 302 height 28
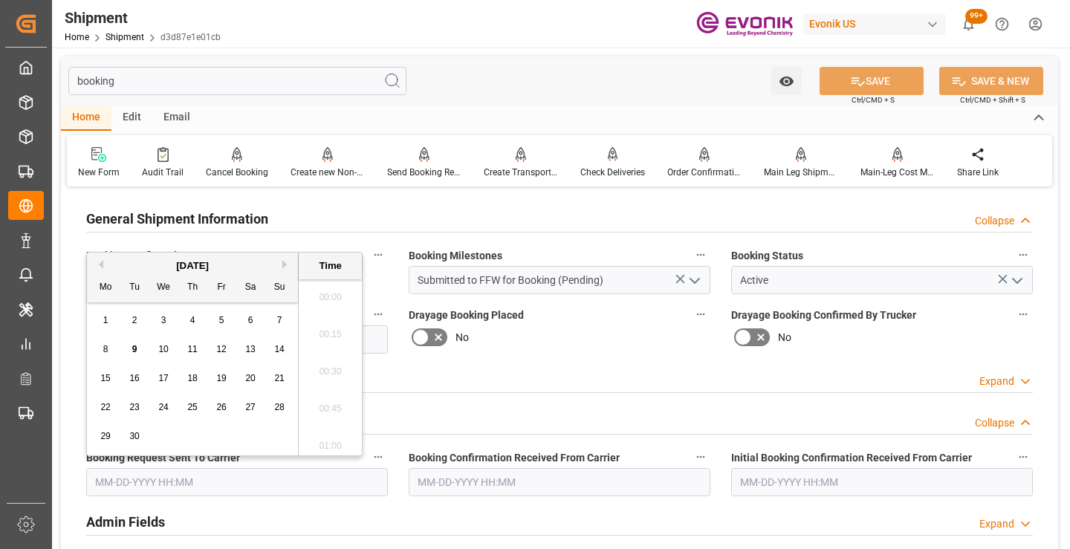
scroll to position [2011, 0]
click at [283, 319] on div "7" at bounding box center [279, 321] width 19 height 18
type input "[DATE] 00:00"
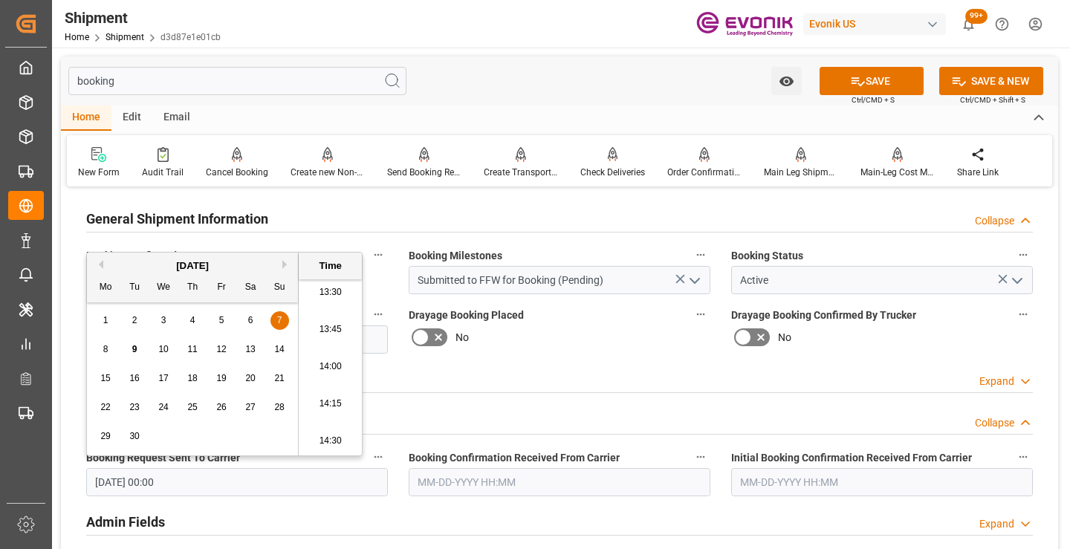
click at [876, 94] on span "Ctrl/CMD + S" at bounding box center [872, 99] width 43 height 11
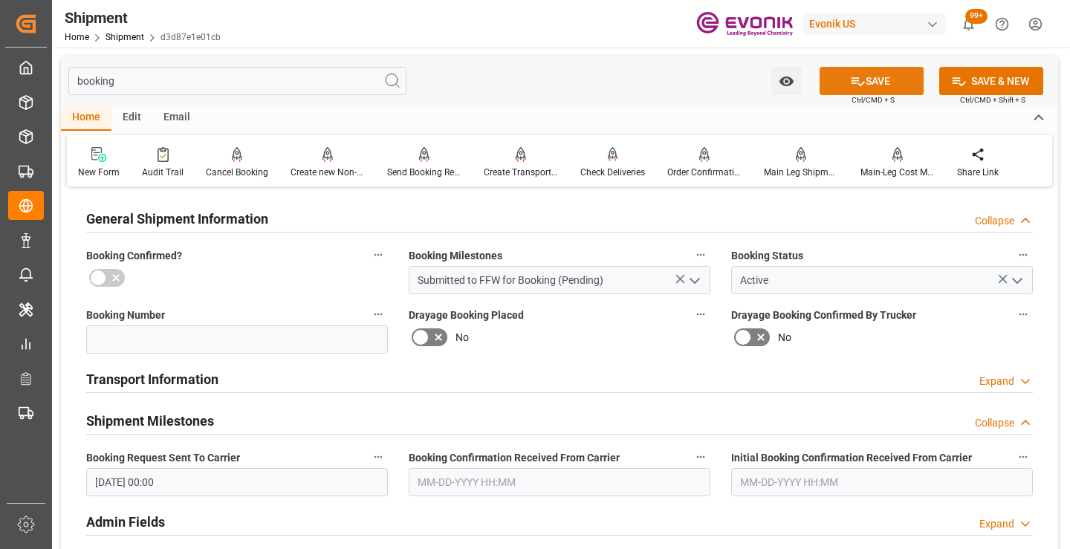
click at [874, 88] on button "SAVE" at bounding box center [871, 81] width 104 height 28
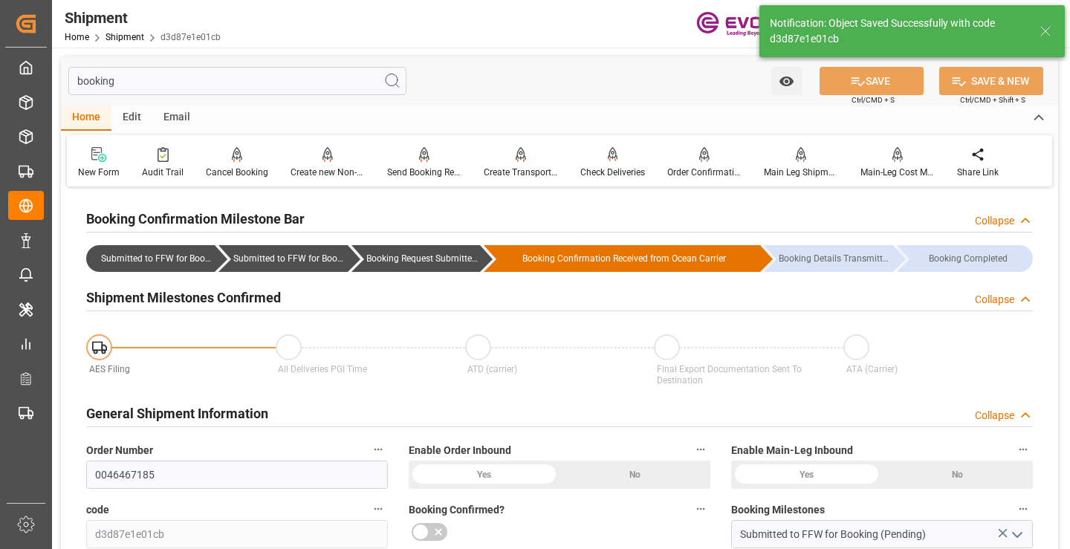
type input "Booking Request Submitted to Ocean Carrier"
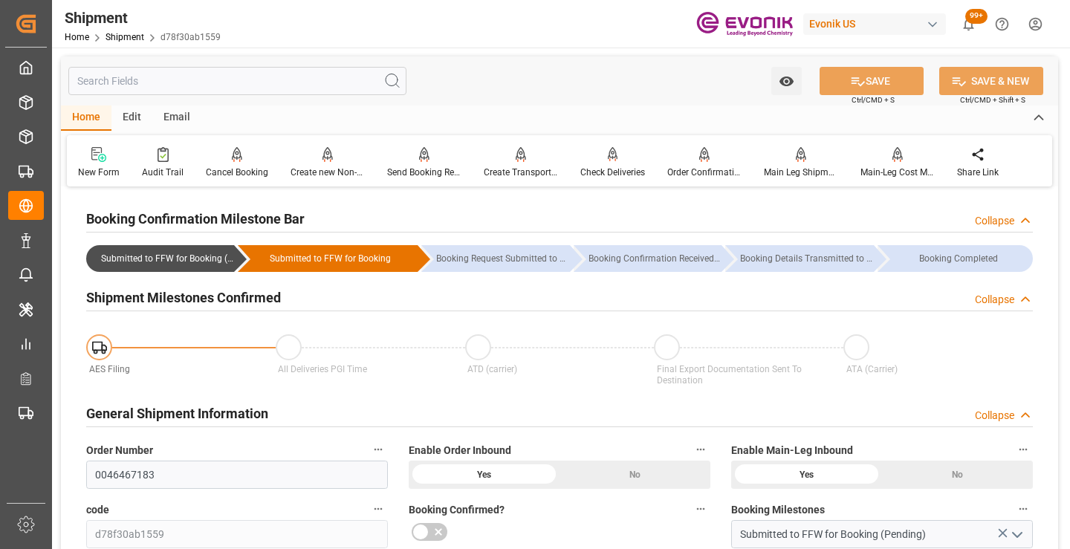
scroll to position [446, 0]
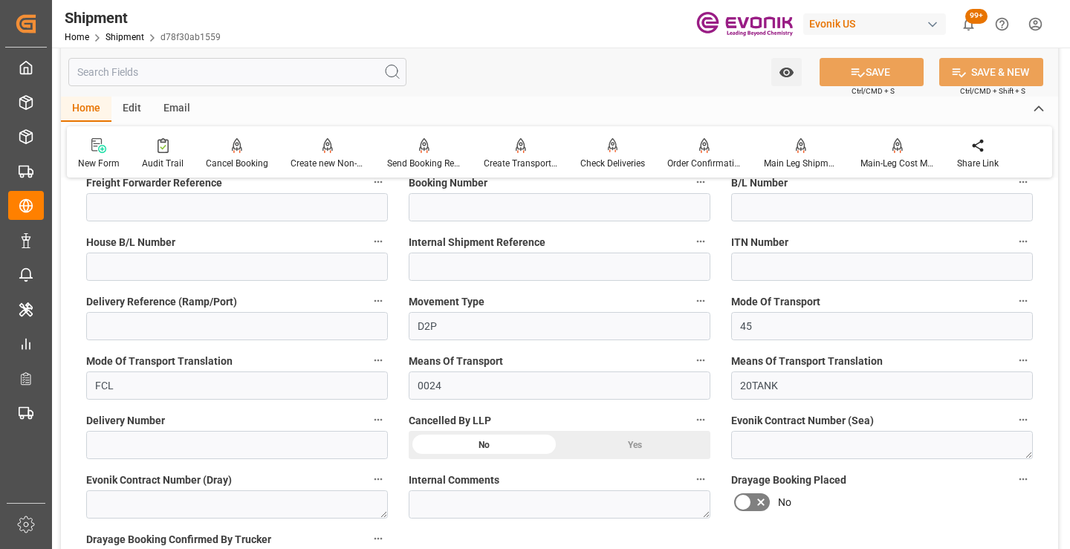
click at [232, 72] on input "text" at bounding box center [237, 72] width 338 height 28
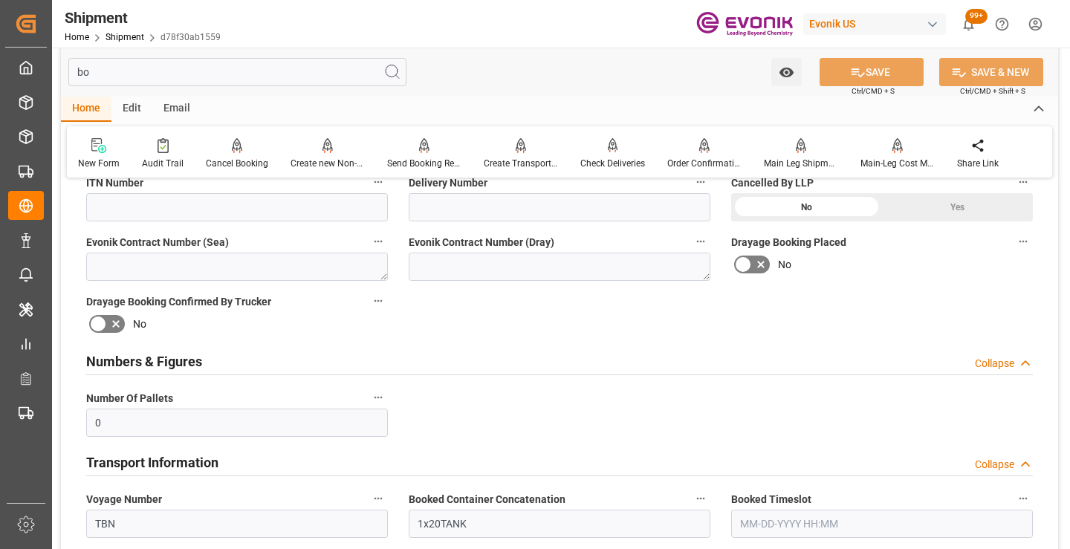
scroll to position [193, 0]
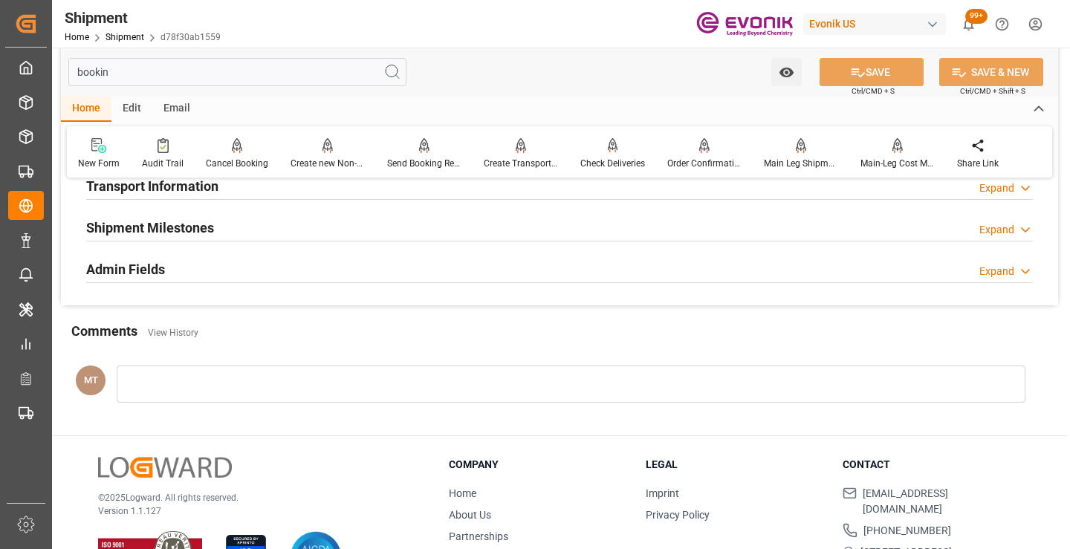
type input "bookin"
click at [196, 225] on h2 "Shipment Milestones" at bounding box center [150, 228] width 128 height 20
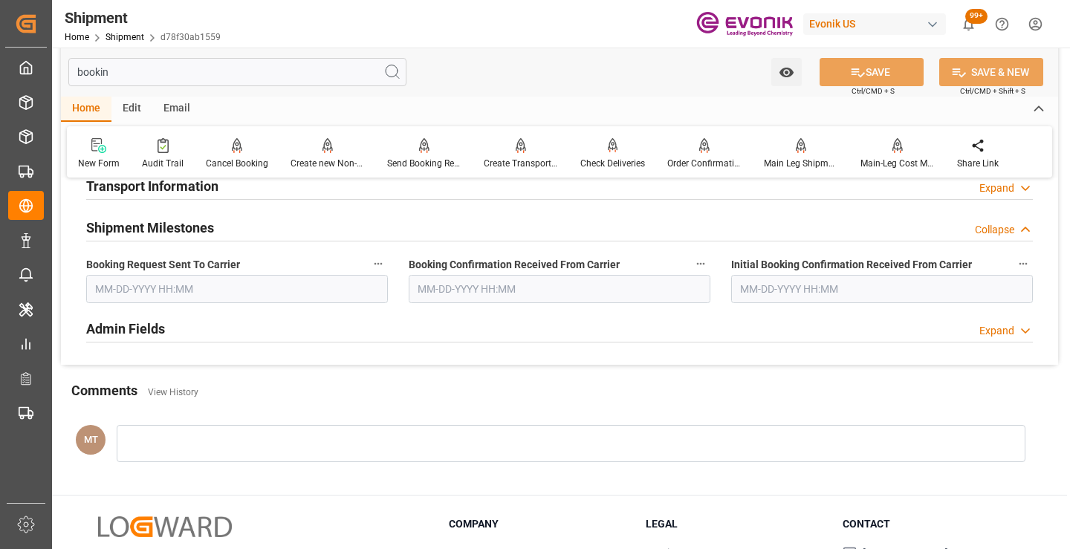
click at [196, 296] on input "text" at bounding box center [237, 289] width 302 height 28
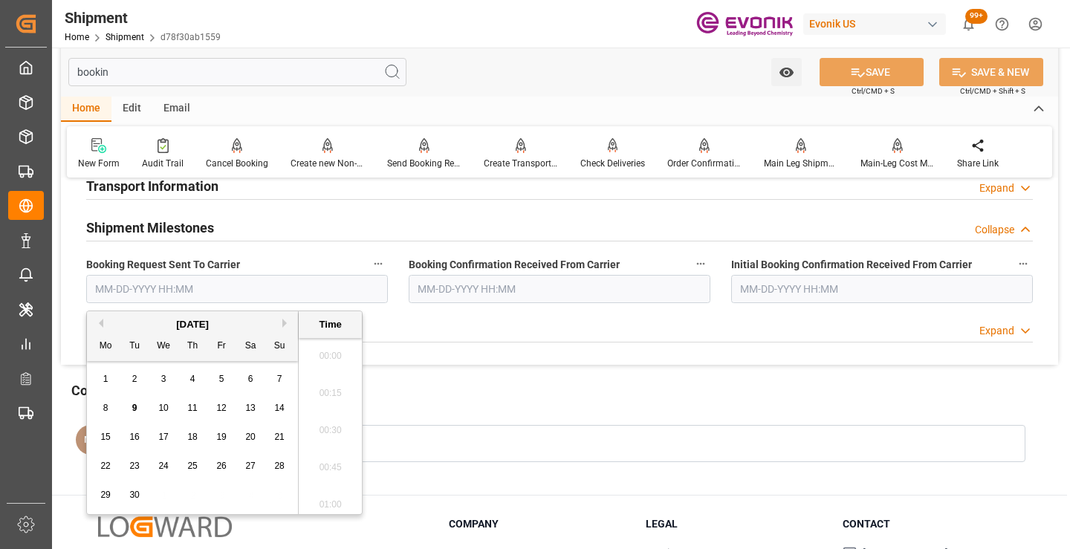
scroll to position [2011, 0]
click at [281, 378] on span "7" at bounding box center [279, 379] width 5 height 10
type input "[DATE] 00:00"
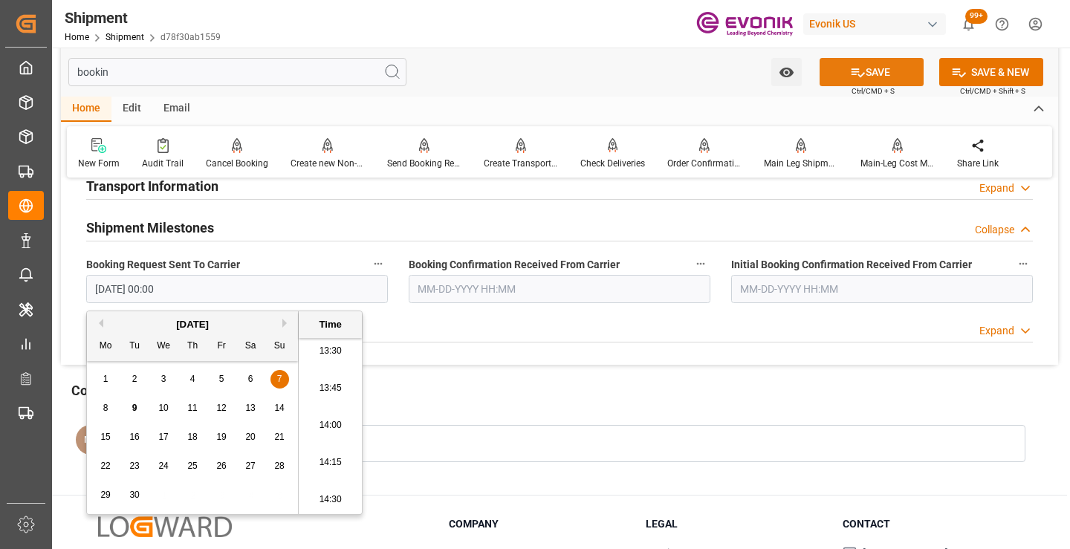
click at [849, 80] on button "SAVE" at bounding box center [871, 72] width 104 height 28
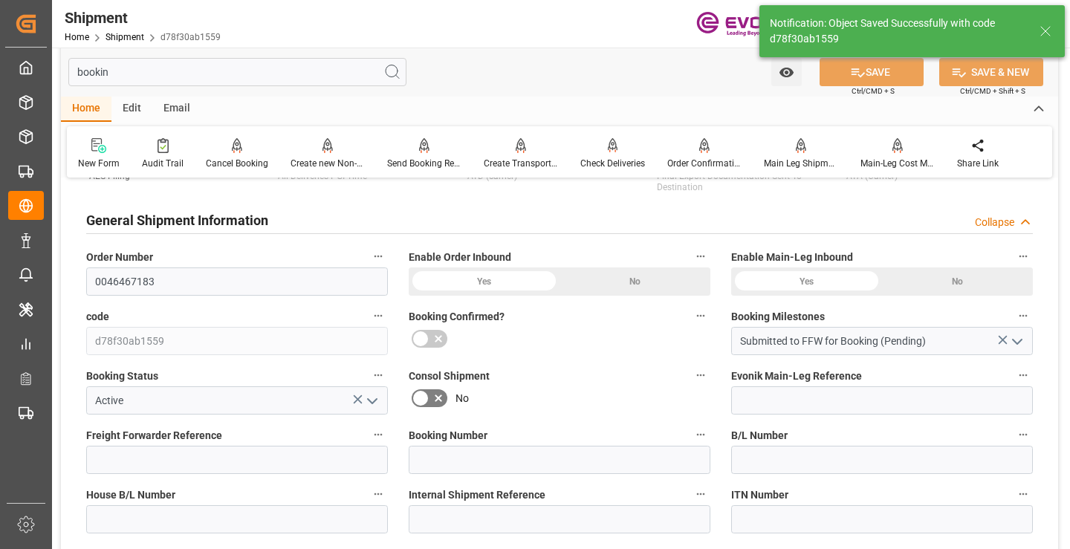
type input "Booking Request Submitted to Ocean Carrier"
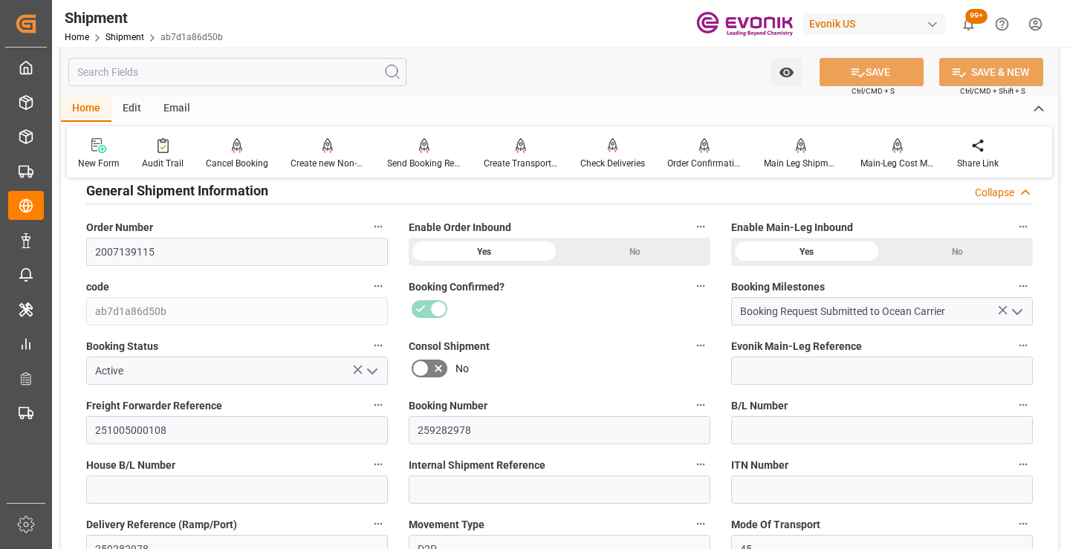
scroll to position [297, 0]
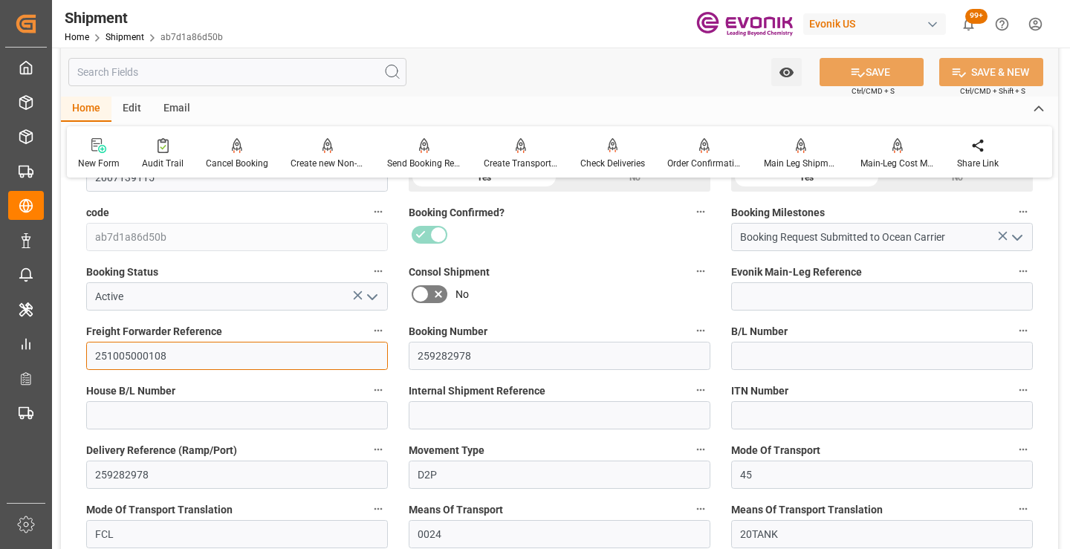
click at [140, 354] on input "251005000108" at bounding box center [237, 356] width 302 height 28
click at [283, 69] on input "text" at bounding box center [237, 72] width 338 height 28
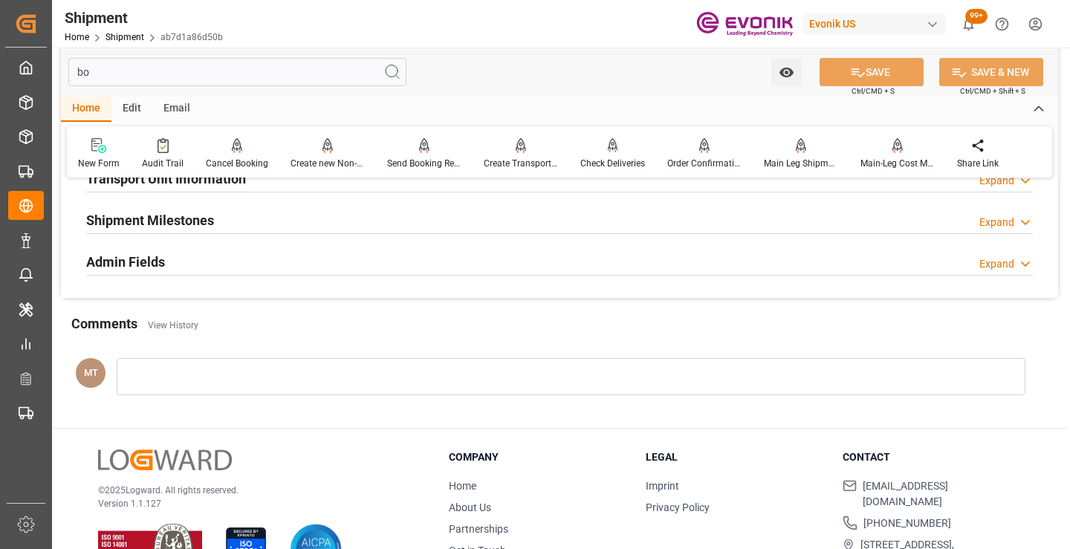
scroll to position [104, 0]
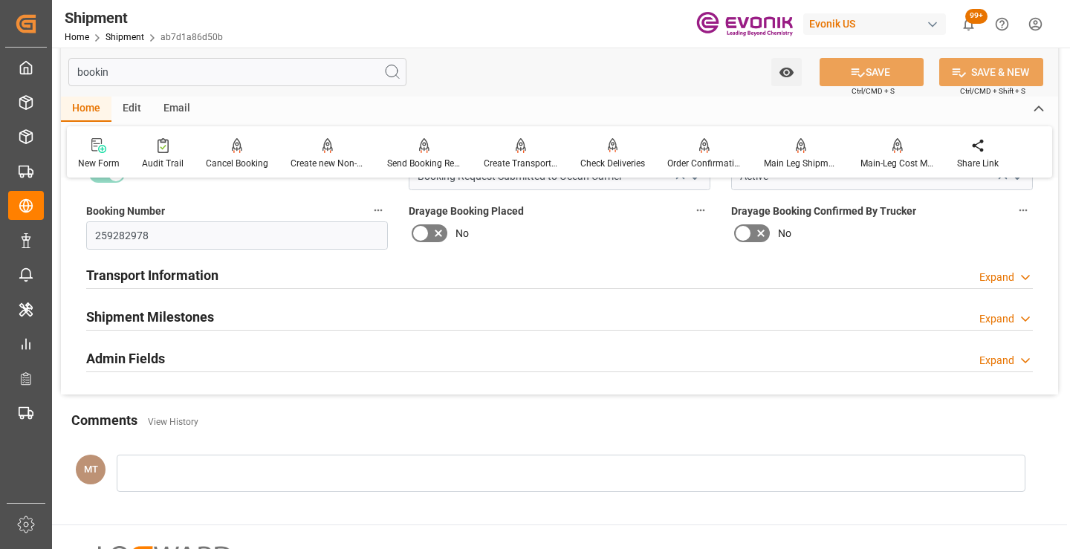
type input "bookin"
click at [227, 311] on div "Shipment Milestones Expand" at bounding box center [559, 316] width 946 height 28
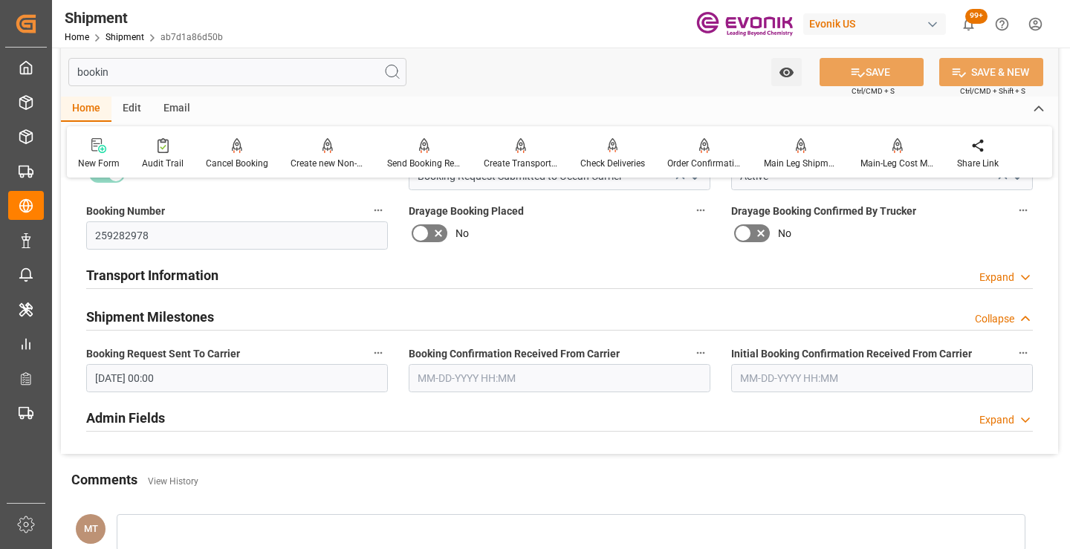
click at [270, 386] on input "[DATE] 00:00" at bounding box center [237, 378] width 302 height 28
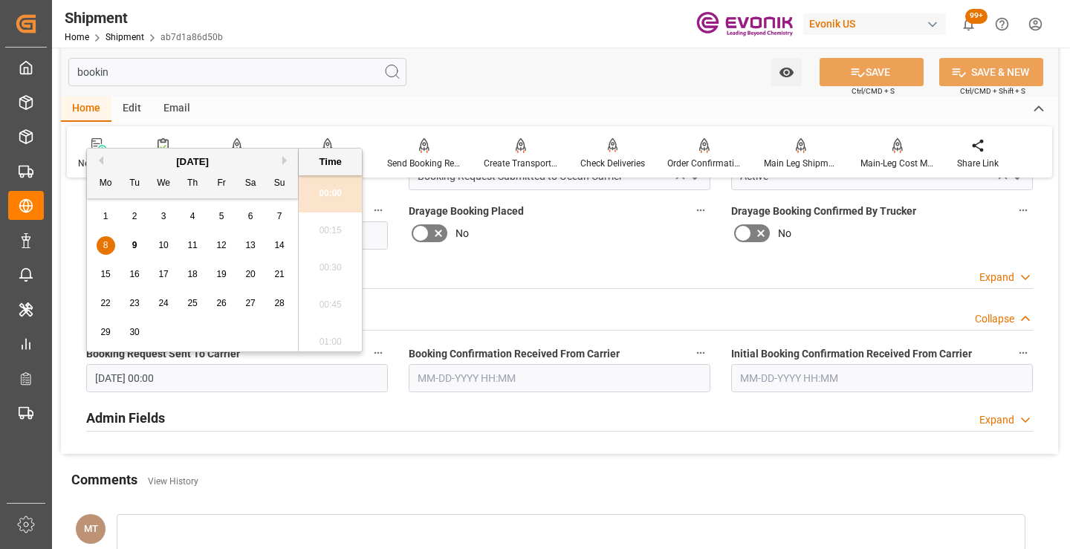
click at [278, 216] on span "7" at bounding box center [279, 216] width 5 height 10
type input "09-07-2025 00:00"
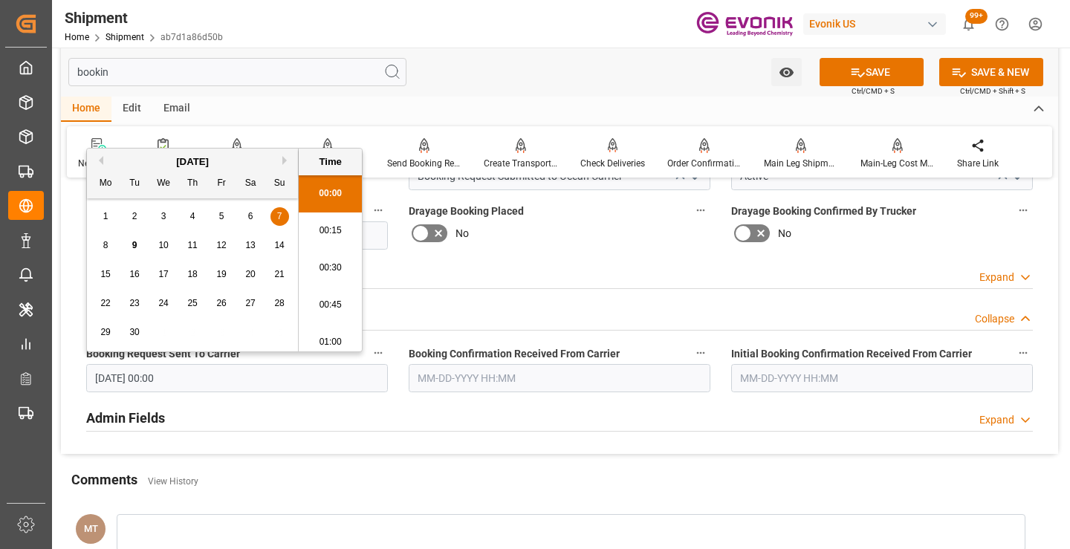
click at [464, 388] on input "text" at bounding box center [560, 378] width 302 height 28
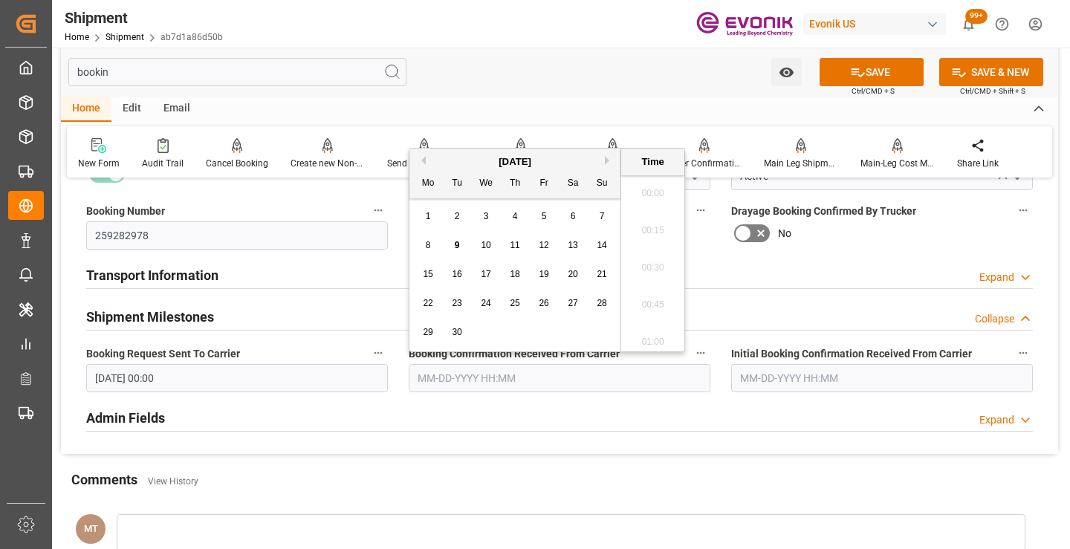
scroll to position [2011, 0]
click at [429, 242] on span "8" at bounding box center [428, 245] width 5 height 10
type input "[DATE] 00:00"
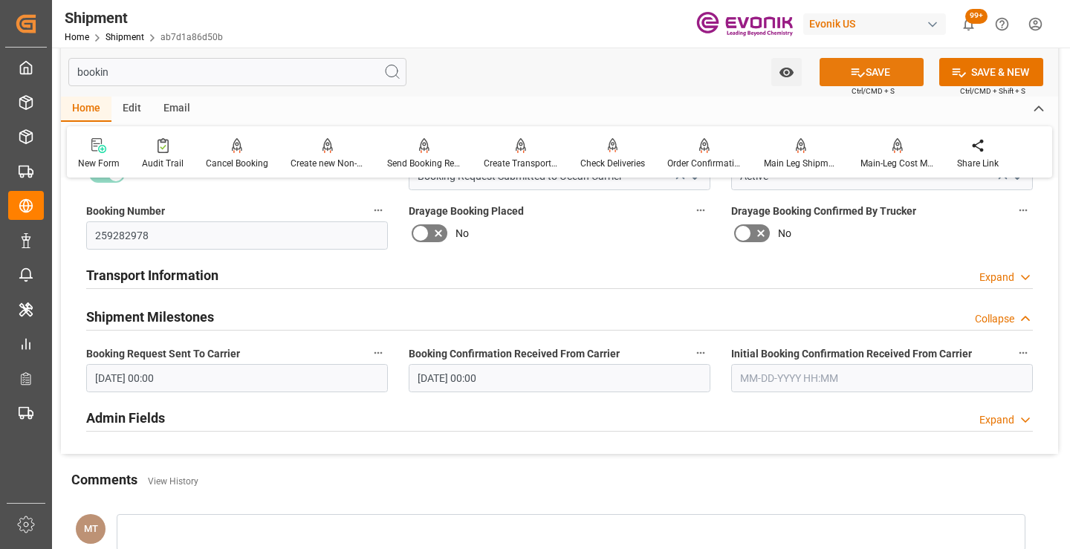
click at [855, 81] on button "SAVE" at bounding box center [871, 72] width 104 height 28
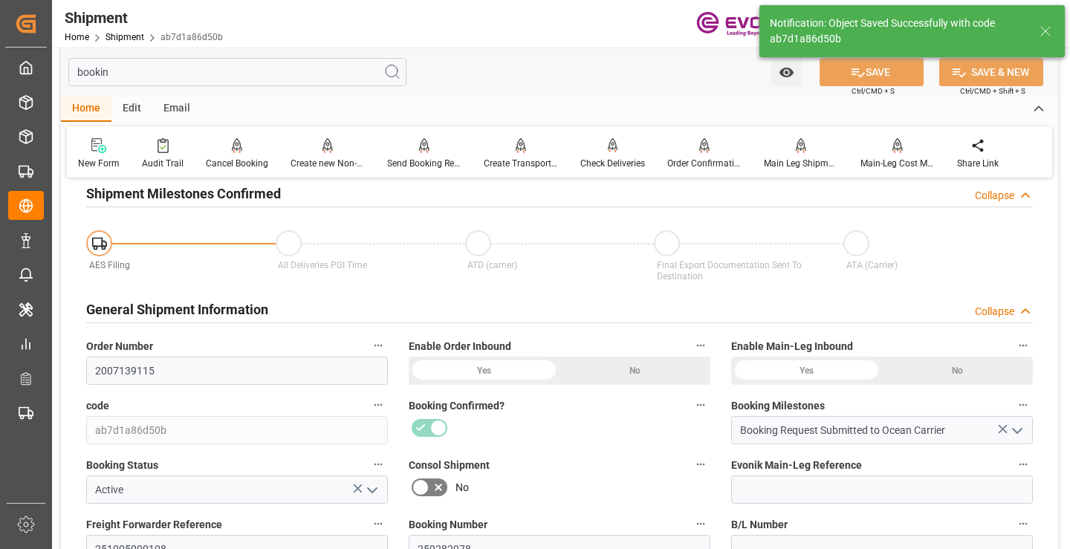
type input "Booking Details Transmitted to SAP"
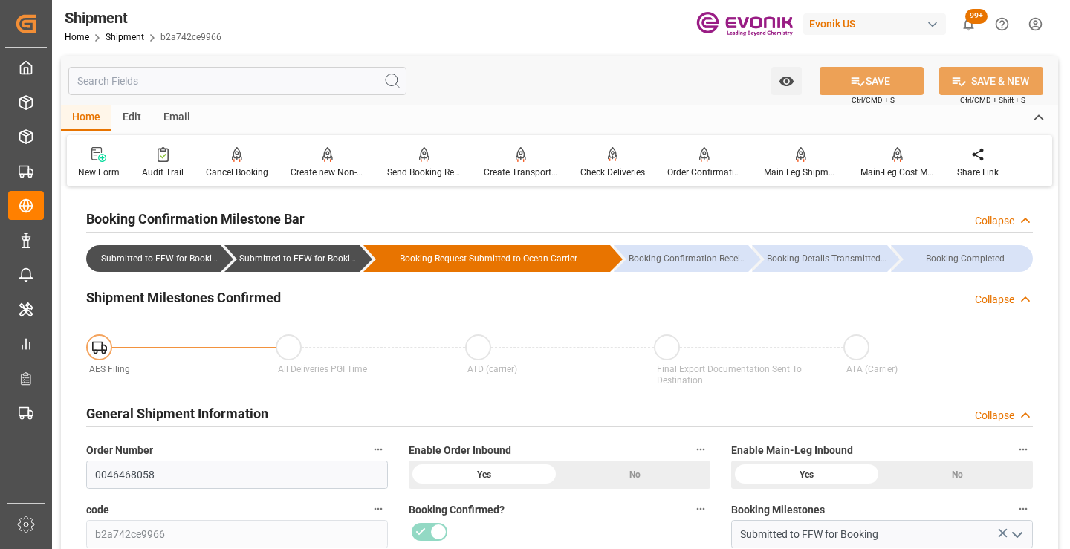
scroll to position [149, 0]
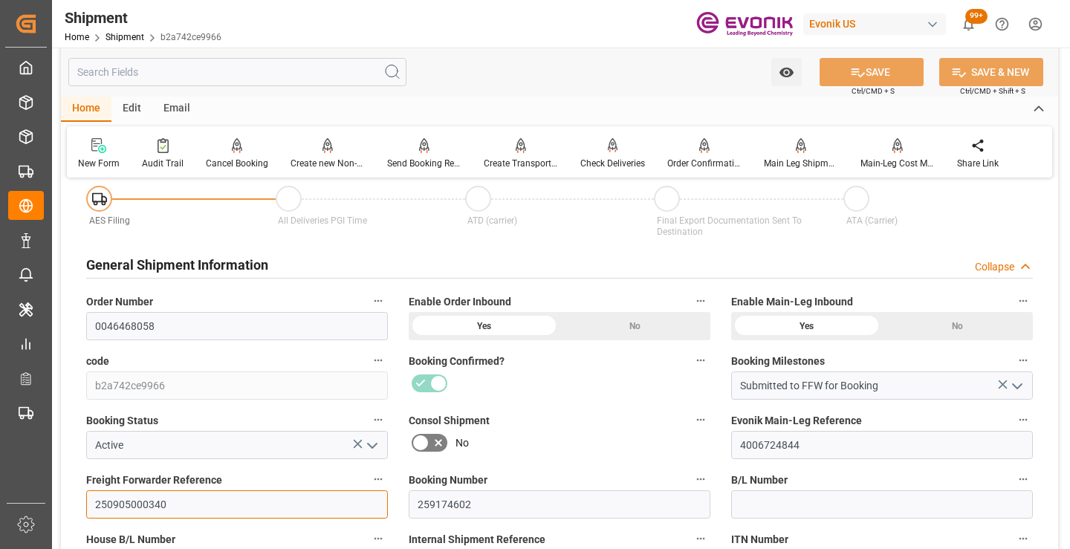
click at [153, 502] on input "250905000340" at bounding box center [237, 504] width 302 height 28
click at [250, 65] on input "text" at bounding box center [237, 72] width 338 height 28
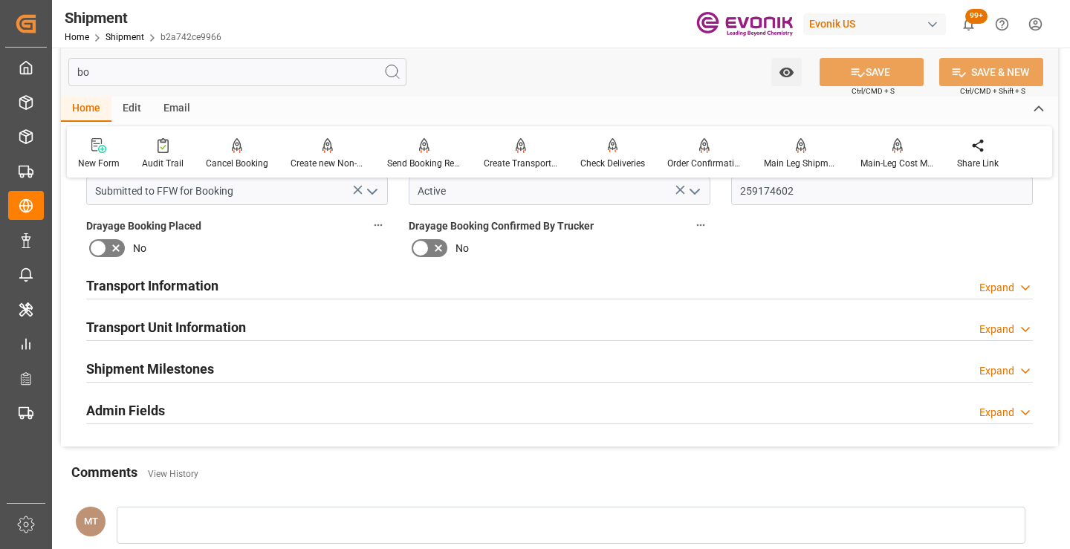
scroll to position [0, 0]
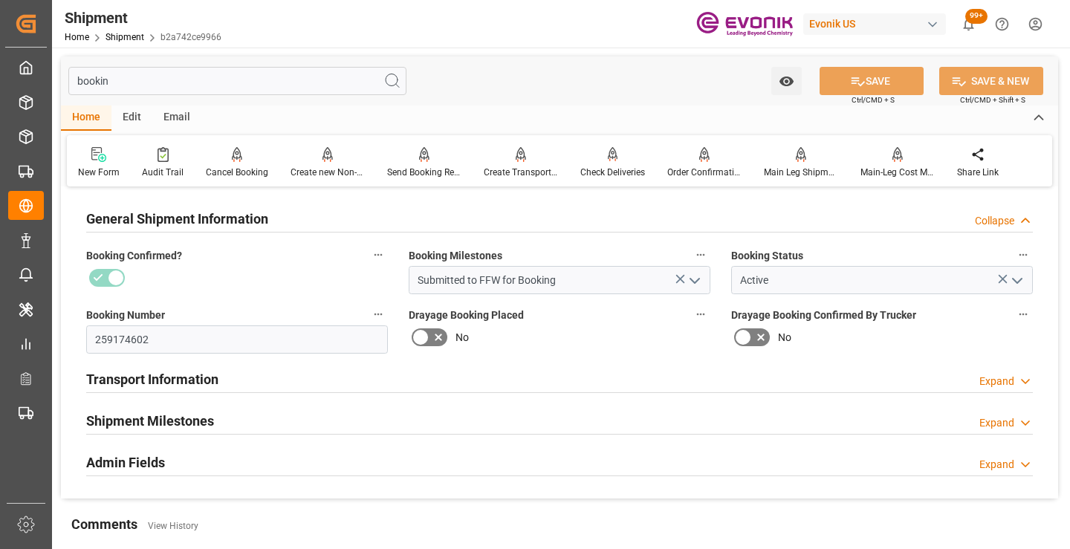
type input "bookin"
click at [172, 418] on h2 "Shipment Milestones" at bounding box center [150, 421] width 128 height 20
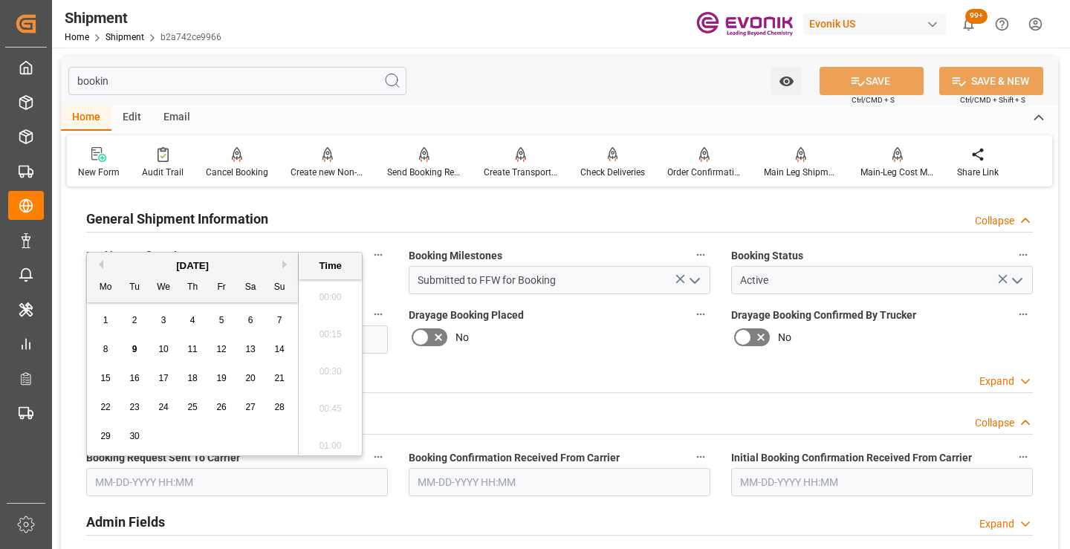
click at [246, 477] on input "text" at bounding box center [237, 482] width 302 height 28
click at [103, 349] on span "8" at bounding box center [105, 349] width 5 height 10
type input "[DATE] 00:00"
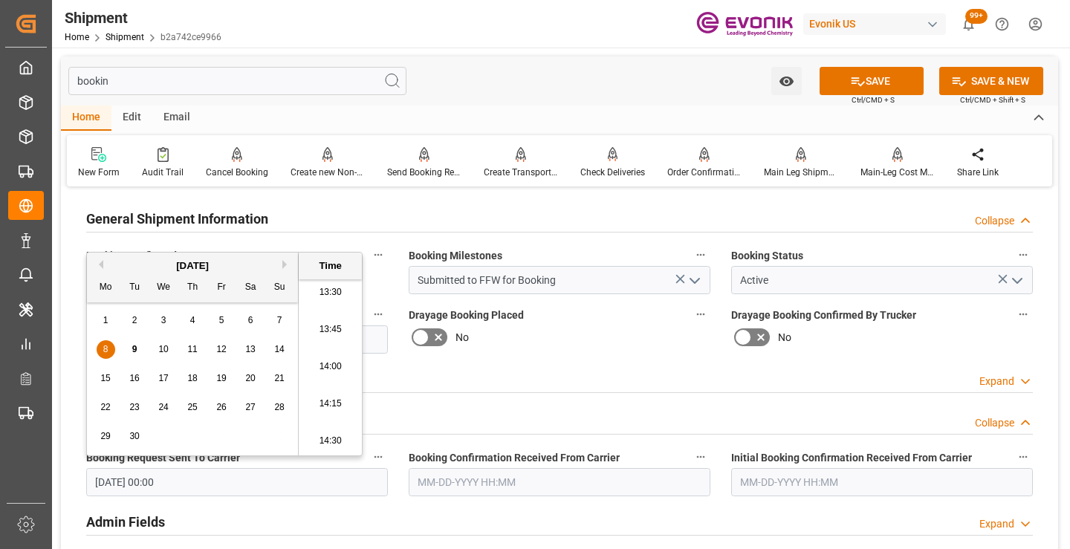
click at [498, 478] on input "text" at bounding box center [560, 482] width 302 height 28
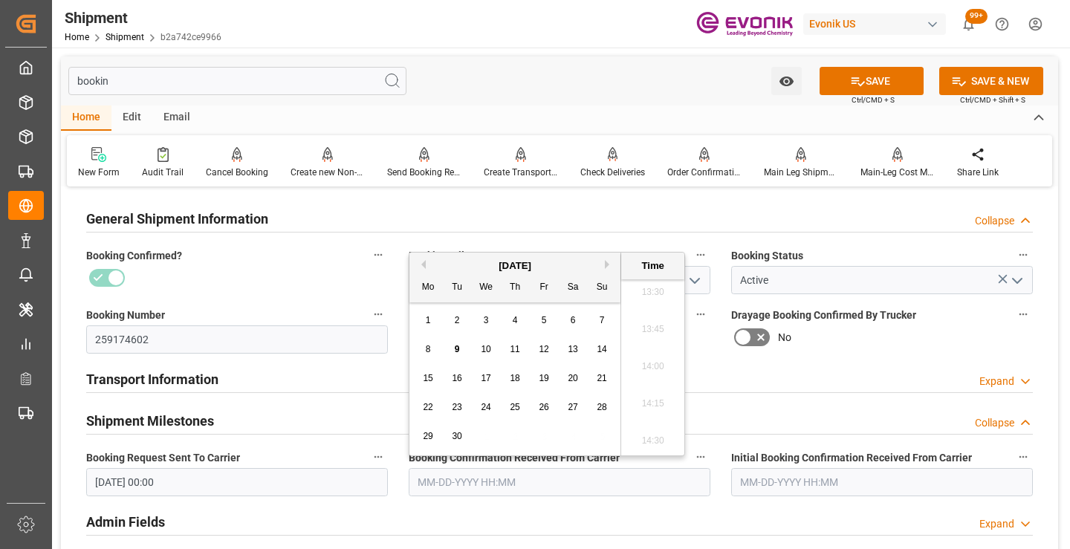
click at [455, 345] on span "9" at bounding box center [457, 349] width 5 height 10
type input "[DATE] 00:00"
click at [880, 74] on button "SAVE" at bounding box center [871, 81] width 104 height 28
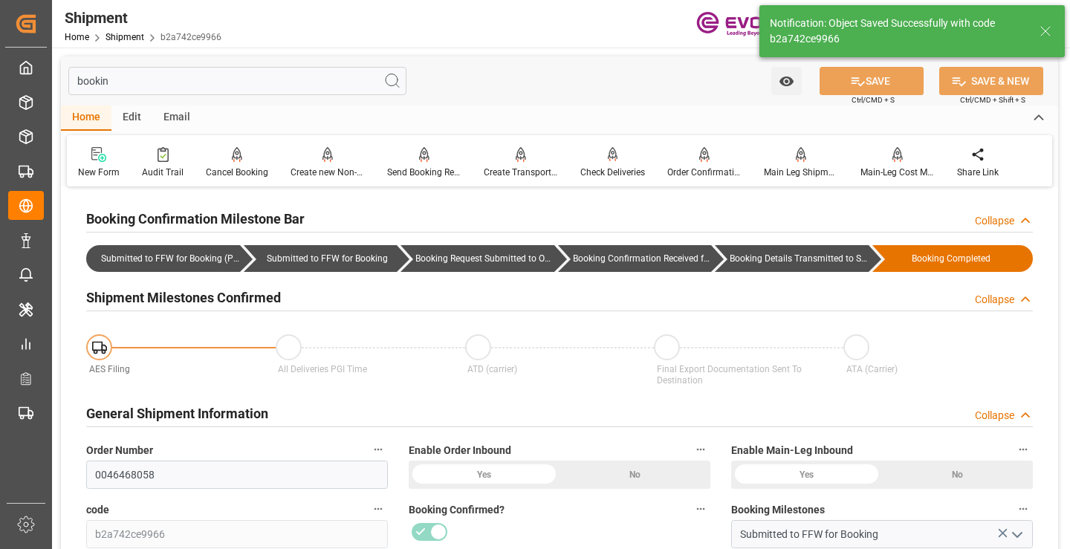
type input "Booking Details Transmitted to SAP"
